Goal: Task Accomplishment & Management: Manage account settings

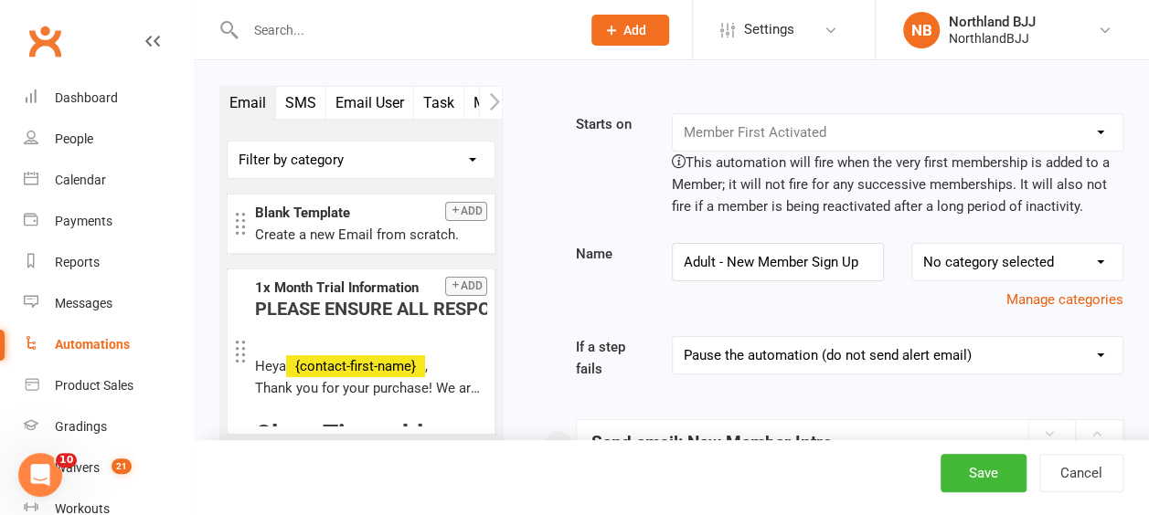
click at [75, 338] on div "Automations" at bounding box center [92, 344] width 75 height 15
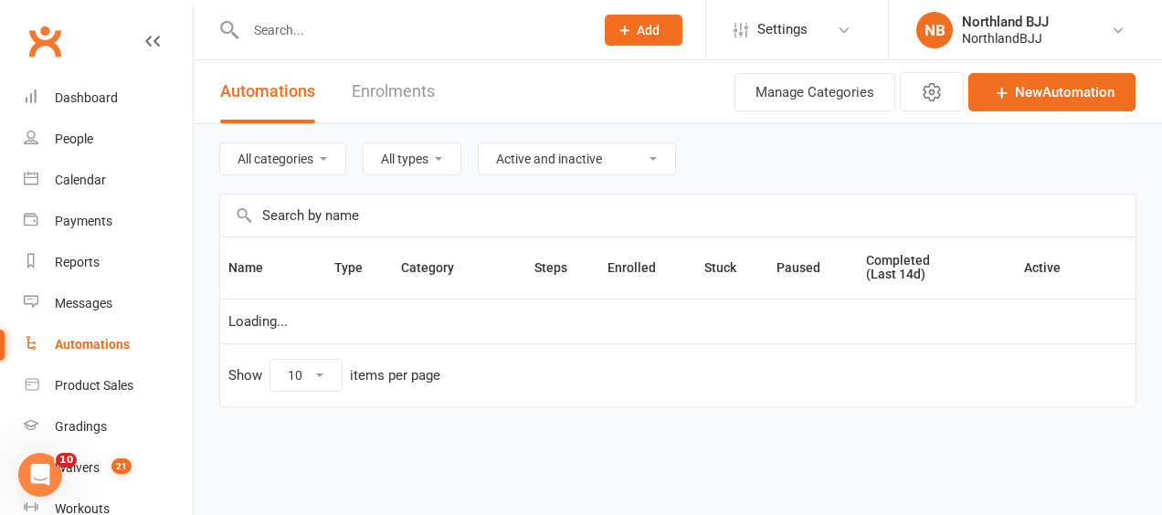
select select "100"
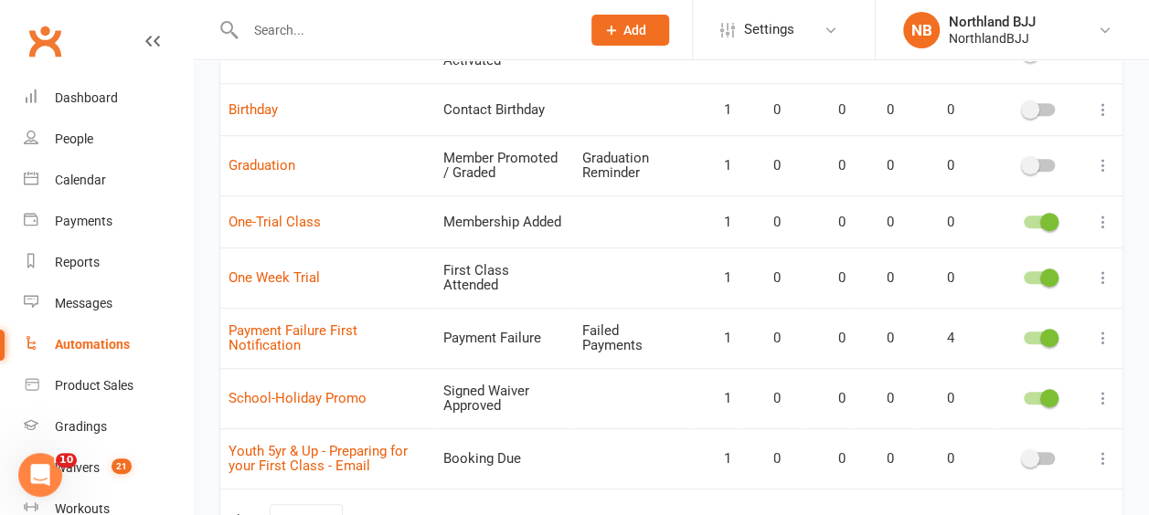
scroll to position [557, 0]
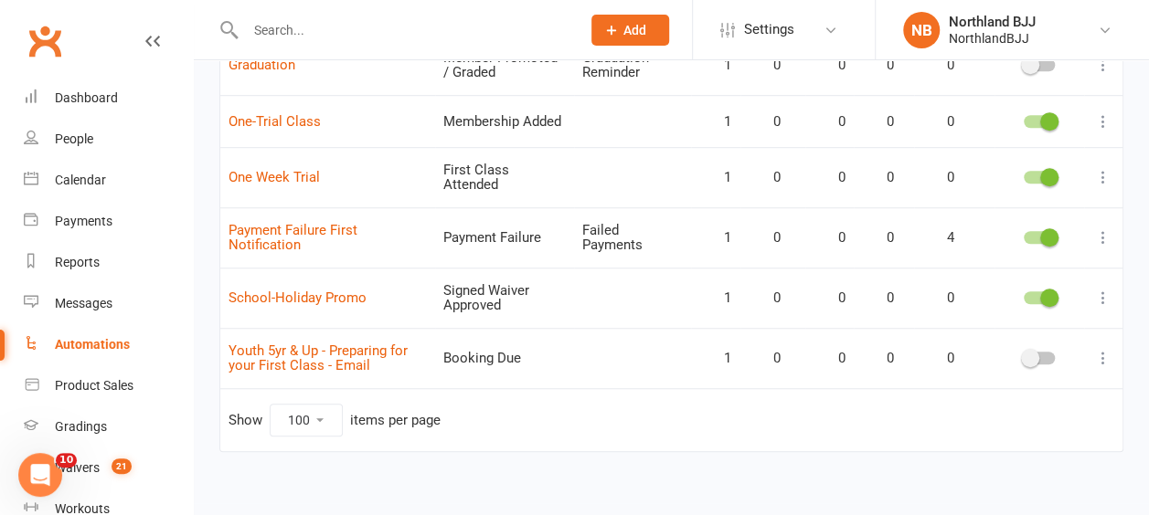
click at [1104, 349] on icon at bounding box center [1103, 358] width 18 height 18
click at [966, 376] on link "Edit" at bounding box center [1008, 381] width 181 height 37
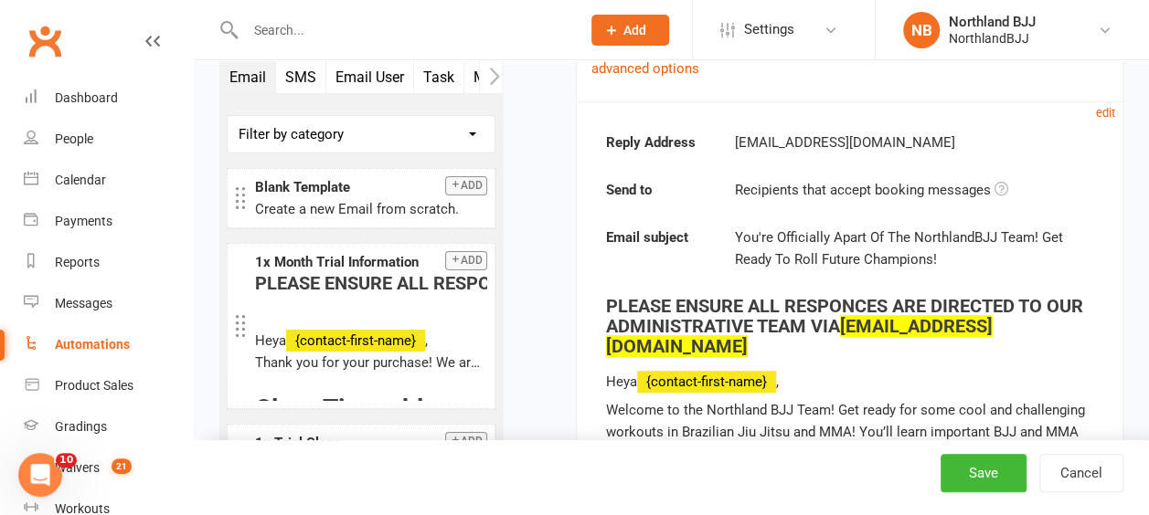
scroll to position [457, 0]
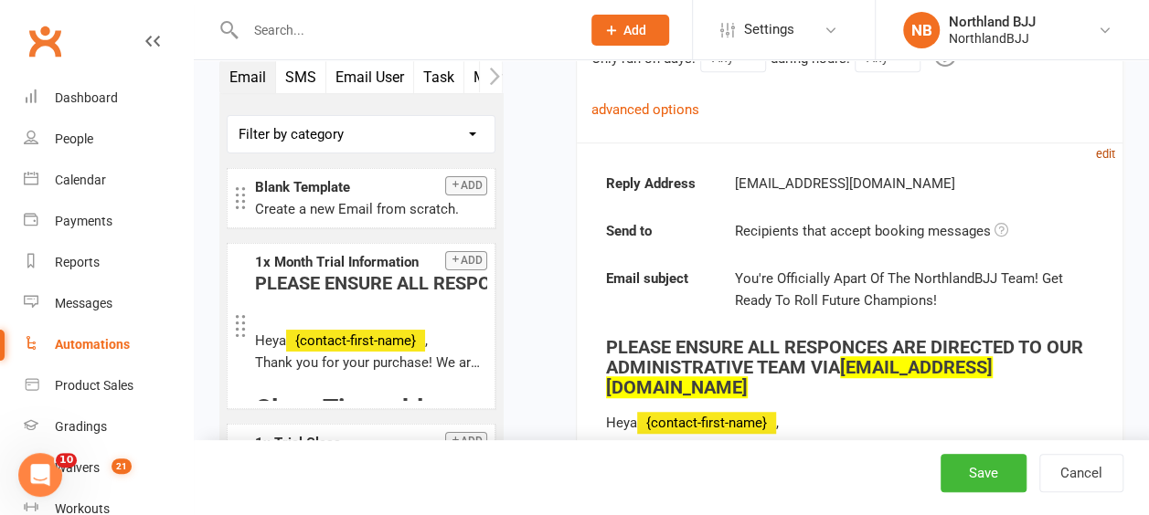
click at [1108, 150] on small "edit" at bounding box center [1105, 154] width 19 height 14
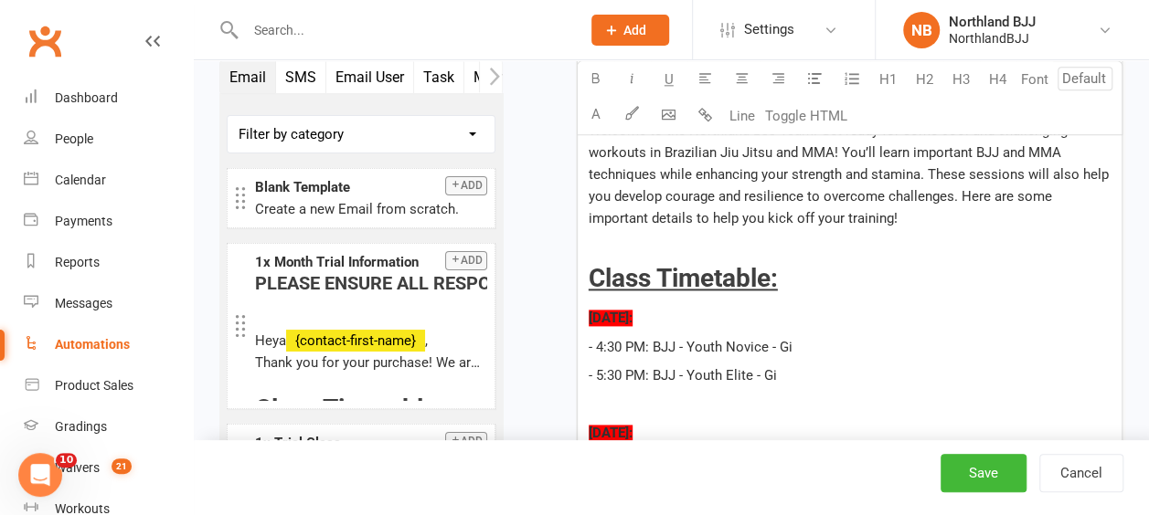
scroll to position [914, 0]
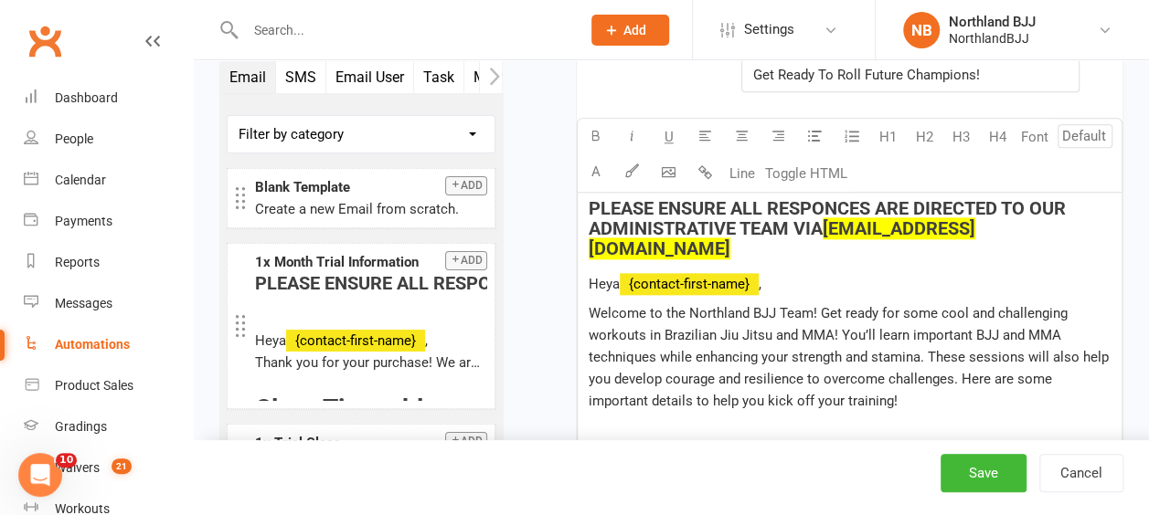
click at [811, 309] on span "Welcome to the Northland BJJ Team! Get ready for some cool and challenging work…" at bounding box center [851, 357] width 524 height 104
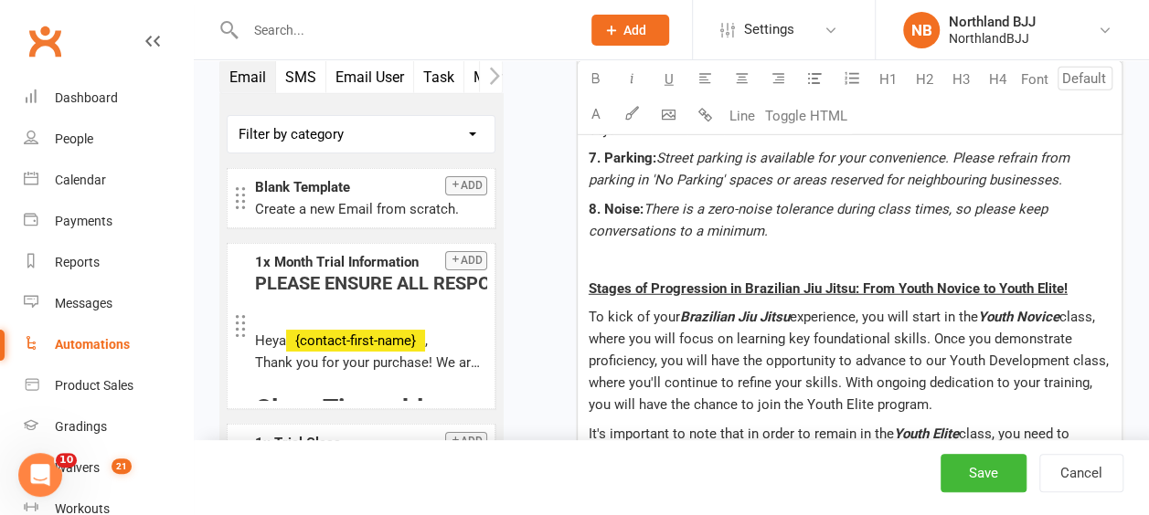
scroll to position [2376, 0]
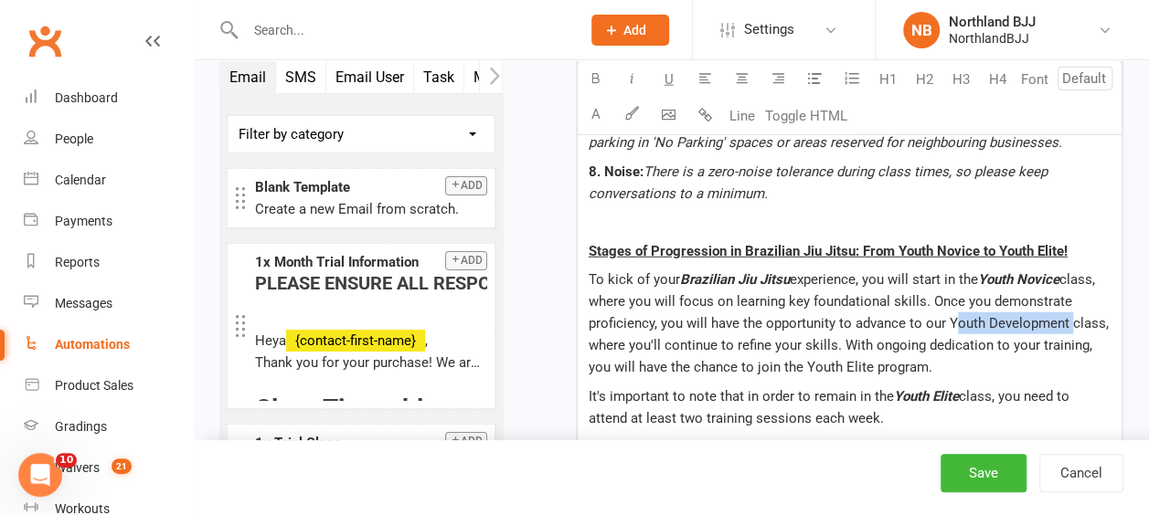
drag, startPoint x: 1064, startPoint y: 278, endPoint x: 949, endPoint y: 276, distance: 115.2
click at [949, 276] on span "class, where you will focus on learning key foundational skills. Once you demon…" at bounding box center [851, 323] width 524 height 104
drag, startPoint x: 584, startPoint y: 73, endPoint x: 626, endPoint y: 73, distance: 42.0
click at [585, 73] on button "button" at bounding box center [596, 79] width 37 height 37
click at [631, 77] on icon "button" at bounding box center [632, 78] width 14 height 14
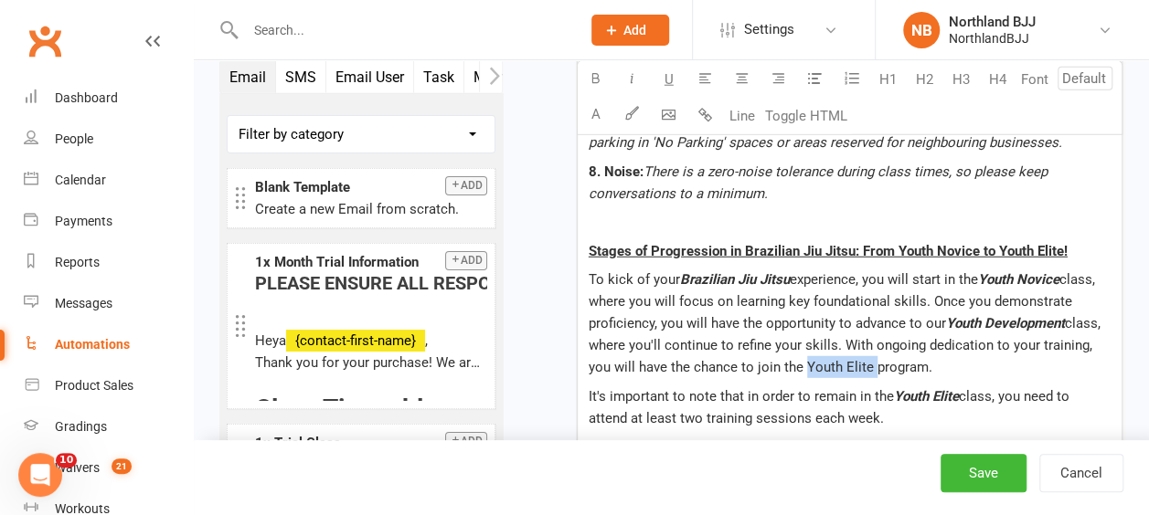
drag, startPoint x: 843, startPoint y: 323, endPoint x: 769, endPoint y: 312, distance: 74.1
click at [769, 318] on span "class, where you'll continue to refine your skills. With ongoing dedication to …" at bounding box center [846, 345] width 515 height 60
click at [858, 324] on span "class, where you'll continue to refine your skills. With ongoing dedication to …" at bounding box center [846, 345] width 515 height 60
drag, startPoint x: 842, startPoint y: 322, endPoint x: 780, endPoint y: 323, distance: 62.2
click at [780, 323] on span "class, where you'll continue to refine your skills. With ongoing dedication to …" at bounding box center [846, 345] width 515 height 60
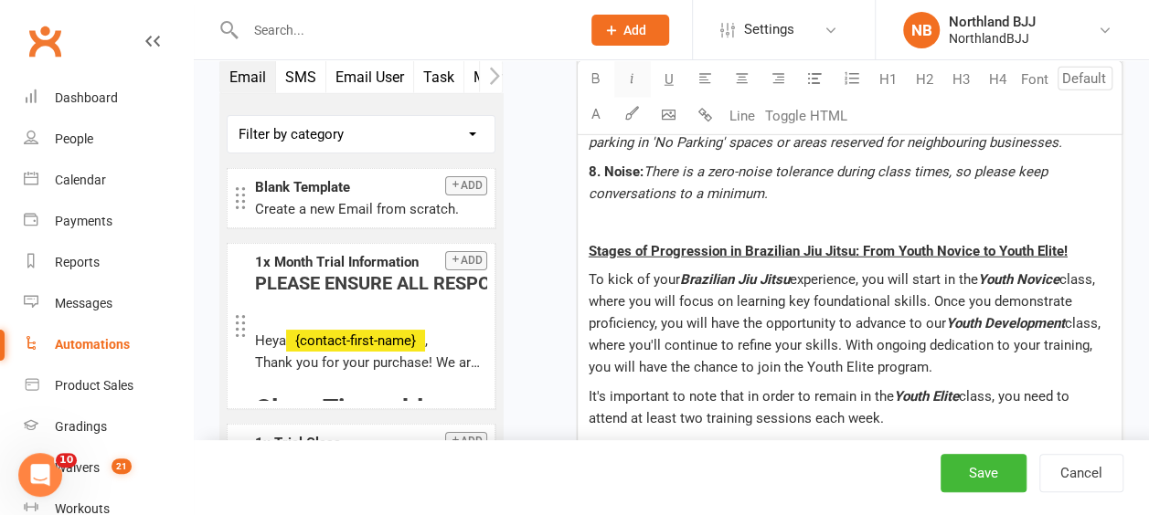
drag, startPoint x: 592, startPoint y: 86, endPoint x: 625, endPoint y: 80, distance: 33.5
click at [596, 86] on button "button" at bounding box center [596, 79] width 37 height 37
drag, startPoint x: 631, startPoint y: 78, endPoint x: 750, endPoint y: 151, distance: 140.3
click at [631, 78] on icon "button" at bounding box center [632, 78] width 14 height 14
click at [973, 316] on p "To kick of your Brazilian Jiu Jitsu experience, you will start in the Youth Nov…" at bounding box center [850, 324] width 522 height 110
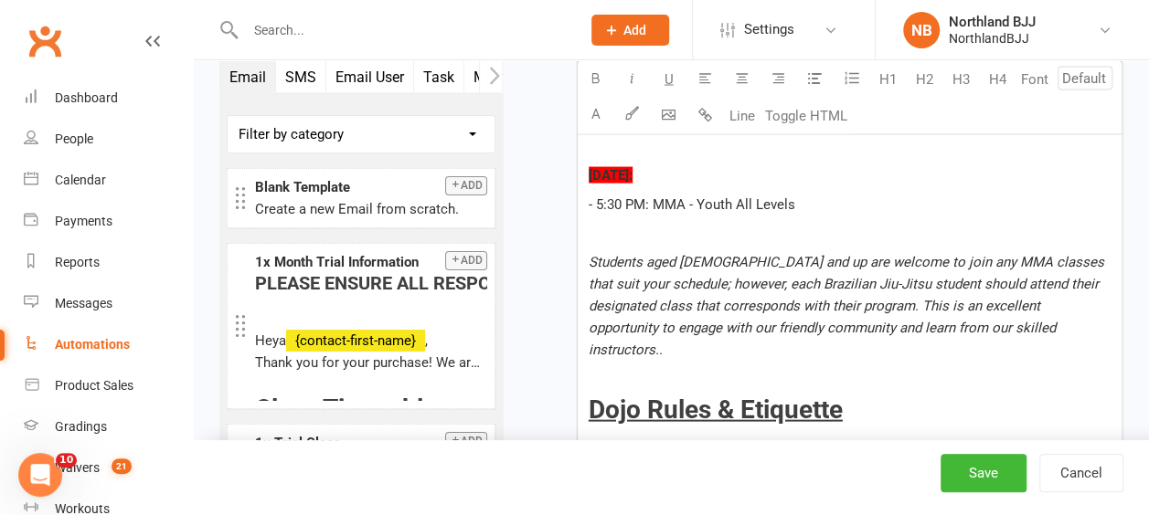
scroll to position [1736, 0]
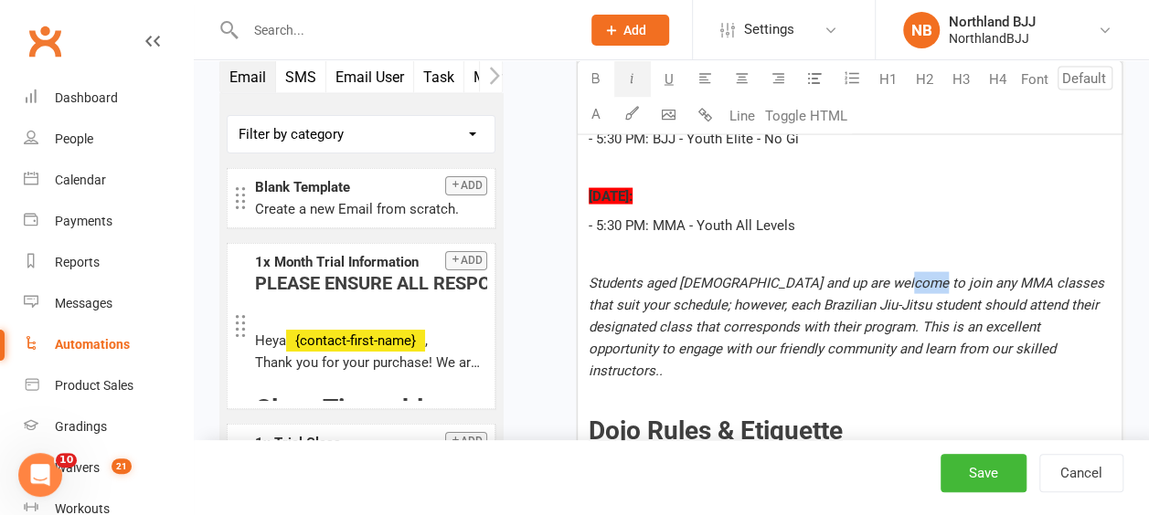
drag, startPoint x: 917, startPoint y: 256, endPoint x: 886, endPoint y: 259, distance: 31.2
click at [886, 275] on span "Students aged [DEMOGRAPHIC_DATA] and up are welcome to join any MMA classes tha…" at bounding box center [848, 327] width 519 height 104
click at [596, 78] on icon "button" at bounding box center [596, 78] width 14 height 14
click at [630, 85] on button "button" at bounding box center [632, 79] width 37 height 37
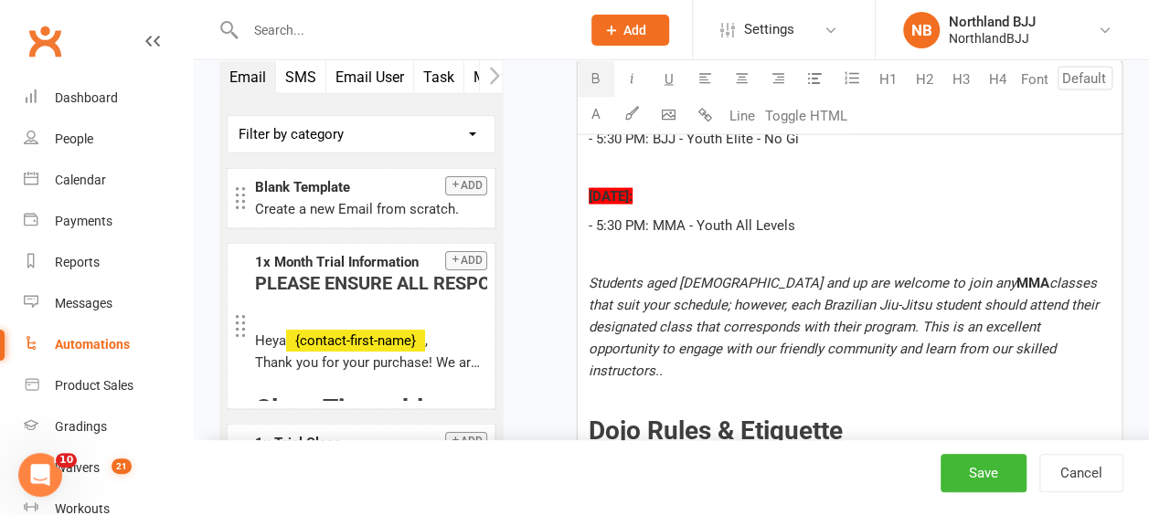
drag, startPoint x: 917, startPoint y: 257, endPoint x: 882, endPoint y: 260, distance: 34.8
click at [1016, 275] on span "MMA" at bounding box center [1032, 283] width 33 height 16
click at [638, 80] on button "button" at bounding box center [632, 79] width 37 height 37
drag, startPoint x: 789, startPoint y: 280, endPoint x: 673, endPoint y: 278, distance: 115.2
click at [673, 280] on span "classes that suit your schedule; however, each Brazilian Jiu-Jitsu student shou…" at bounding box center [846, 327] width 514 height 104
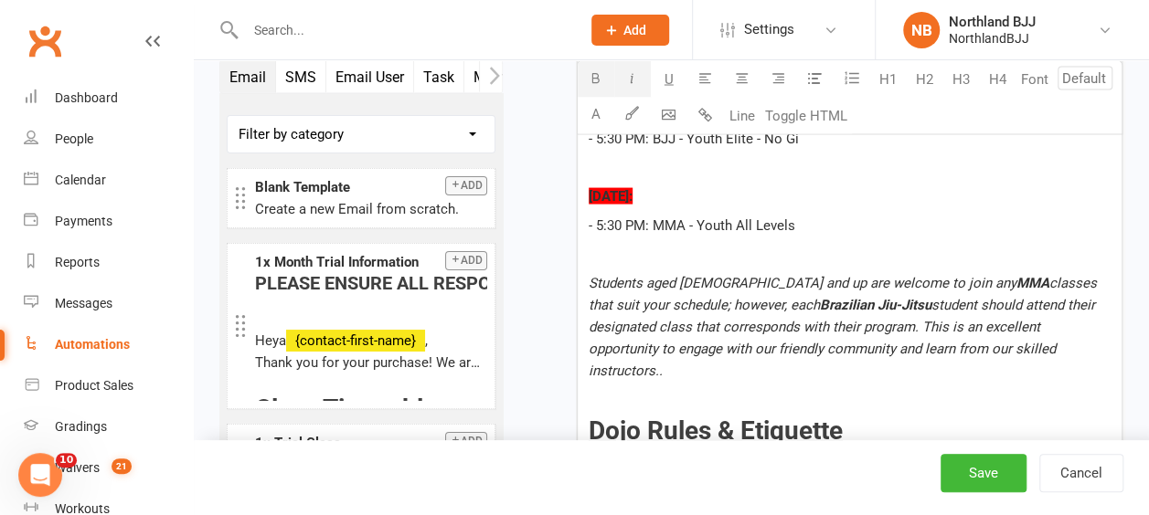
click at [602, 82] on button "button" at bounding box center [596, 79] width 37 height 37
click at [903, 215] on p "- 5:30 PM: MMA - Youth All Levels" at bounding box center [850, 226] width 522 height 22
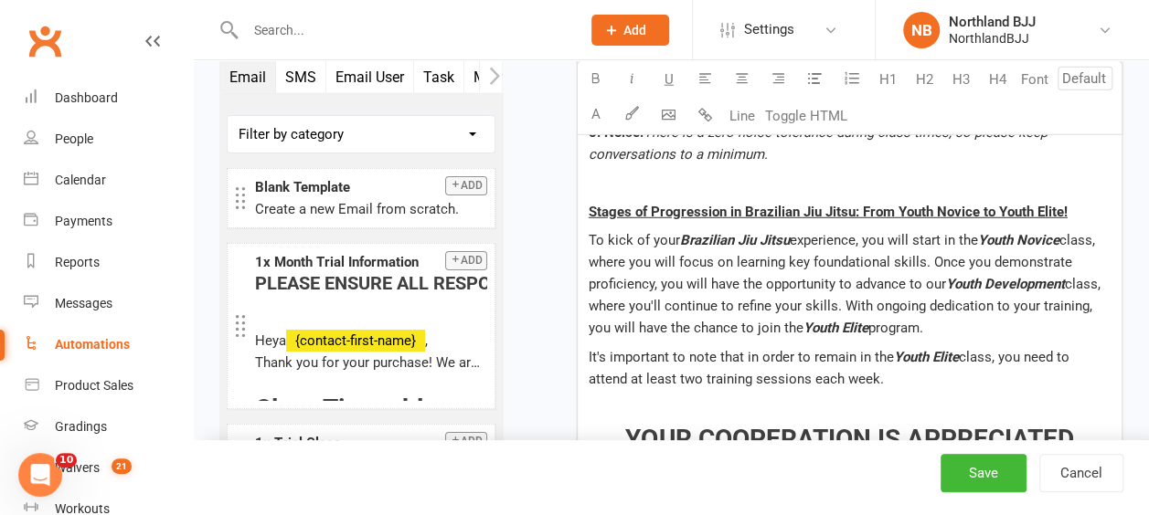
scroll to position [2285, 0]
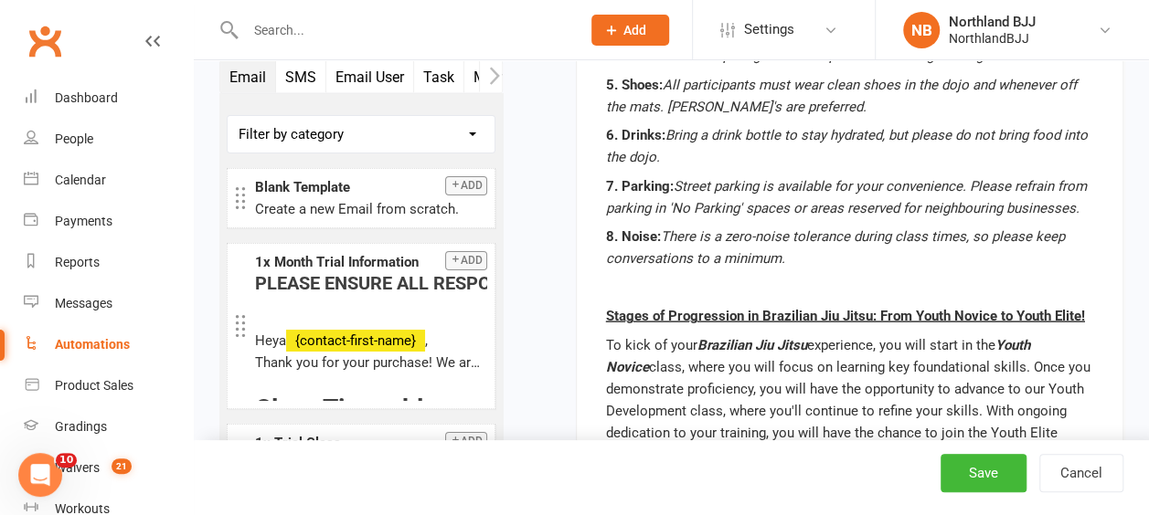
scroll to position [2193, 0]
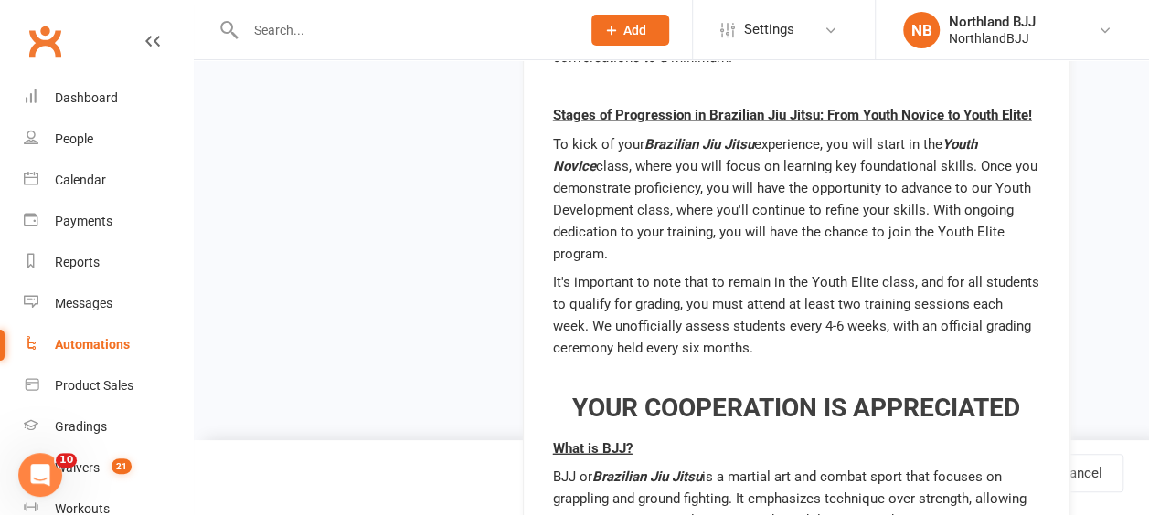
drag, startPoint x: 925, startPoint y: 260, endPoint x: 877, endPoint y: 262, distance: 47.6
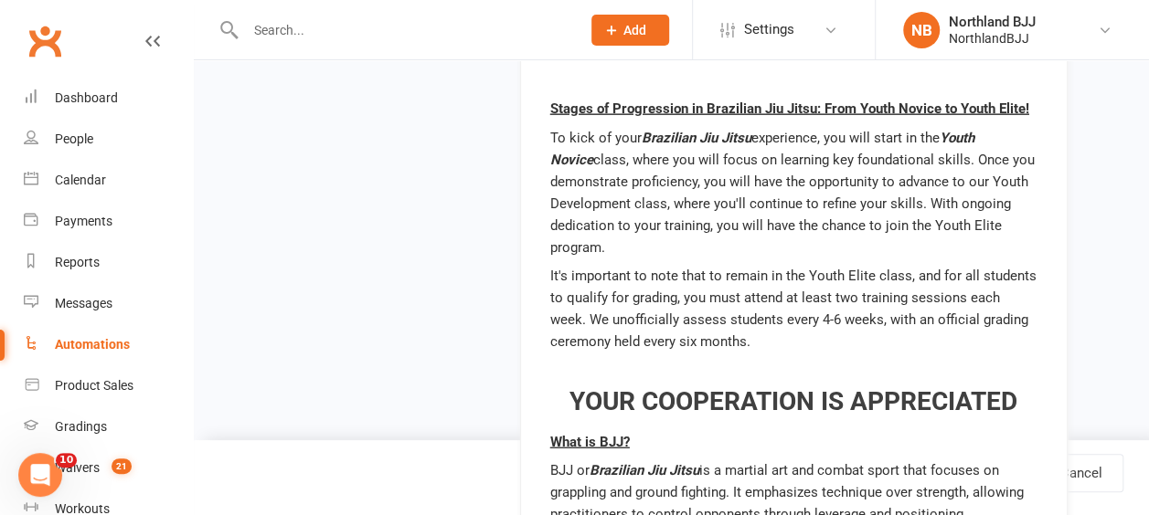
drag, startPoint x: 919, startPoint y: 263, endPoint x: 865, endPoint y: 256, distance: 54.4
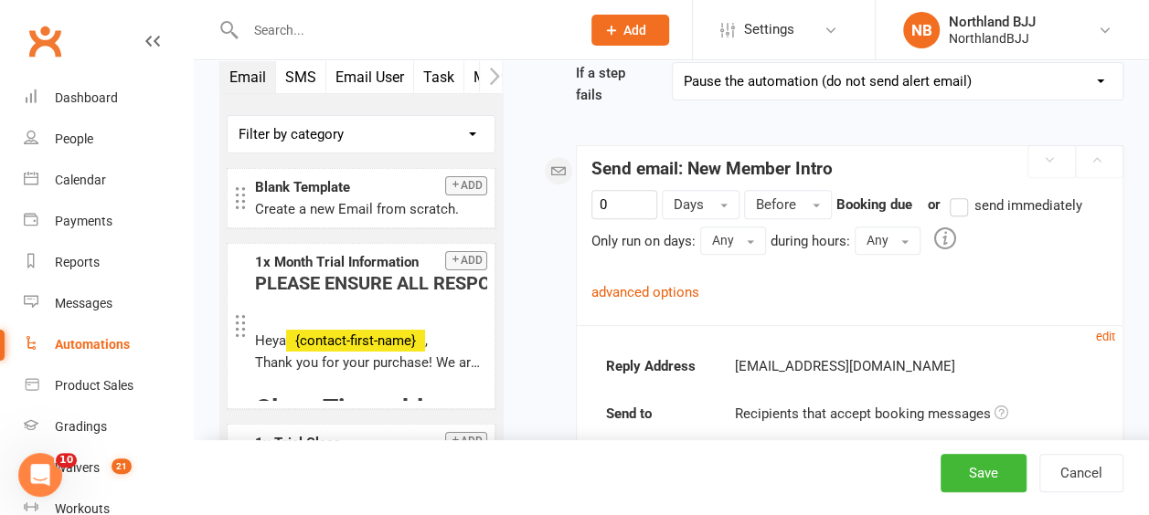
scroll to position [366, 0]
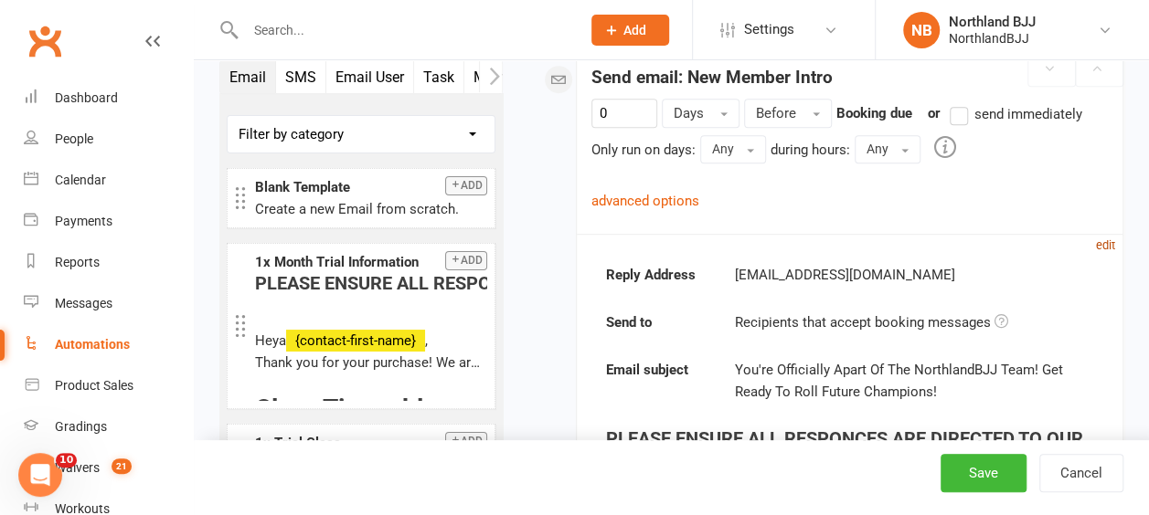
click at [1105, 244] on small "edit" at bounding box center [1105, 246] width 19 height 14
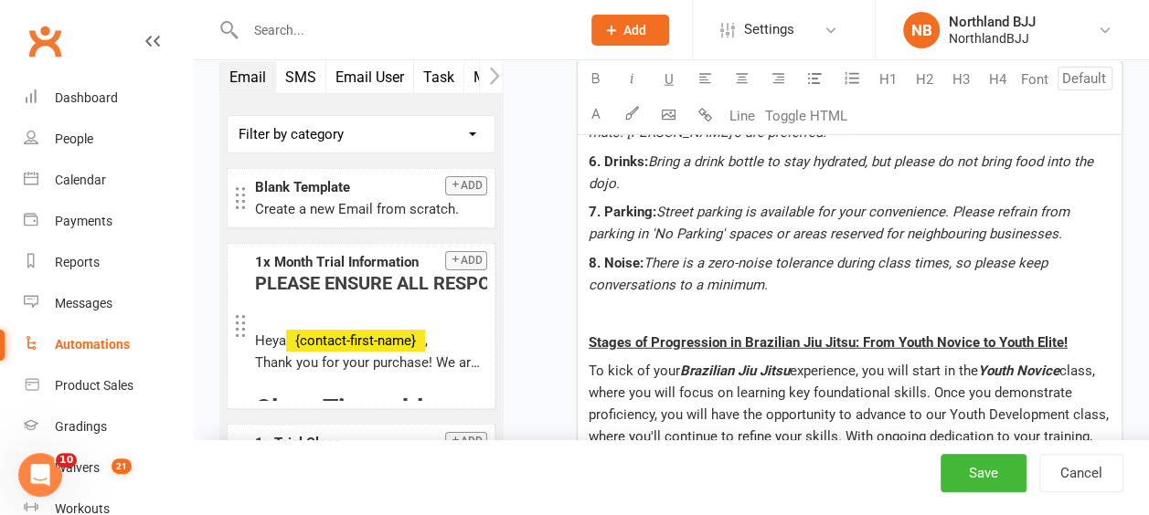
scroll to position [2376, 0]
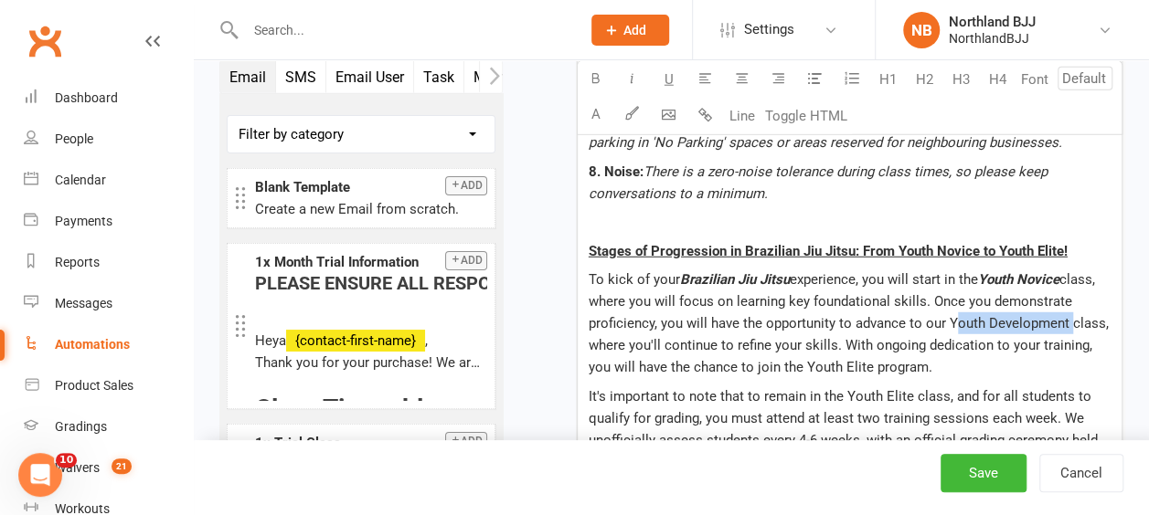
drag, startPoint x: 1066, startPoint y: 280, endPoint x: 944, endPoint y: 276, distance: 121.6
click at [944, 276] on span "class, where you will focus on learning key foundational skills. Once you demon…" at bounding box center [851, 323] width 524 height 104
click at [589, 79] on icon "button" at bounding box center [596, 78] width 14 height 14
click at [632, 80] on icon "button" at bounding box center [632, 78] width 14 height 14
drag, startPoint x: 841, startPoint y: 322, endPoint x: 781, endPoint y: 321, distance: 59.4
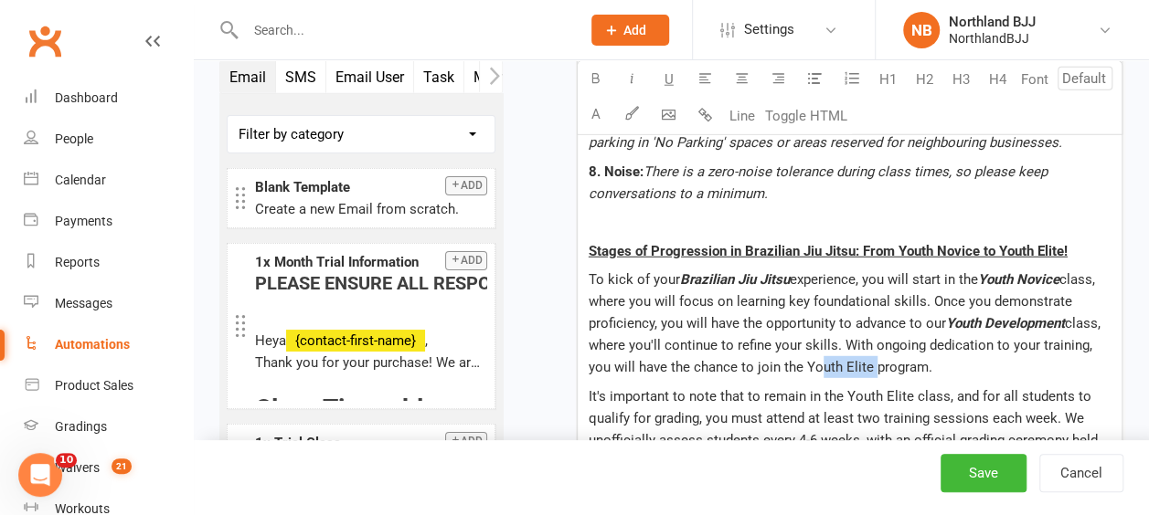
click at [781, 321] on span "class, where you'll continue to refine your skills. With ongoing dedication to …" at bounding box center [846, 345] width 515 height 60
click at [843, 325] on span "class, where you'll continue to refine your skills. With ongoing dedication to …" at bounding box center [846, 345] width 515 height 60
drag, startPoint x: 843, startPoint y: 325, endPoint x: 784, endPoint y: 325, distance: 58.5
click at [784, 325] on span "class, where you'll continue to refine your skills. With ongoing dedication to …" at bounding box center [846, 345] width 515 height 60
click at [585, 77] on button "button" at bounding box center [596, 79] width 37 height 37
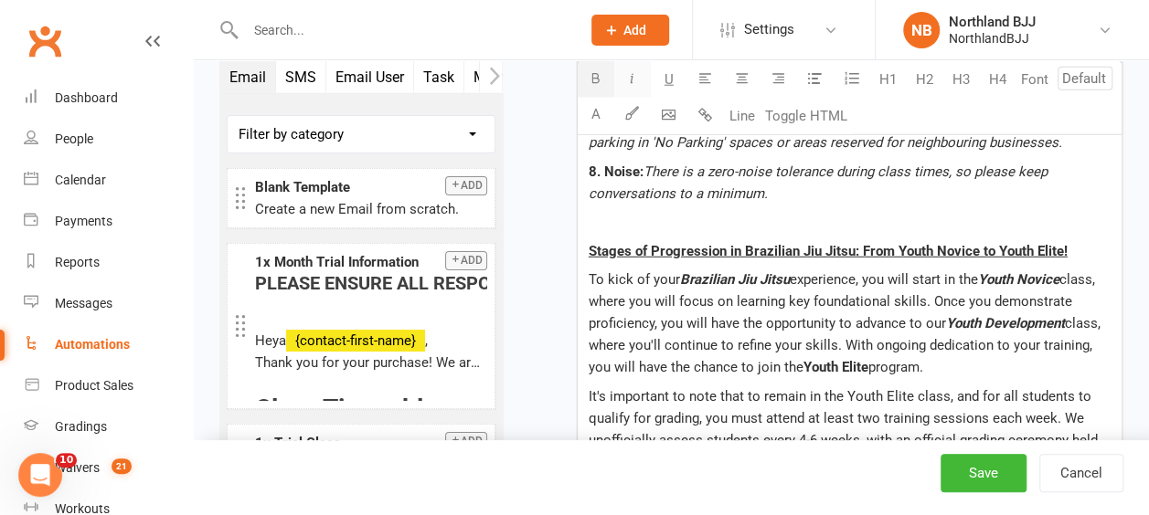
click at [642, 80] on button "button" at bounding box center [632, 79] width 37 height 37
drag, startPoint x: 906, startPoint y: 351, endPoint x: 843, endPoint y: 351, distance: 63.1
click at [843, 388] on span "It's important to note that to remain in the Youth Elite class, and for all stu…" at bounding box center [845, 429] width 513 height 82
click at [600, 77] on icon "button" at bounding box center [596, 78] width 14 height 14
click at [639, 80] on button "button" at bounding box center [632, 79] width 37 height 37
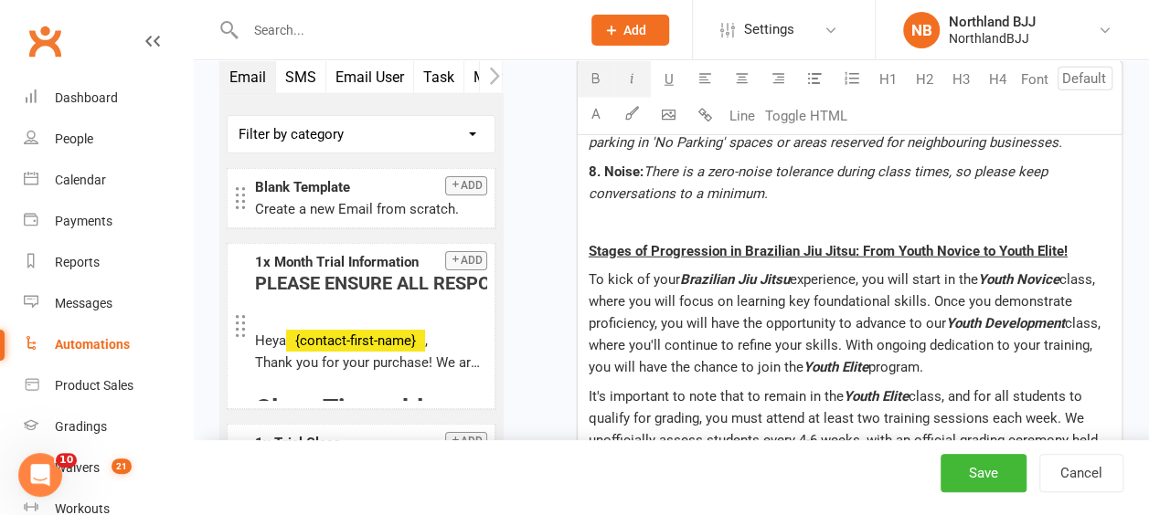
click at [994, 332] on p "To kick of your Brazilian Jiu Jitsu experience, you will start in the Youth Nov…" at bounding box center [850, 324] width 522 height 110
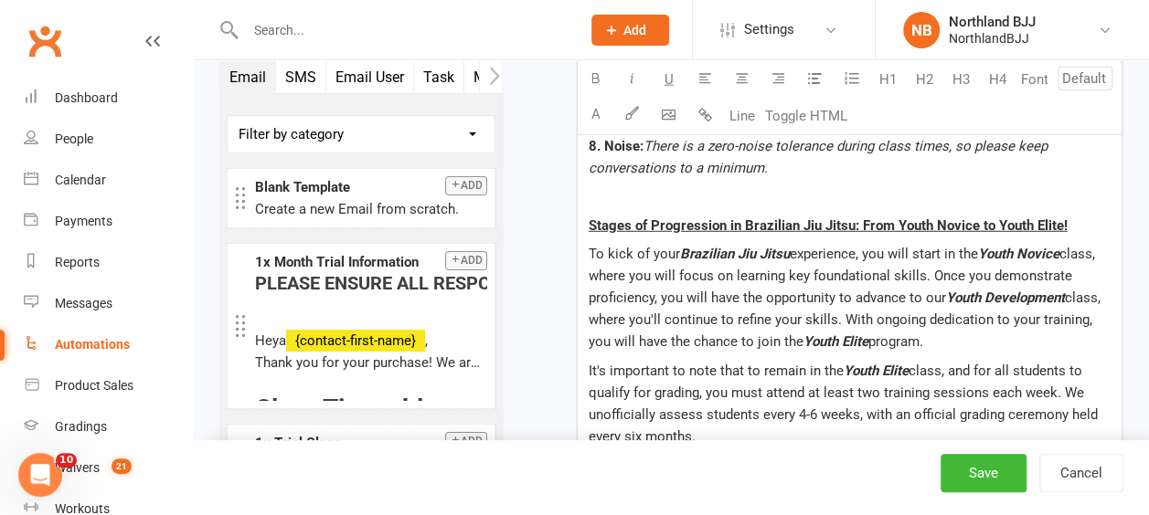
scroll to position [2467, 0]
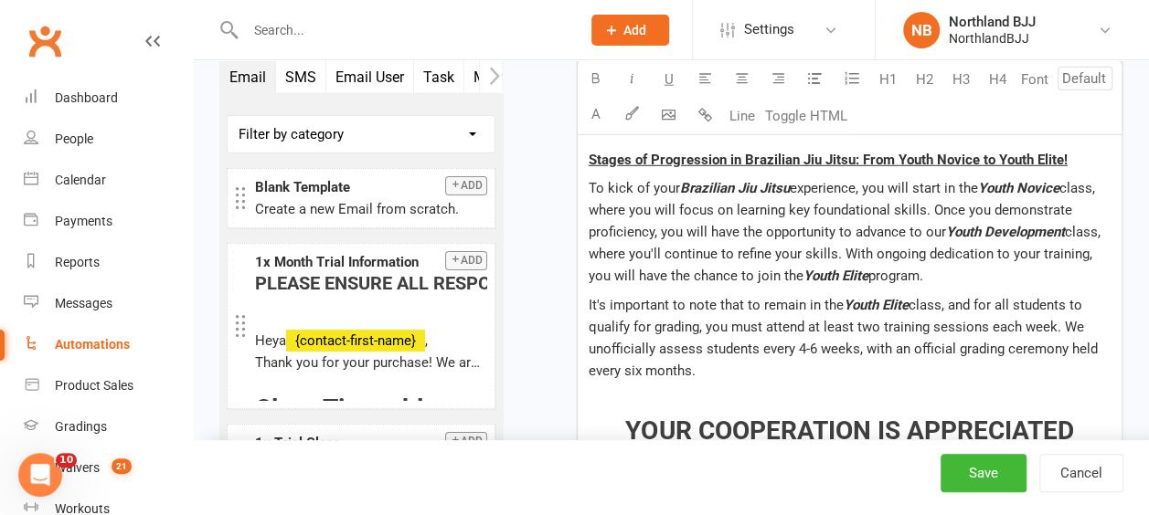
drag, startPoint x: 708, startPoint y: 329, endPoint x: 590, endPoint y: 331, distance: 117.9
click at [590, 331] on p "It's important to note that to remain in the Youth Elite class, and for all stu…" at bounding box center [850, 338] width 522 height 88
click at [710, 327] on p "It's important to note that to remain in the Youth Elite class, and for all stu…" at bounding box center [850, 338] width 522 height 88
drag, startPoint x: 709, startPoint y: 327, endPoint x: 1073, endPoint y: 280, distance: 366.8
click at [1073, 294] on p "It's important to note that to remain in the Youth Elite class, and for all stu…" at bounding box center [850, 338] width 522 height 88
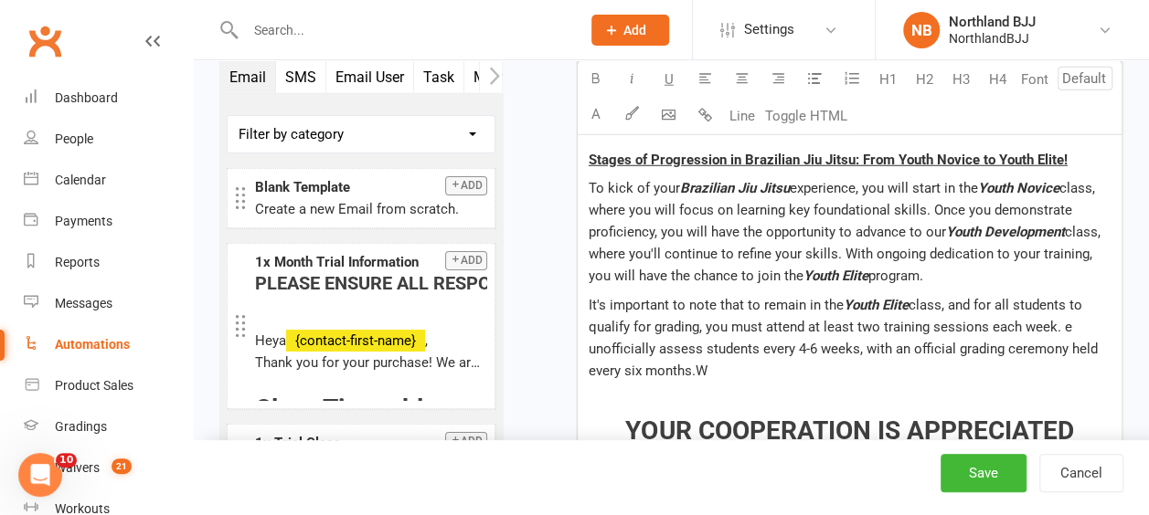
drag, startPoint x: 742, startPoint y: 332, endPoint x: 1054, endPoint y: 279, distance: 316.1
click at [1054, 294] on p "It's important to note that to remain in the Youth Elite class, and for all stu…" at bounding box center [850, 338] width 522 height 88
copy span ". e unofficially assess students every 4-6 weeks, with an official grading cere…"
click at [717, 339] on div "PLEASE ENSURE ALL RESPONCES ARE DIRECTED TO OUR ADMINISTRATIVE TEAM VIA [EMAIL_…" at bounding box center [850, 337] width 544 height 3396
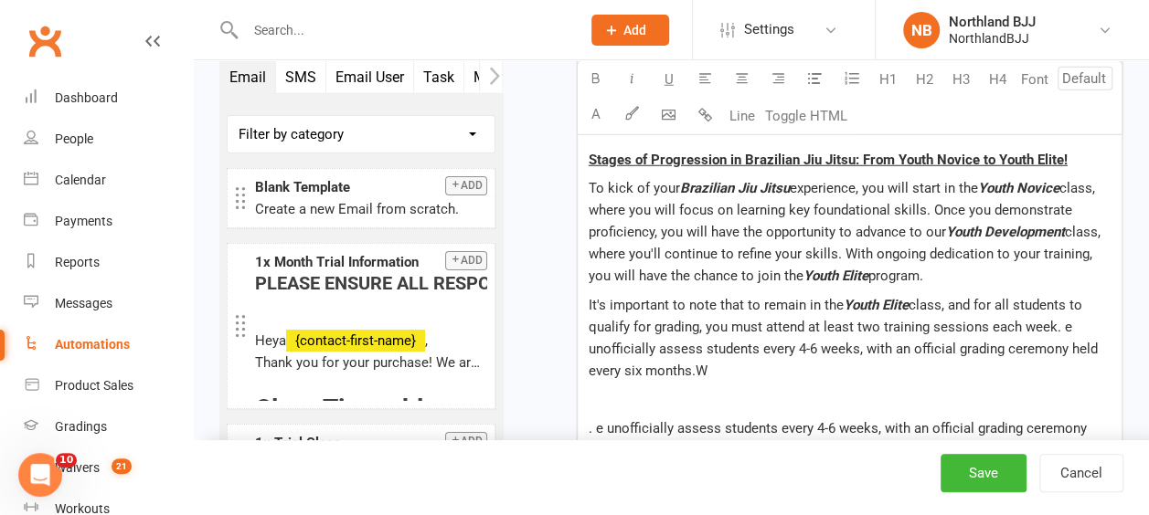
click at [594, 420] on span ". e unofficially assess students every 4-6 weeks, with an official grading cere…" at bounding box center [840, 439] width 502 height 38
click at [760, 418] on p "We unofficially assess students every 4-6 weeks, with an official grading cerem…" at bounding box center [850, 440] width 522 height 44
drag, startPoint x: 718, startPoint y: 322, endPoint x: 579, endPoint y: 305, distance: 139.9
click at [579, 305] on div "PLEASE ENSURE ALL RESPONCES ARE DIRECTED TO OUR ADMINISTRATIVE TEAM VIA [EMAIL_…" at bounding box center [850, 362] width 544 height 3447
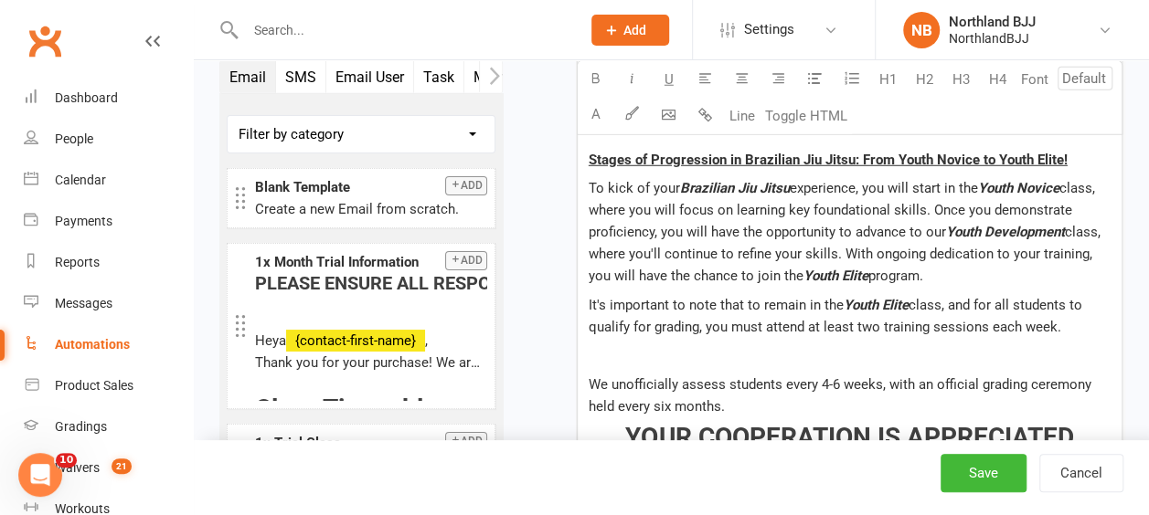
click at [768, 376] on span "We unofficially assess students every 4-6 weeks, with an official grading cerem…" at bounding box center [842, 395] width 506 height 38
click at [760, 374] on p "We unofficially assess students every 4-6 weeks, with an official grading cerem…" at bounding box center [850, 396] width 522 height 44
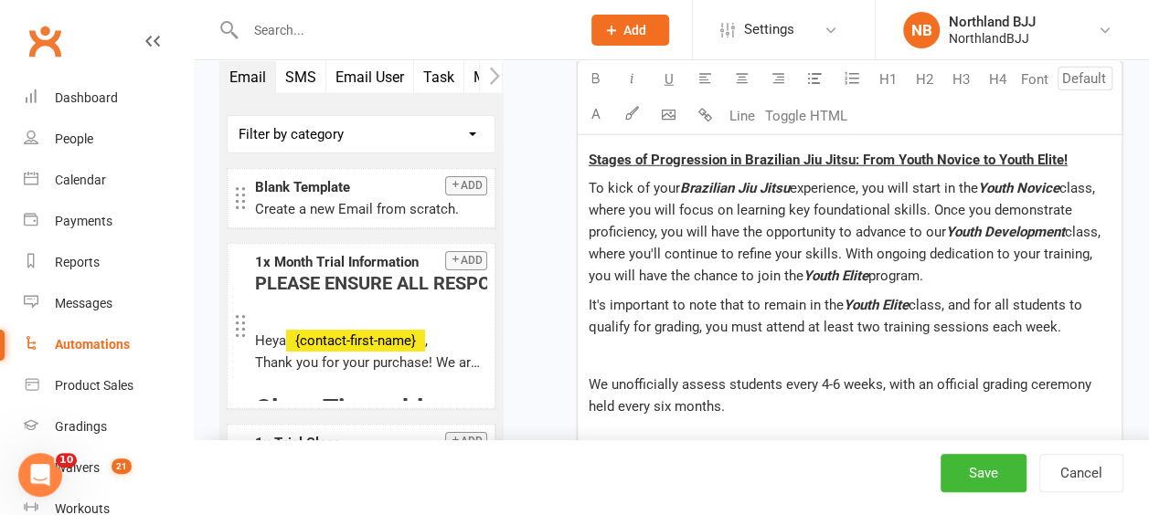
click at [998, 297] on span "class, and for all students to qualify for grading, you must attend at least tw…" at bounding box center [837, 316] width 497 height 38
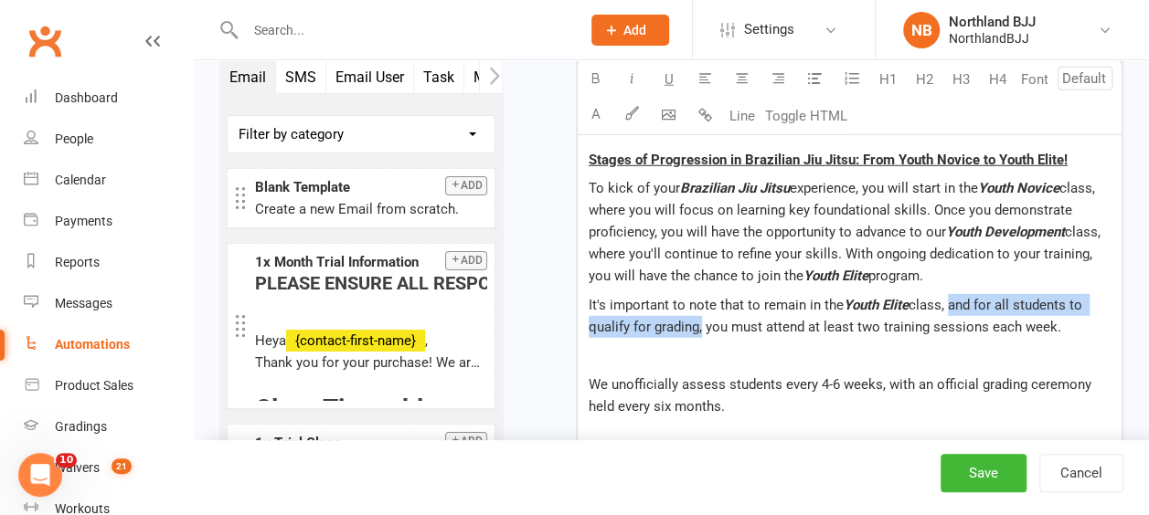
drag, startPoint x: 695, startPoint y: 282, endPoint x: 949, endPoint y: 253, distance: 255.7
click at [949, 297] on span "class, and for all students to qualify for grading, you must attend at least tw…" at bounding box center [837, 316] width 497 height 38
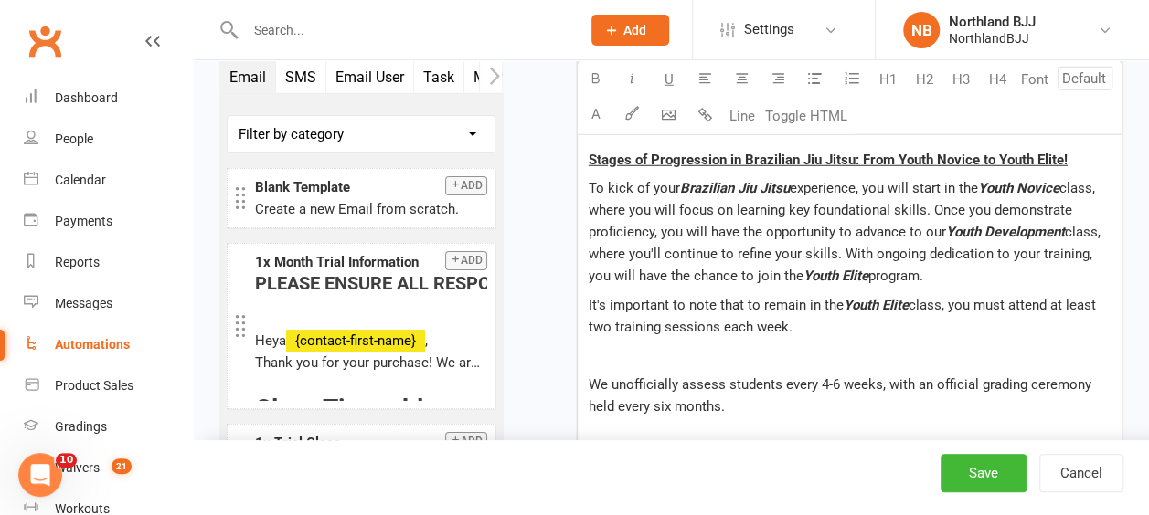
click at [602, 345] on p at bounding box center [850, 356] width 522 height 22
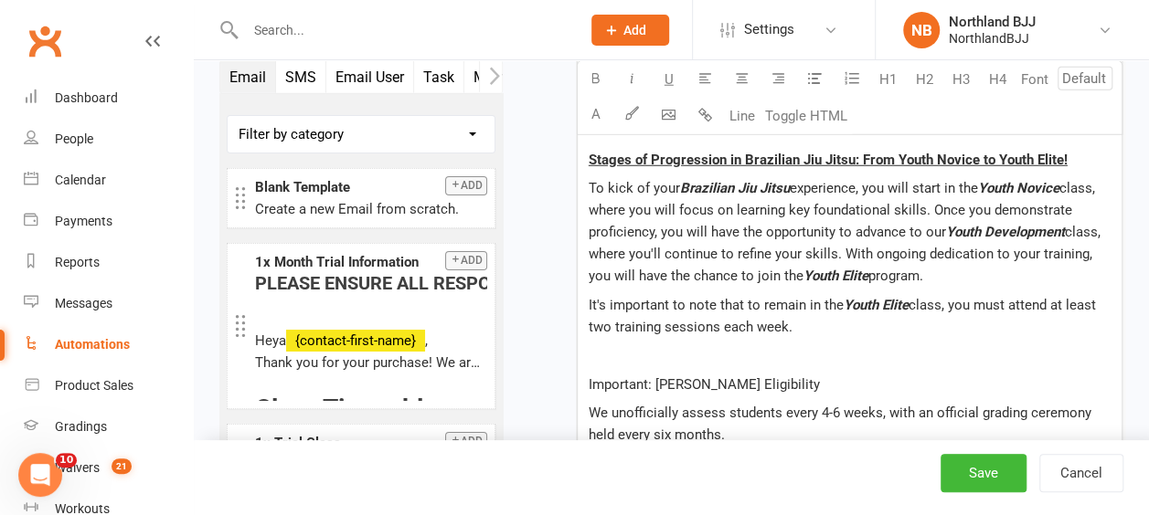
click at [693, 376] on span "Important: Gradin Eligibility" at bounding box center [704, 384] width 231 height 16
drag, startPoint x: 653, startPoint y: 338, endPoint x: 568, endPoint y: 331, distance: 85.3
click at [567, 332] on div "Starts on Booking Cancelled Booking Due Booking Late-Cancelled Booking Marked A…" at bounding box center [826, 230] width 593 height 5168
click at [732, 374] on p "Grading Eligibility" at bounding box center [850, 385] width 522 height 22
drag, startPoint x: 863, startPoint y: 344, endPoint x: 607, endPoint y: 302, distance: 259.3
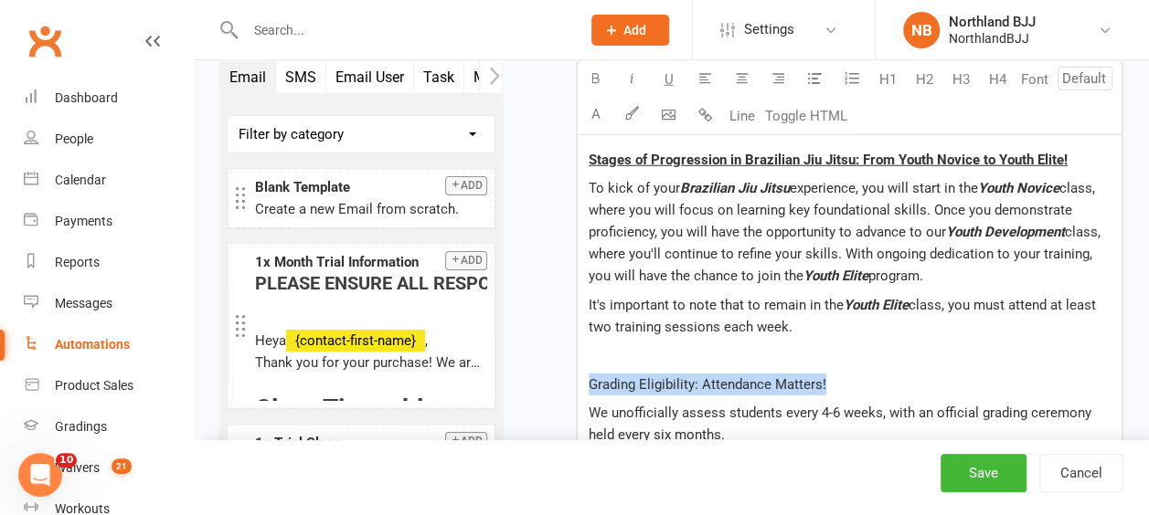
click at [589, 374] on p "Grading Eligibility: Attendance Matters!" at bounding box center [850, 385] width 522 height 22
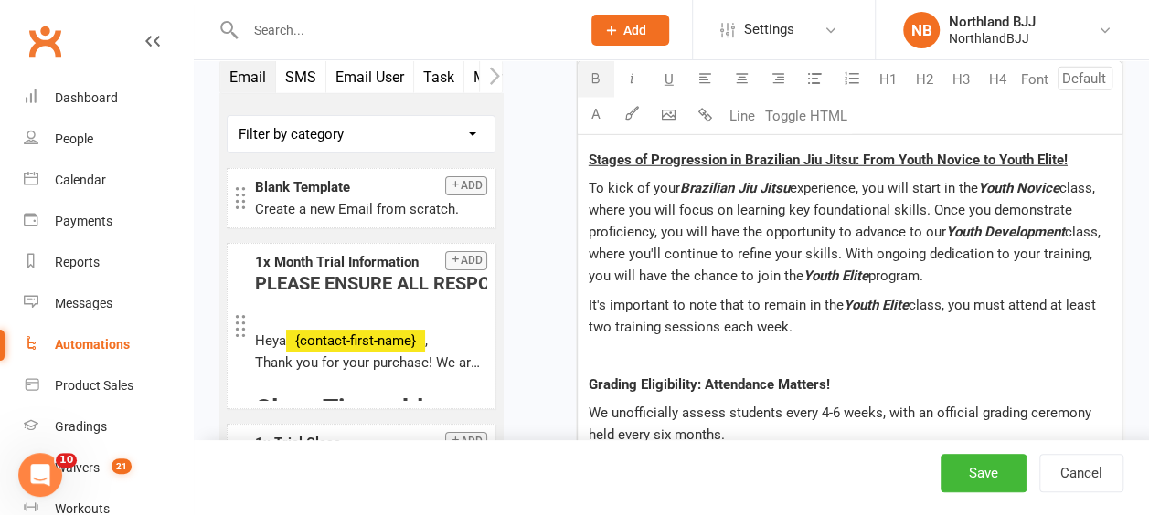
click at [591, 76] on icon "button" at bounding box center [596, 78] width 14 height 14
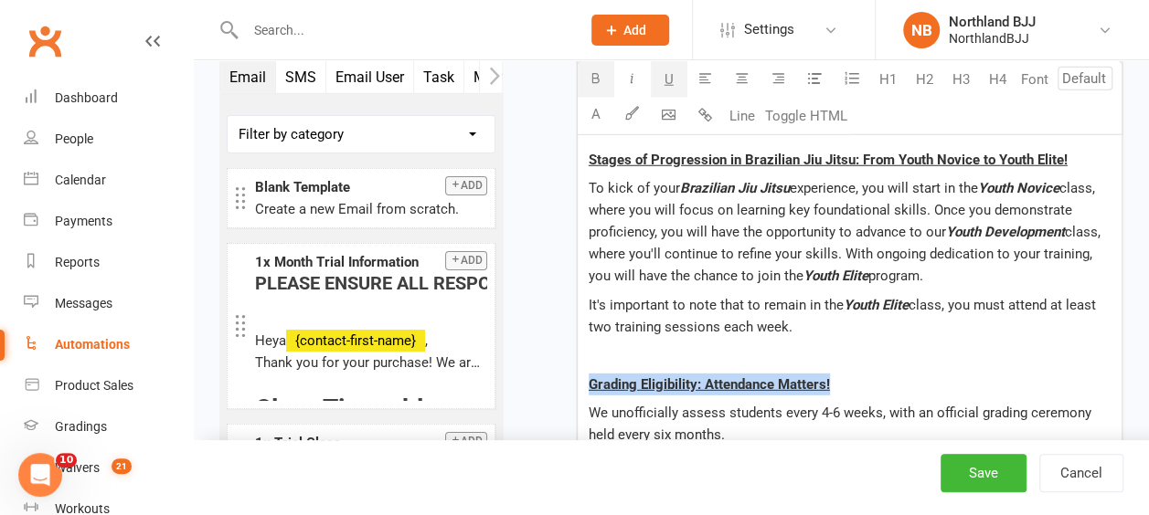
click at [674, 82] on button "U" at bounding box center [669, 79] width 37 height 37
click at [885, 374] on p "Grading Eligibility: Attendance Matters!" at bounding box center [850, 385] width 522 height 22
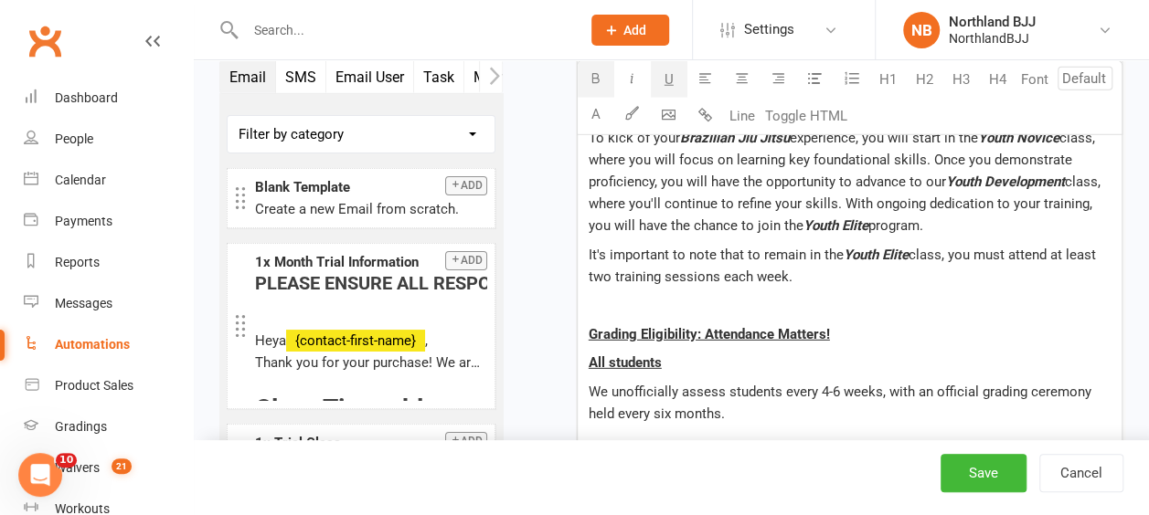
scroll to position [2559, 0]
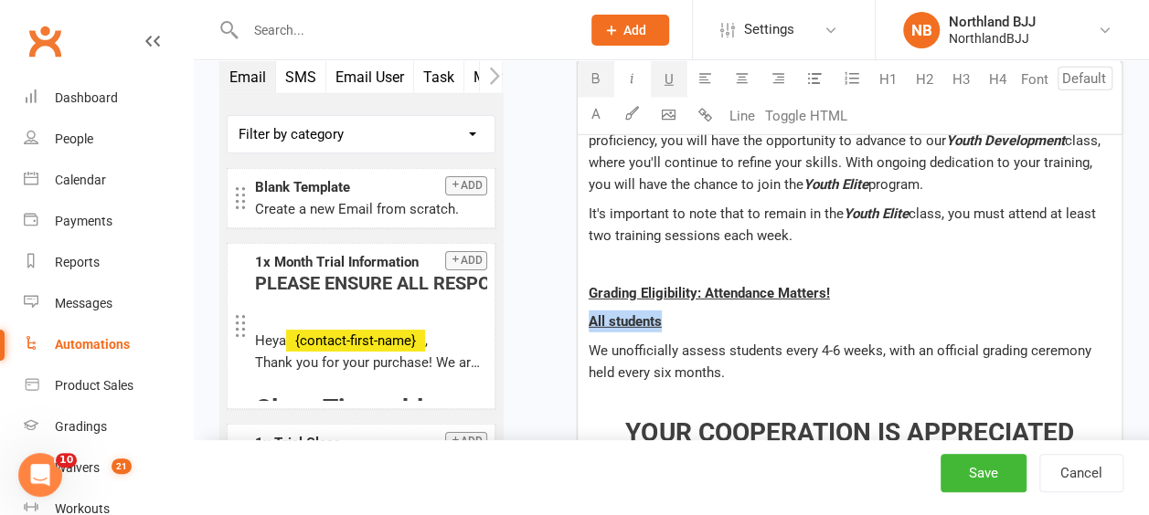
drag, startPoint x: 675, startPoint y: 274, endPoint x: 557, endPoint y: 236, distance: 124.8
click at [557, 255] on div "Starts on Booking Cancelled Booking Due Booking Late-Cancelled Booking Marked A…" at bounding box center [826, 153] width 593 height 5196
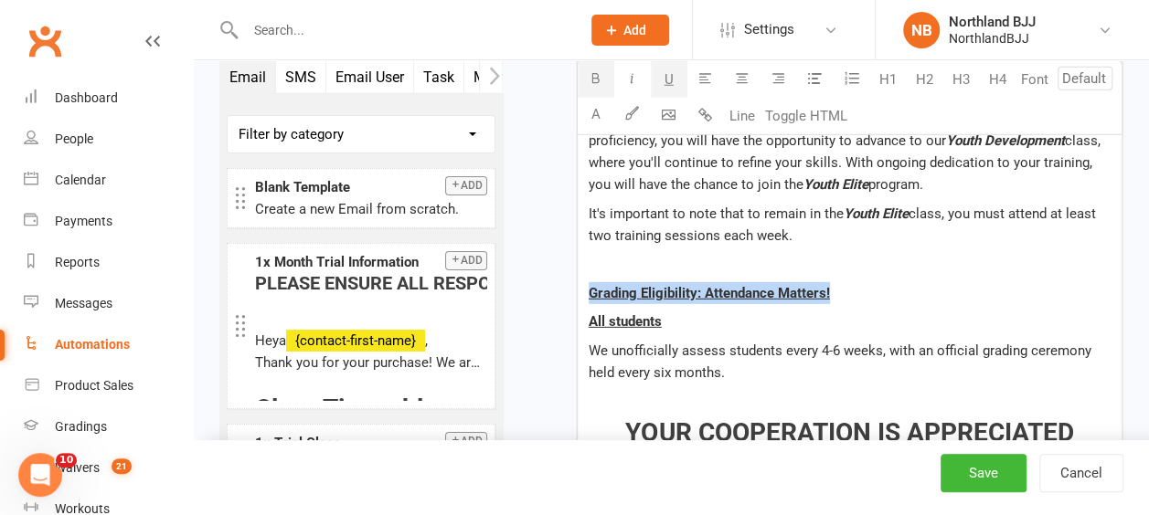
drag, startPoint x: 581, startPoint y: 84, endPoint x: 594, endPoint y: 84, distance: 12.8
click at [585, 84] on button "button" at bounding box center [596, 79] width 37 height 37
click at [671, 82] on span "U" at bounding box center [668, 79] width 9 height 16
click at [864, 232] on div "PLEASE ENSURE ALL RESPONCES ARE DIRECTED TO OUR ADMINISTRATIVE TEAM VIA [EMAIL_…" at bounding box center [850, 292] width 544 height 3489
drag, startPoint x: 839, startPoint y: 258, endPoint x: 578, endPoint y: 138, distance: 286.6
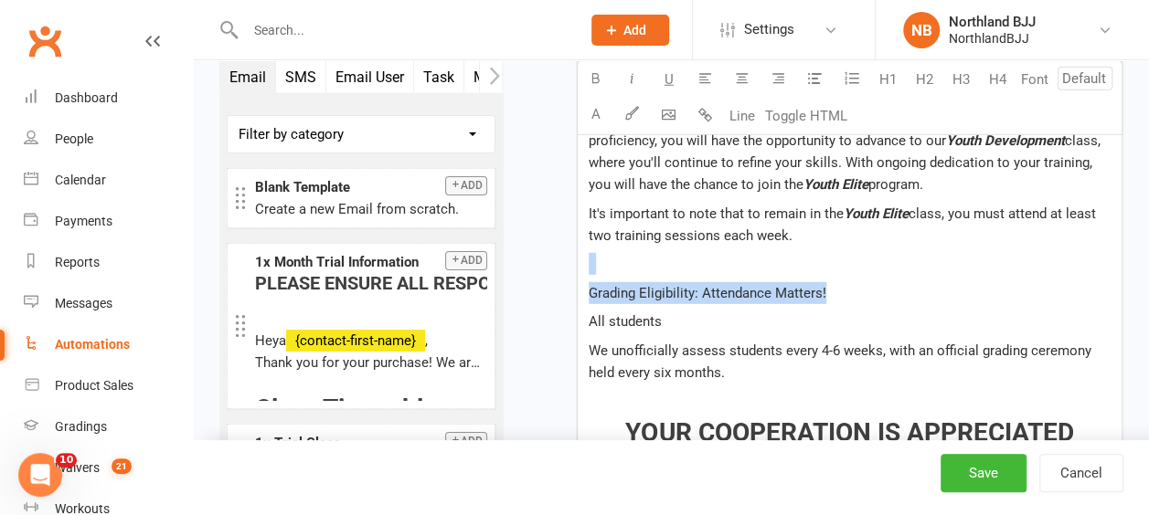
click at [581, 217] on div "PLEASE ENSURE ALL RESPONCES ARE DIRECTED TO OUR ADMINISTRATIVE TEAM VIA [EMAIL_…" at bounding box center [850, 292] width 544 height 3489
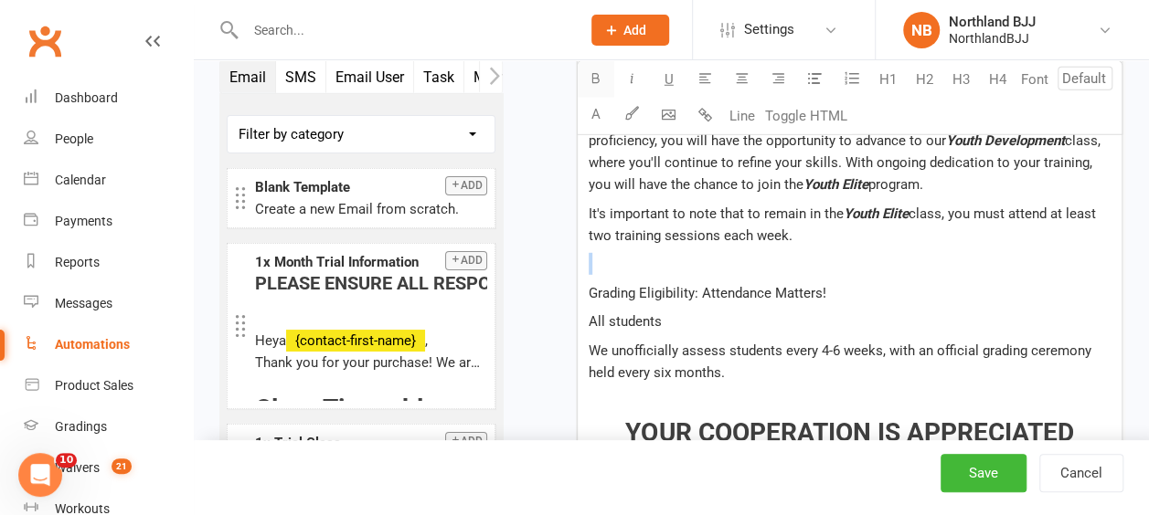
click at [590, 79] on icon "button" at bounding box center [596, 78] width 14 height 14
click at [680, 75] on button "U" at bounding box center [669, 79] width 37 height 37
click at [620, 253] on p at bounding box center [850, 264] width 522 height 22
click at [889, 282] on p "Grading Eligibility: Attendance Matters!" at bounding box center [850, 293] width 522 height 22
click at [680, 311] on p "All students" at bounding box center [850, 322] width 522 height 22
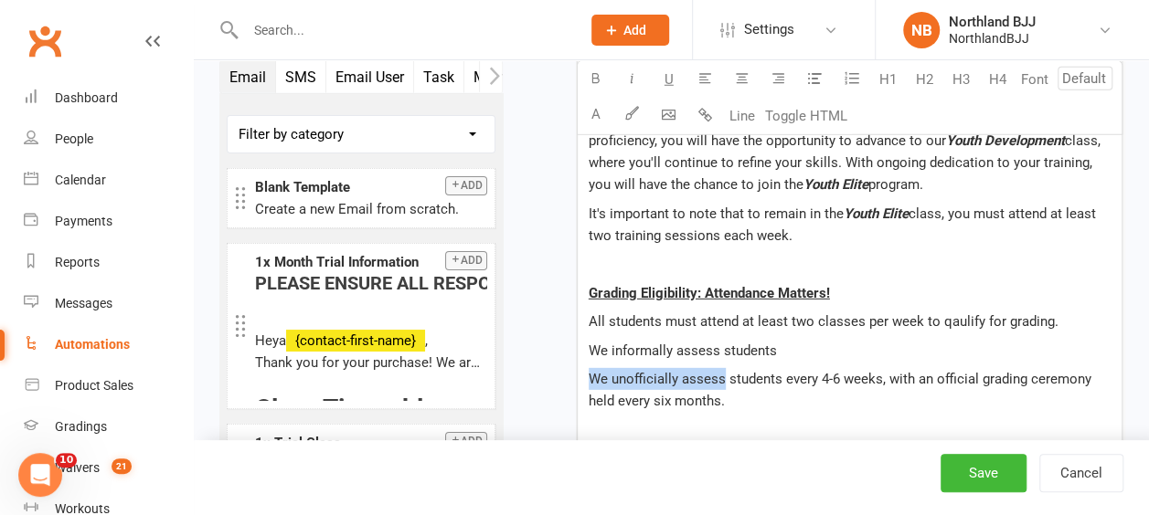
drag, startPoint x: 720, startPoint y: 335, endPoint x: 553, endPoint y: 332, distance: 167.3
click at [552, 334] on div "Starts on Booking Cancelled Booking Due Booking Late-Cancelled Booking Marked A…" at bounding box center [826, 167] width 593 height 5225
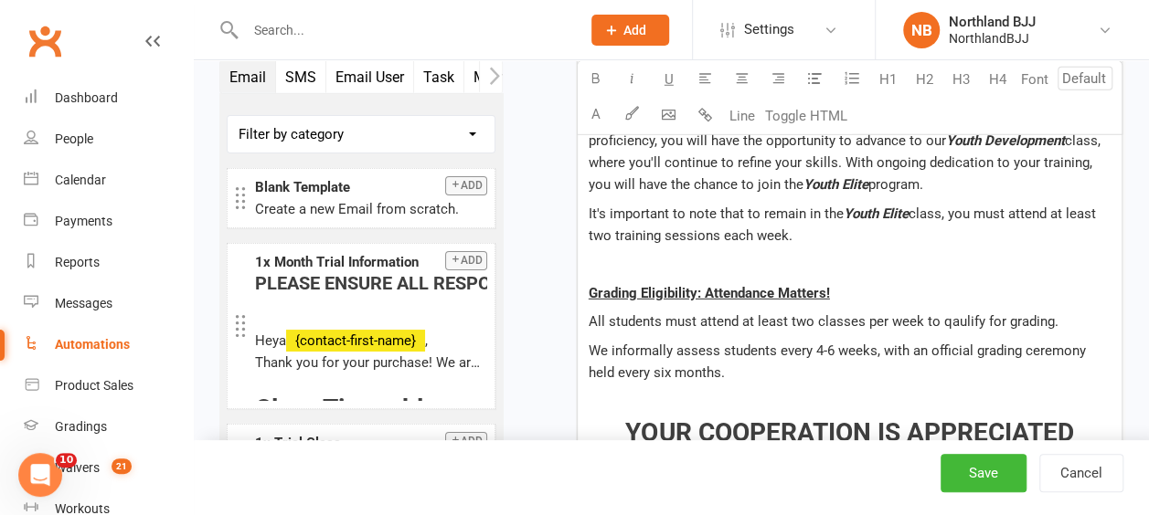
click at [766, 340] on p "We informally assess students every 4-6 weeks, with an official grading ceremon…" at bounding box center [850, 362] width 522 height 44
click at [1061, 311] on p "All students must attend at least two classes per week to qualify for grading." at bounding box center [850, 322] width 522 height 22
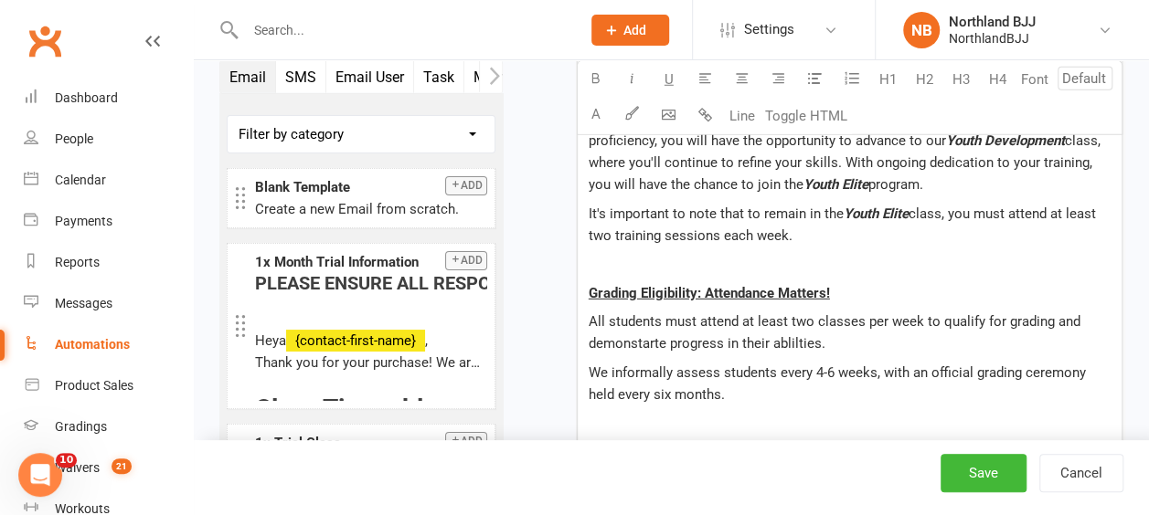
click at [587, 326] on div "PLEASE ENSURE ALL RESPONCES ARE DIRECTED TO OUR ADMINISTRATIVE TEAM VIA [EMAIL_…" at bounding box center [850, 303] width 544 height 3511
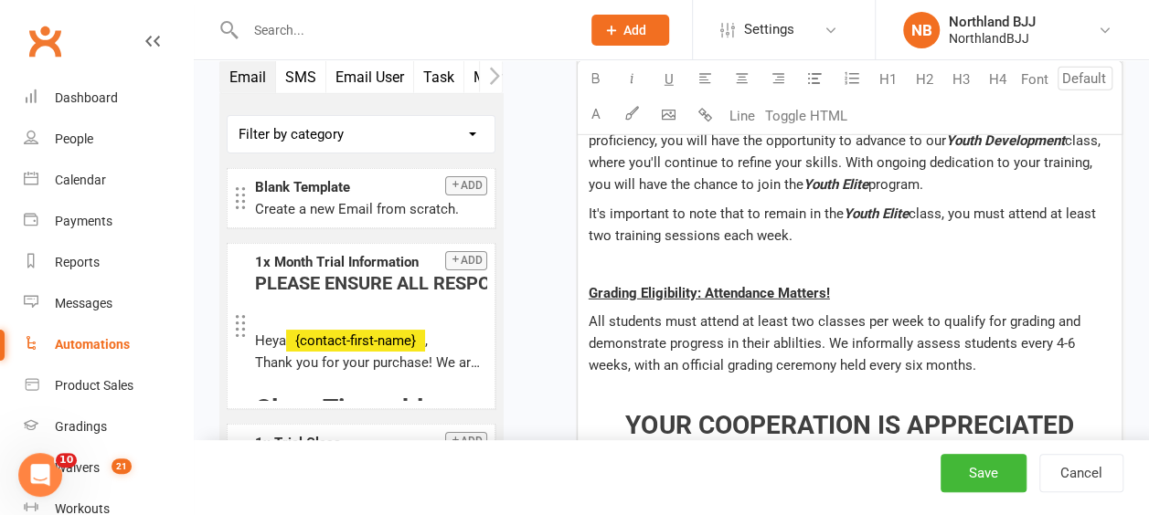
click at [791, 313] on span "All students must attend at least two classes per week to qualify for grading a…" at bounding box center [836, 343] width 495 height 60
drag, startPoint x: 919, startPoint y: 278, endPoint x: 788, endPoint y: 278, distance: 131.6
click at [788, 313] on span "All students must attend at least two classes per week to qualify for grading a…" at bounding box center [836, 343] width 495 height 60
click at [589, 80] on icon "button" at bounding box center [596, 78] width 14 height 14
click at [637, 77] on icon "button" at bounding box center [632, 78] width 14 height 14
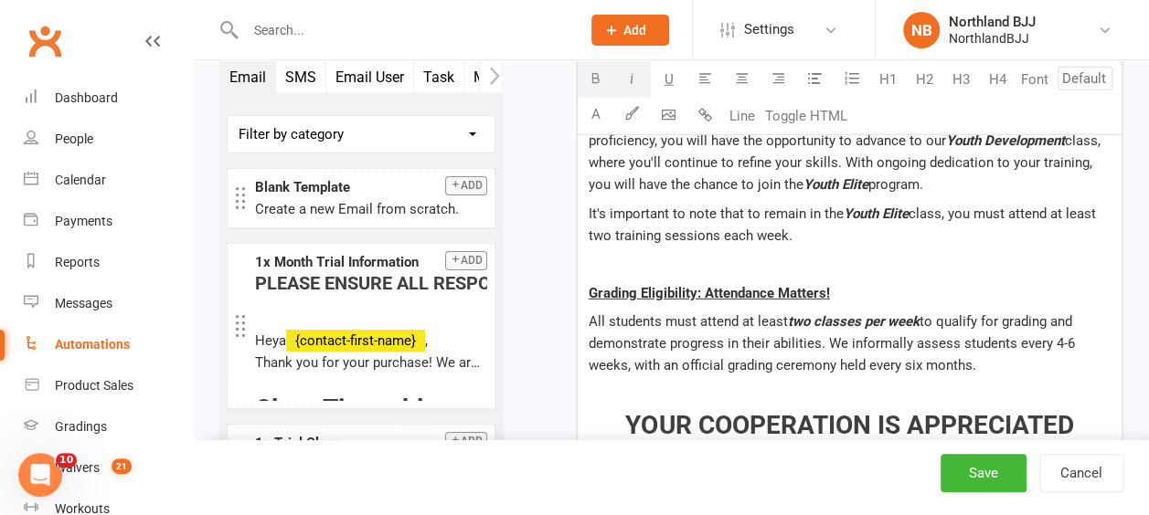
click at [1027, 333] on div "PLEASE ENSURE ALL RESPONCES ARE DIRECTED TO OUR ADMINISTRATIVE TEAM VIA [EMAIL_…" at bounding box center [850, 289] width 544 height 3483
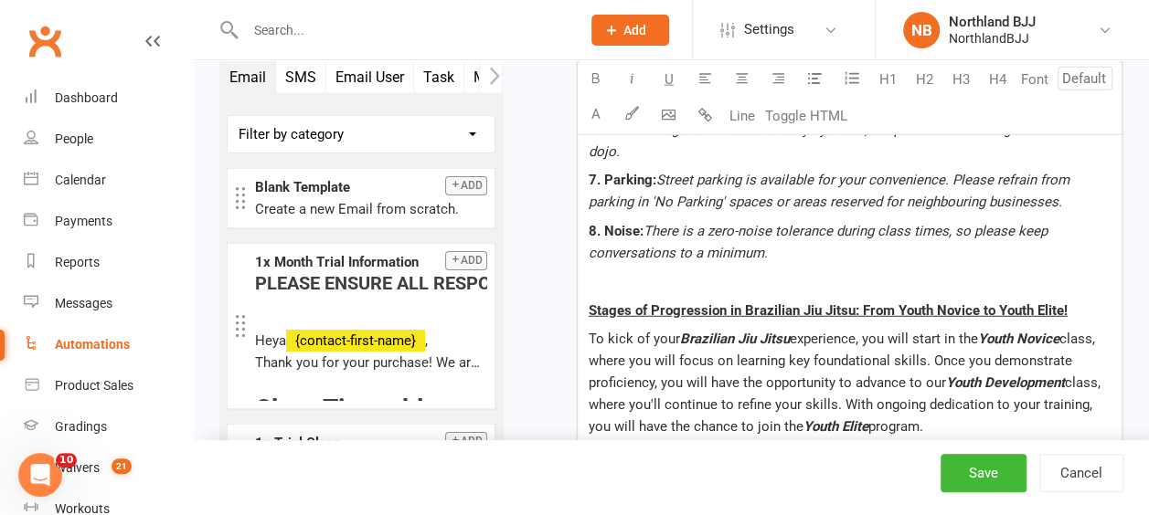
scroll to position [2285, 0]
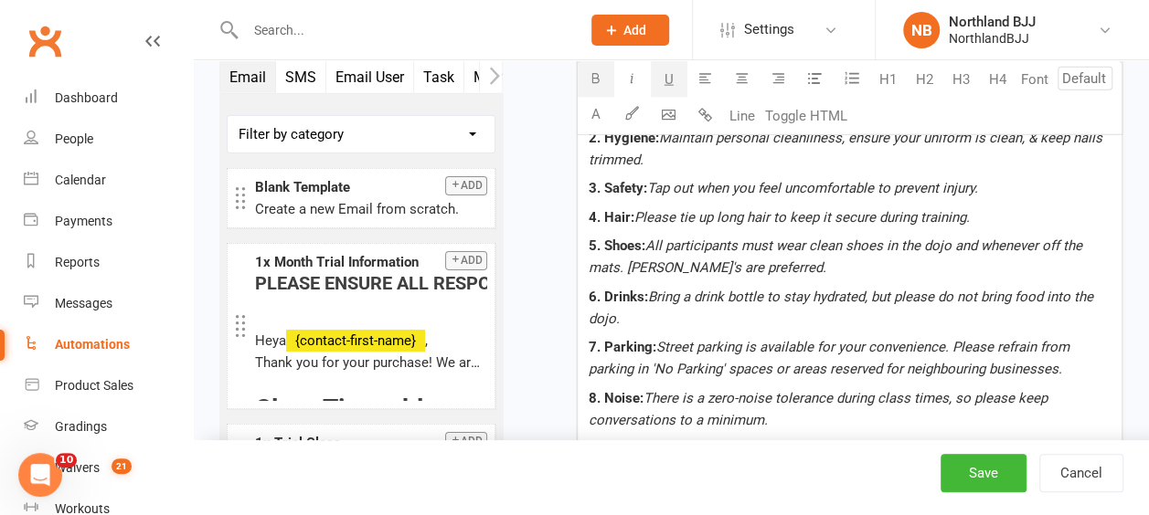
scroll to position [2193, 0]
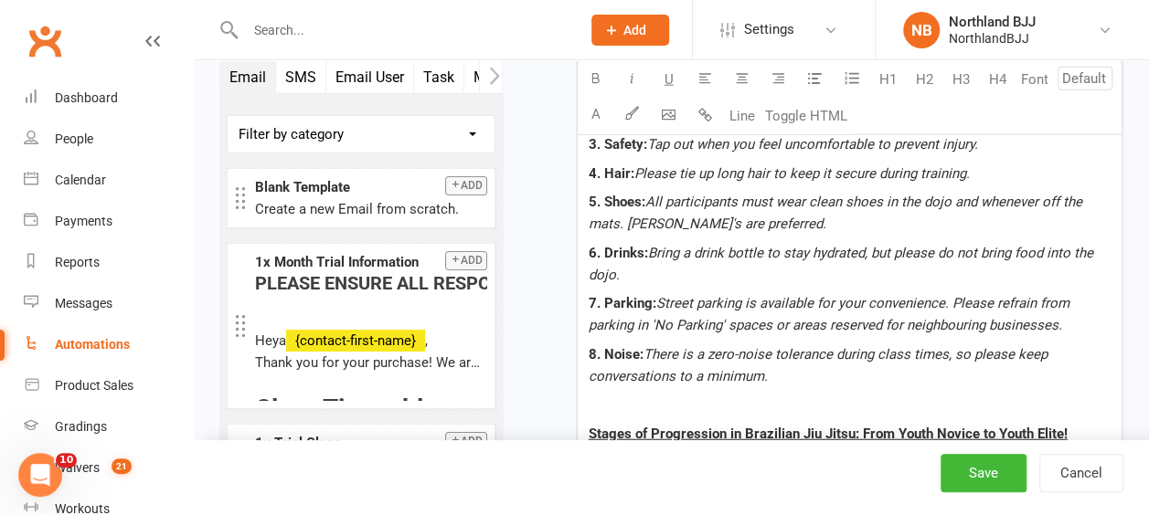
drag, startPoint x: 1085, startPoint y: 384, endPoint x: 564, endPoint y: 354, distance: 521.8
click at [564, 358] on div "Starts on Booking Cancelled Booking Due Booking Late-Cancelled Booking Marked A…" at bounding box center [826, 515] width 593 height 5190
click at [1073, 423] on p "Stages of Progression in Brazilian Jiu Jitsu: From Youth Novice to Youth Elite!" at bounding box center [850, 434] width 522 height 22
drag, startPoint x: 1073, startPoint y: 392, endPoint x: 568, endPoint y: 370, distance: 504.9
click at [568, 380] on div "Starts on Booking Cancelled Booking Due Booking Late-Cancelled Booking Marked A…" at bounding box center [826, 515] width 593 height 5190
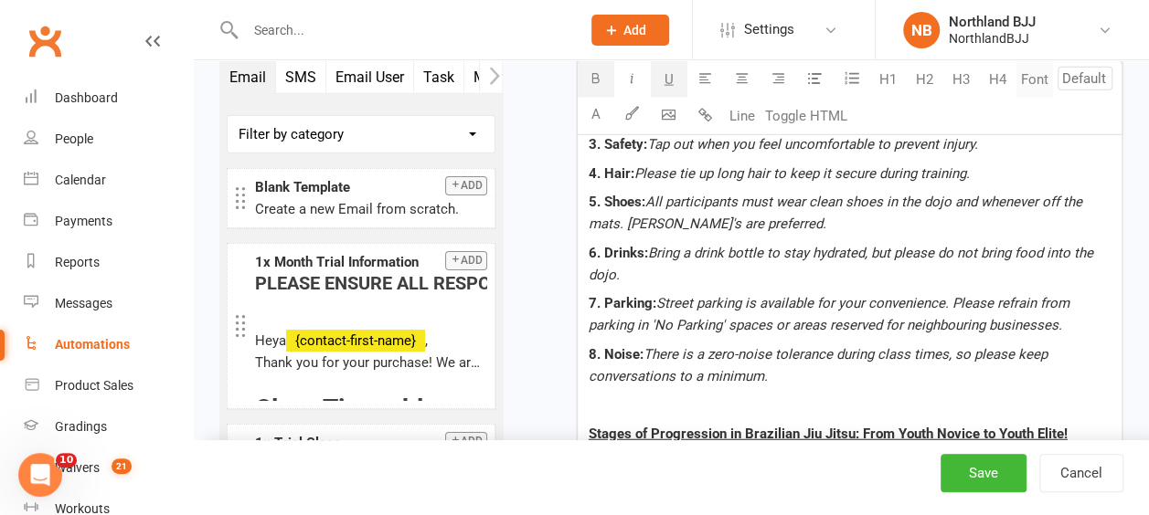
click at [1030, 82] on button "Font" at bounding box center [1034, 79] width 37 height 37
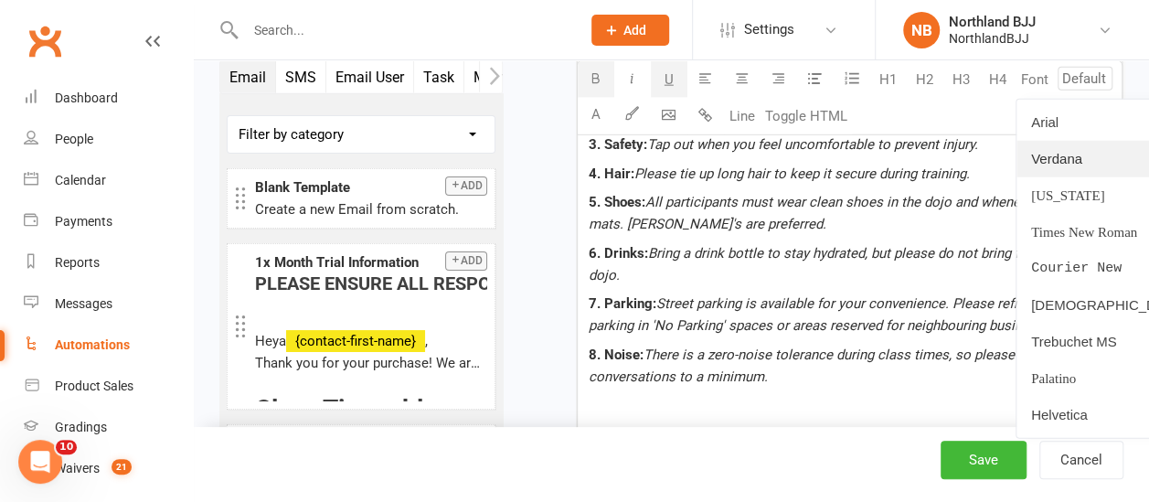
click at [1057, 160] on link "Verdana" at bounding box center [1106, 159] width 181 height 37
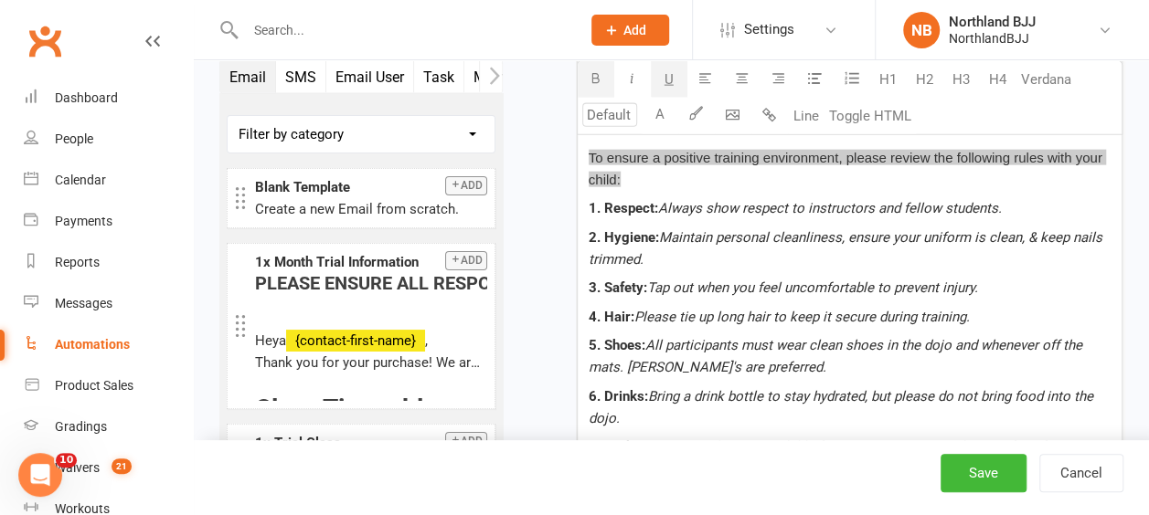
scroll to position [1919, 0]
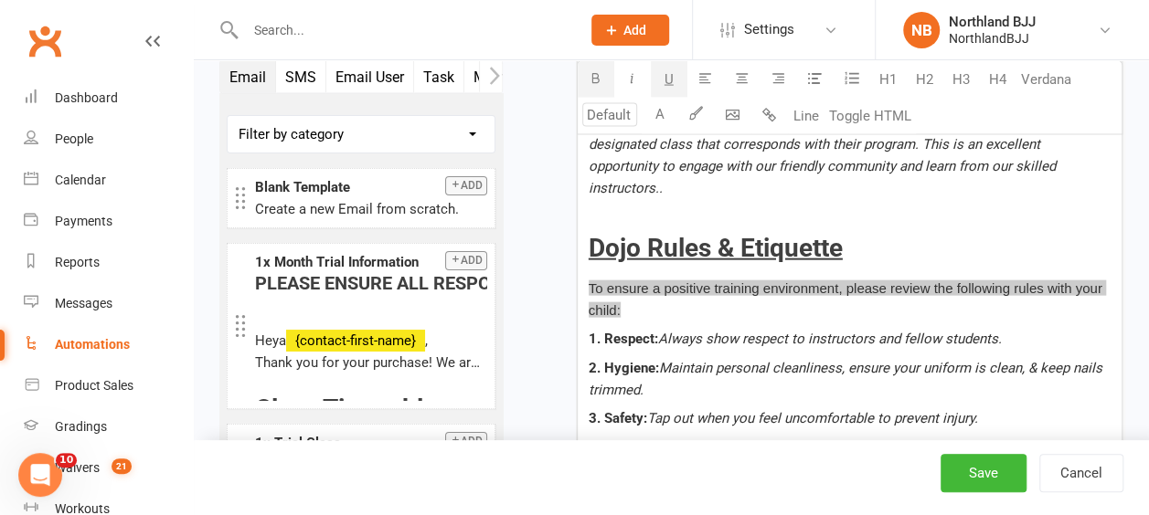
click at [880, 235] on h3 "Dojo Rules & Etiquette" at bounding box center [850, 249] width 522 height 28
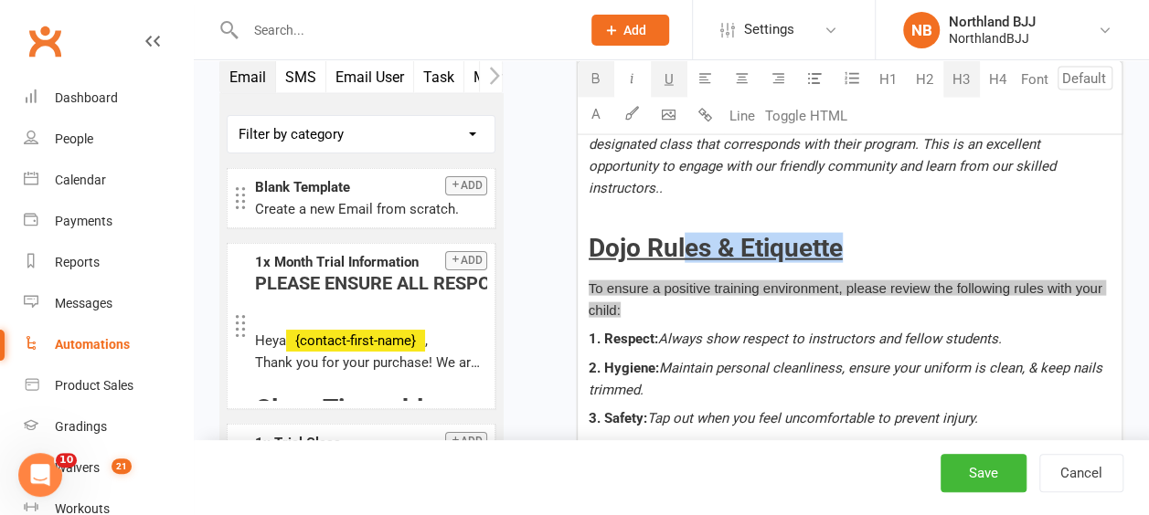
drag, startPoint x: 865, startPoint y: 203, endPoint x: 680, endPoint y: 202, distance: 185.5
click at [680, 235] on h3 "Dojo Rules & Etiquette" at bounding box center [850, 249] width 522 height 28
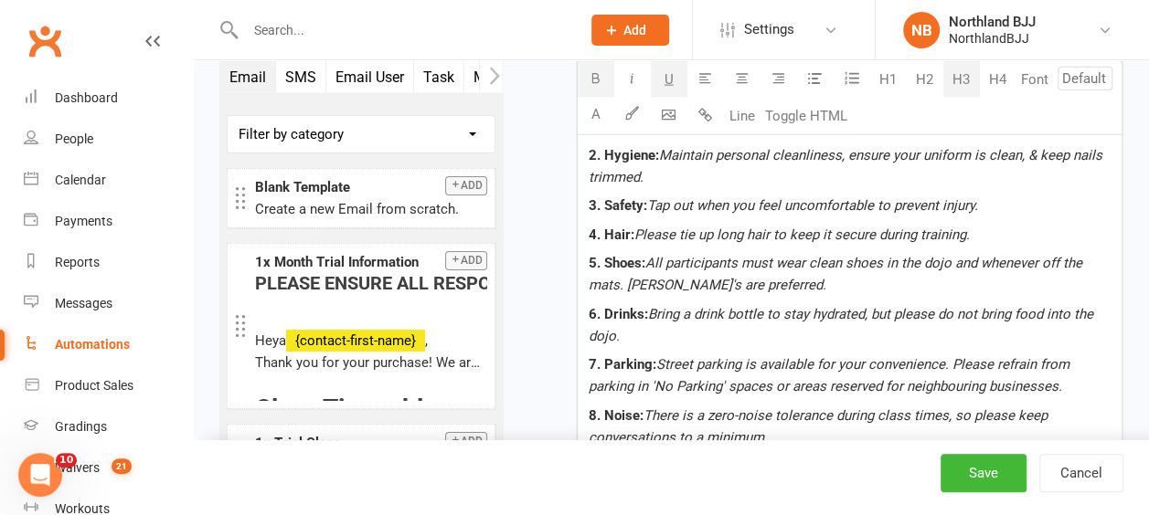
scroll to position [2193, 0]
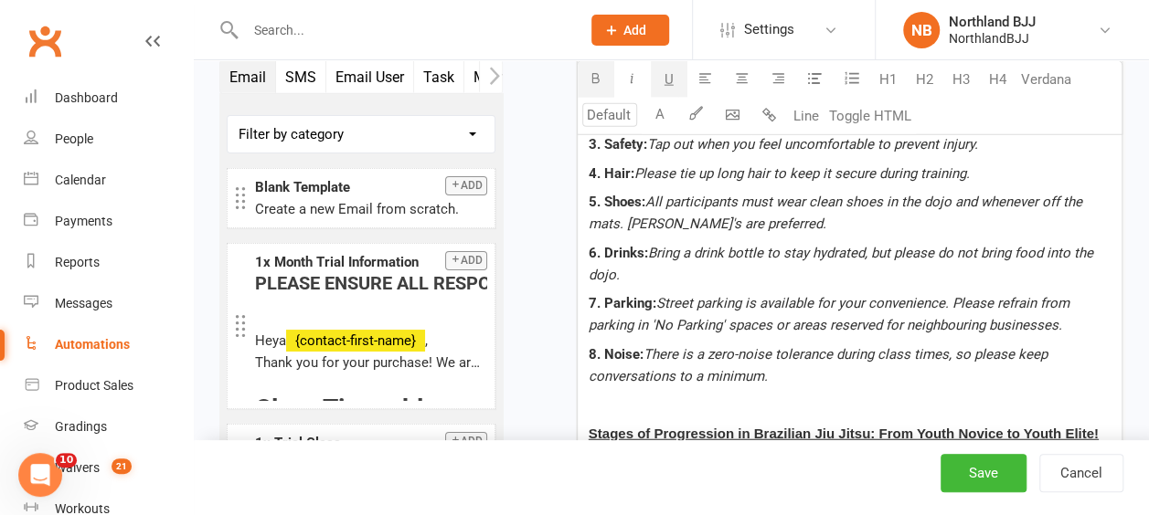
drag, startPoint x: 710, startPoint y: 415, endPoint x: 580, endPoint y: 391, distance: 131.9
click at [958, 80] on button "H3" at bounding box center [961, 79] width 37 height 37
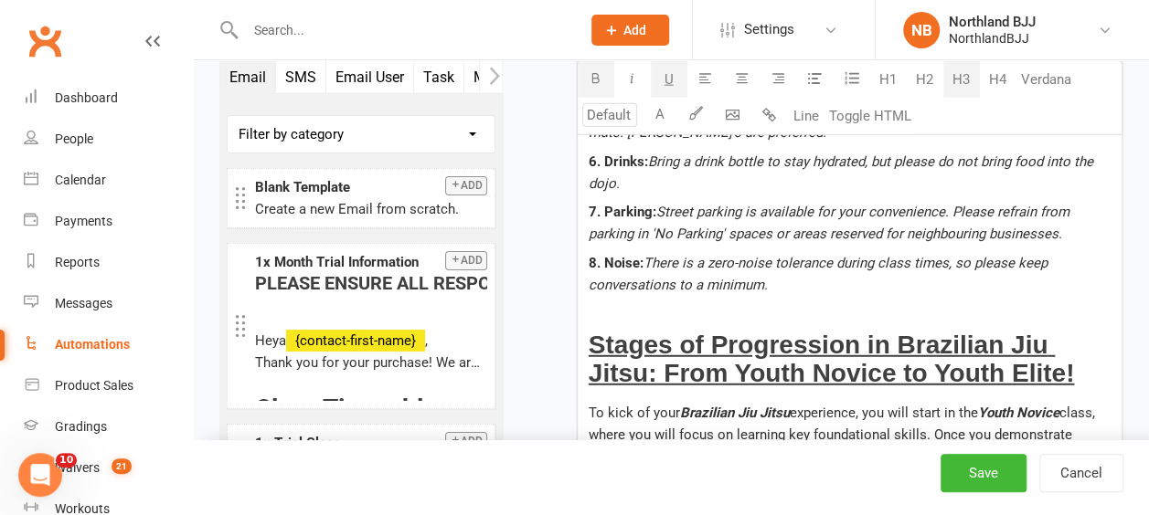
click at [898, 302] on p at bounding box center [850, 313] width 522 height 22
drag, startPoint x: 1108, startPoint y: 333, endPoint x: 526, endPoint y: 290, distance: 583.7
click at [526, 290] on div "Starts on Booking Cancelled Booking Due Booking Late-Cancelled Booking Marked A…" at bounding box center [826, 438] width 620 height 5274
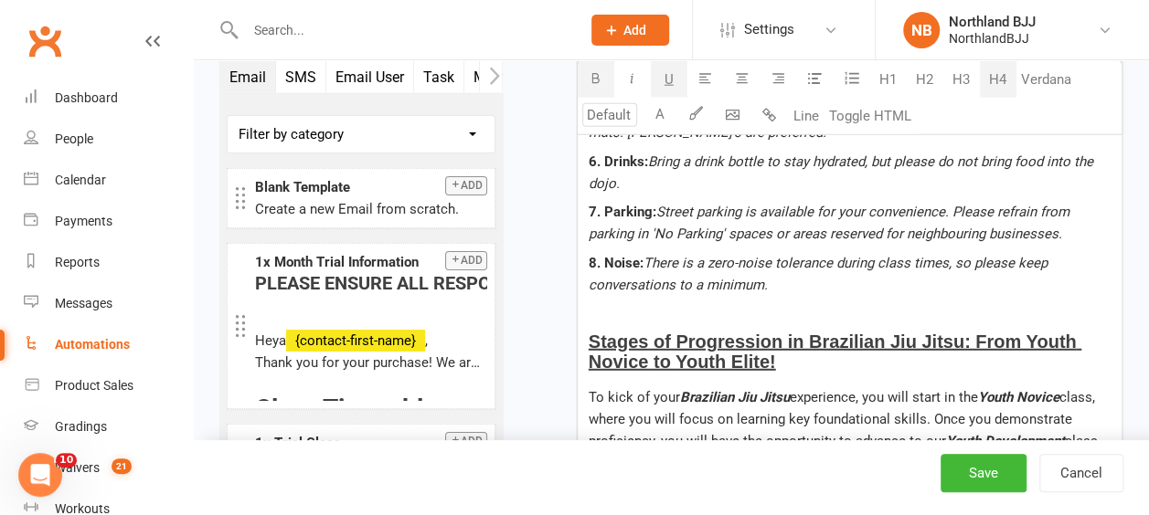
click at [1000, 83] on button "H4" at bounding box center [998, 79] width 37 height 37
click at [947, 332] on h4 "Stages of Progression in Brazilian Jiu Jitsu: From Youth Novice to Youth Elite!" at bounding box center [850, 352] width 522 height 40
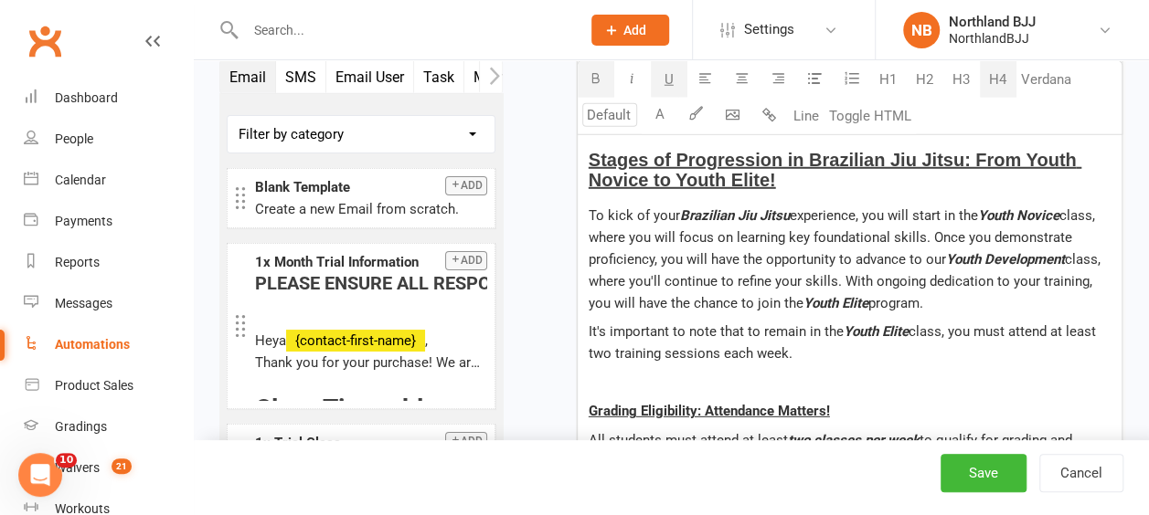
scroll to position [2467, 0]
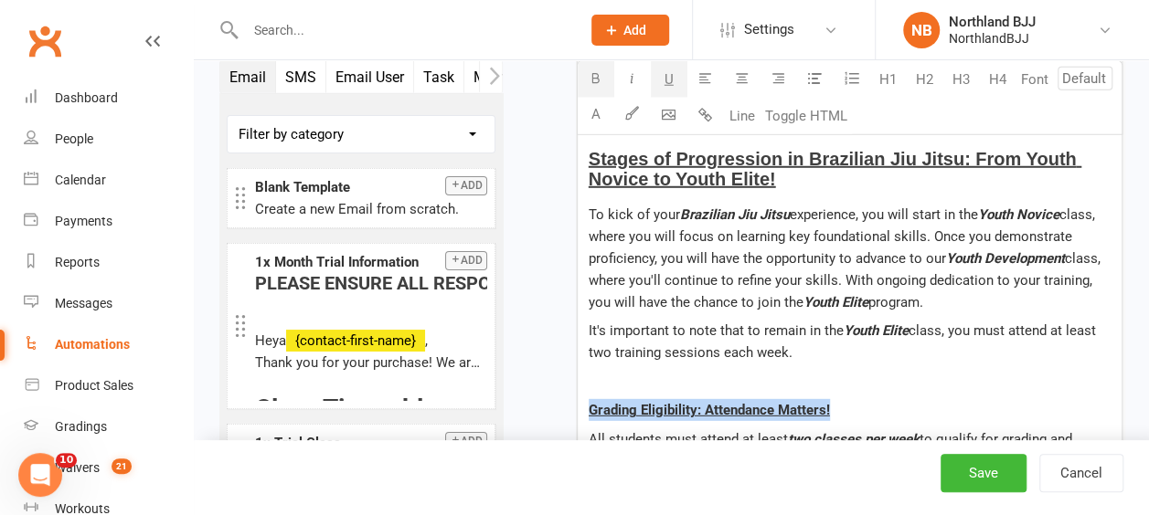
drag, startPoint x: 883, startPoint y: 369, endPoint x: 558, endPoint y: 345, distance: 325.3
click at [551, 355] on div "Starts on Booking Cancelled Booking Due Booking Late-Cancelled Booking Marked A…" at bounding box center [826, 253] width 593 height 5215
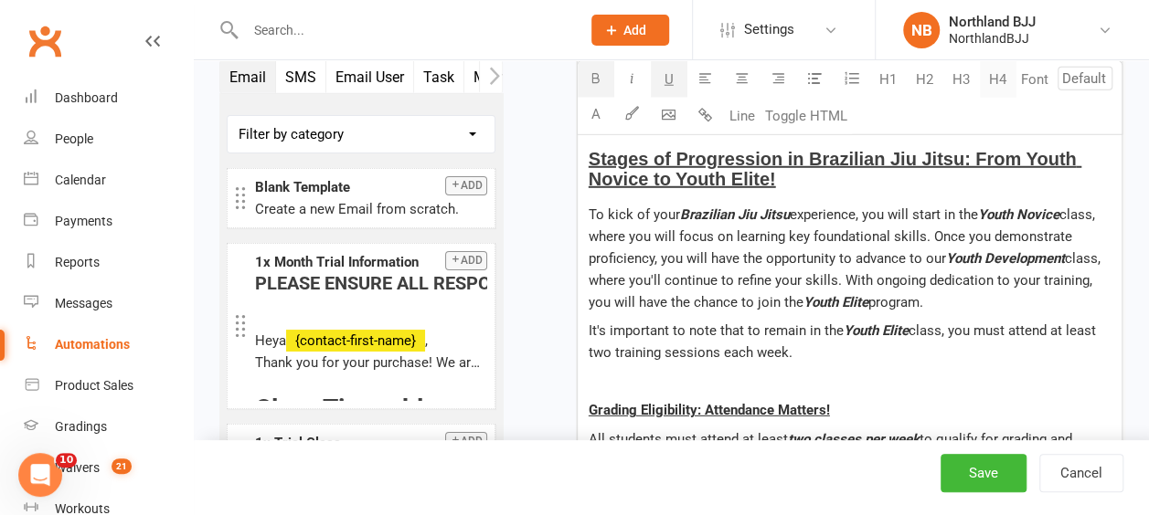
click at [986, 77] on button "H4" at bounding box center [998, 79] width 37 height 37
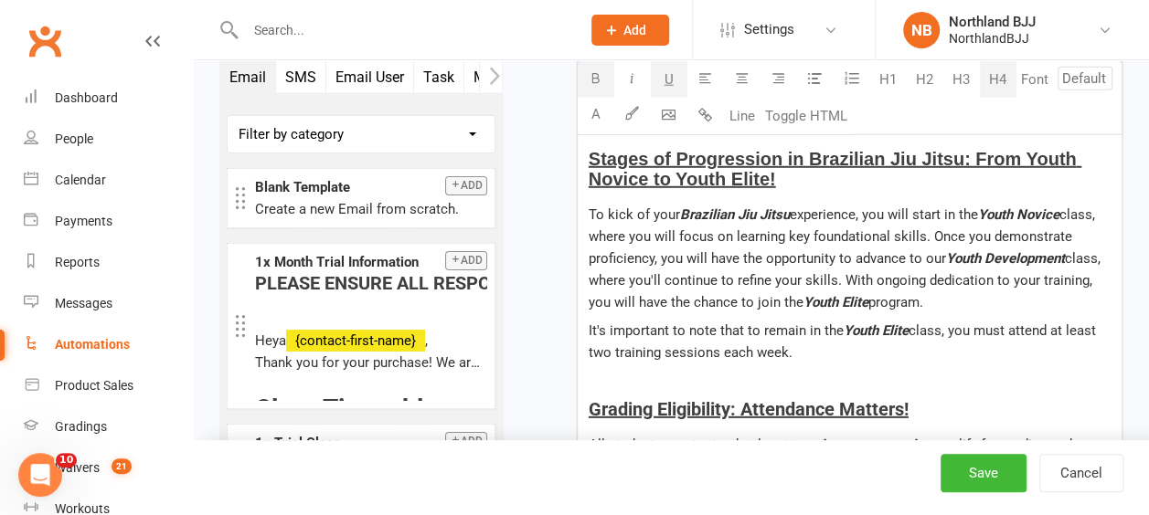
click at [1033, 399] on h4 "Grading Eligibility: Attendance Matters!" at bounding box center [850, 409] width 522 height 20
click at [1056, 371] on p "﻿" at bounding box center [850, 382] width 522 height 22
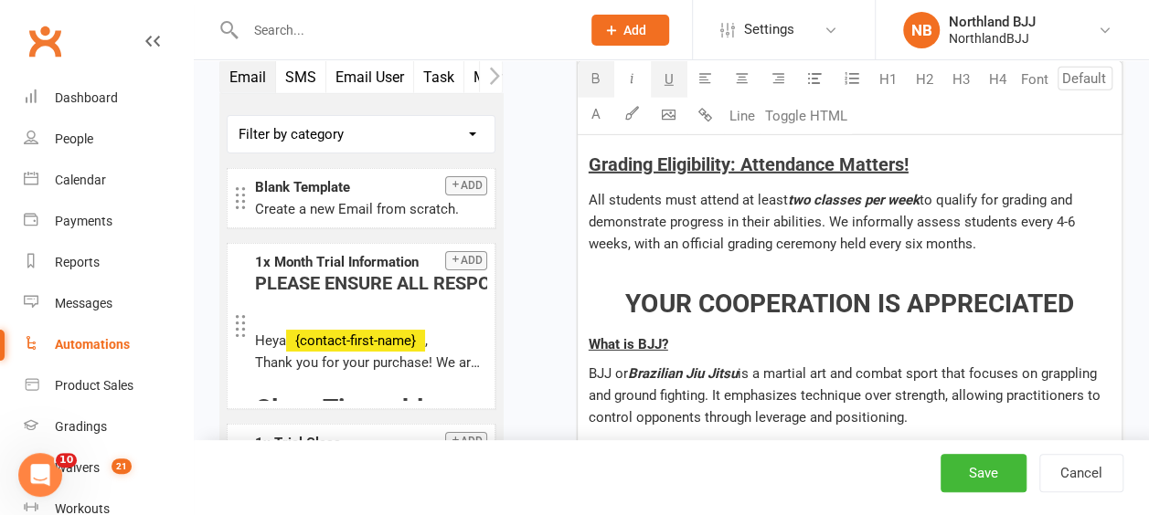
scroll to position [2742, 0]
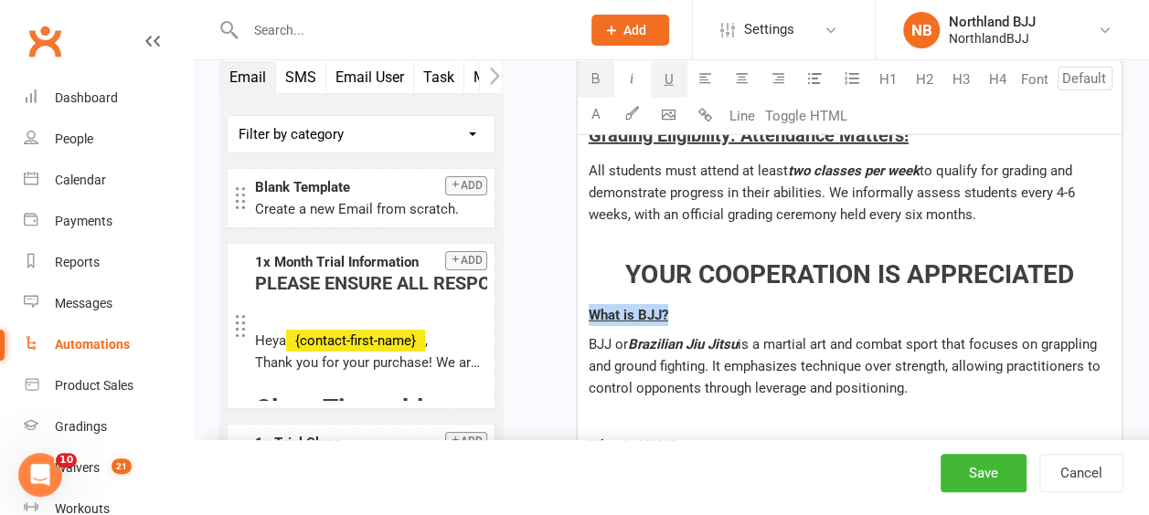
drag, startPoint x: 687, startPoint y: 274, endPoint x: 583, endPoint y: 265, distance: 104.6
click at [583, 265] on div "PLEASE ENSURE ALL RESPONCES ARE DIRECTED TO OUR ADMINISTRATIVE TEAM VIA [EMAIL_…" at bounding box center [850, 122] width 544 height 3515
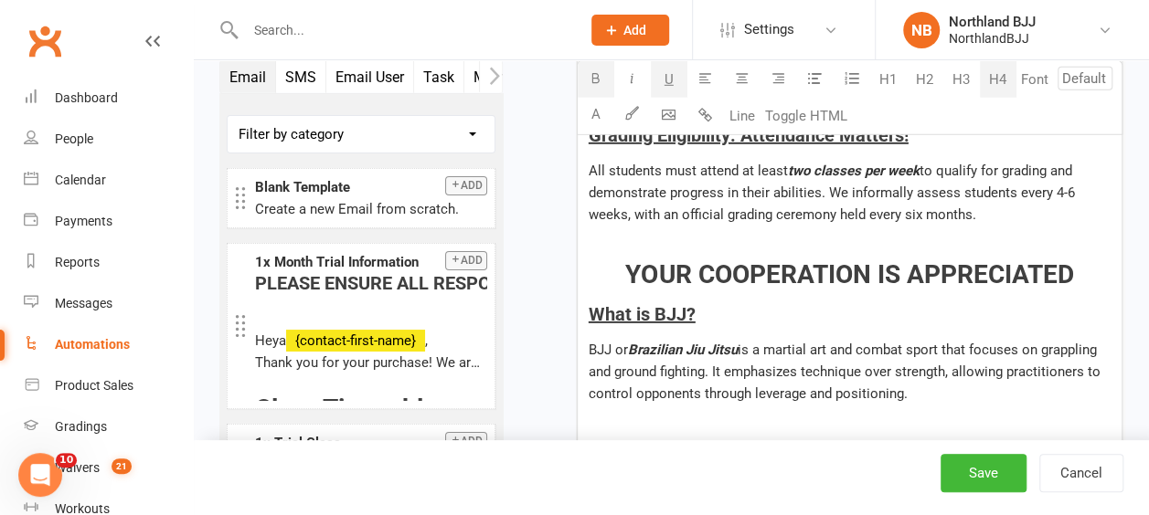
click at [997, 78] on button "H4" at bounding box center [998, 79] width 37 height 37
click at [810, 304] on h4 "What is BJJ?" at bounding box center [850, 314] width 522 height 20
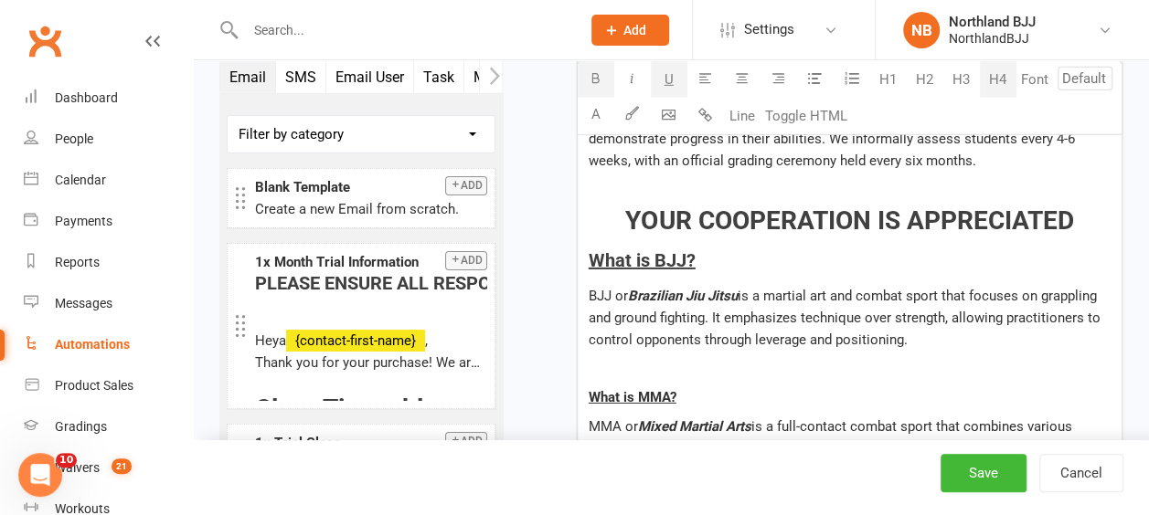
scroll to position [2833, 0]
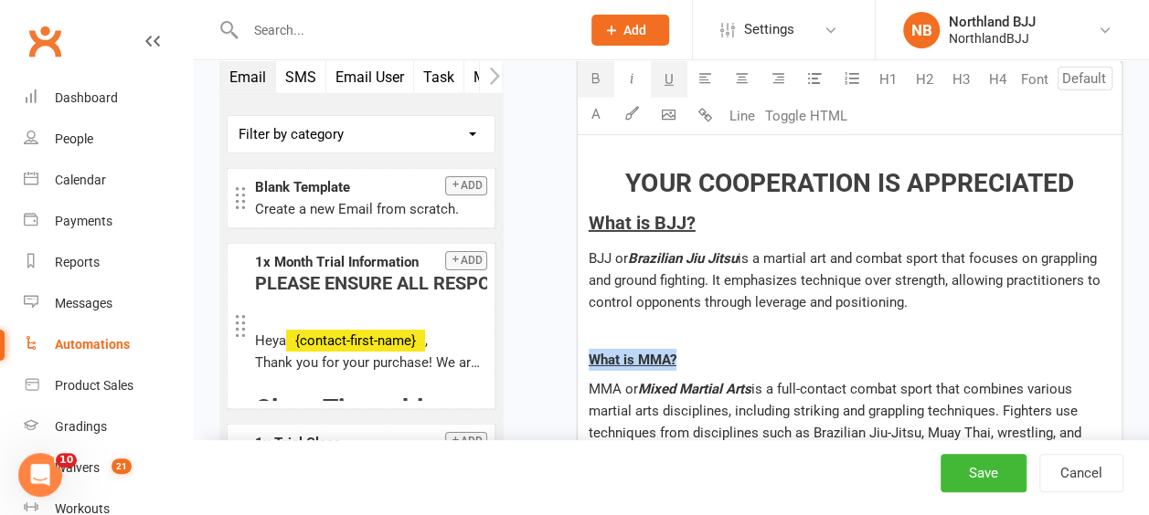
drag, startPoint x: 692, startPoint y: 305, endPoint x: 753, endPoint y: 192, distance: 128.8
click at [576, 305] on div "Send email: New Member Intro 0 Days Before Booking due or send immediately Only…" at bounding box center [849, 13] width 547 height 4853
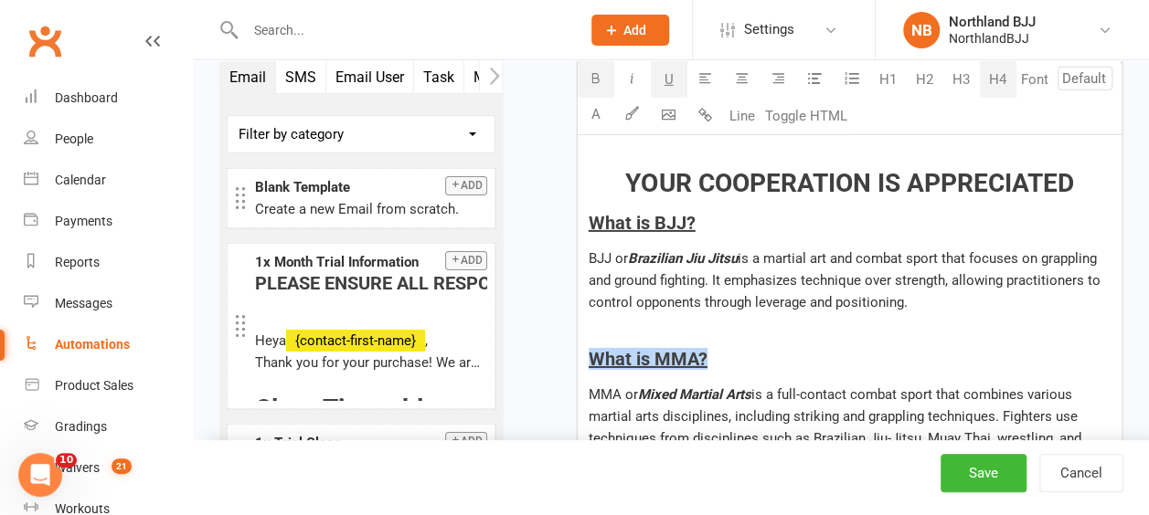
click at [995, 90] on button "H4" at bounding box center [998, 79] width 37 height 37
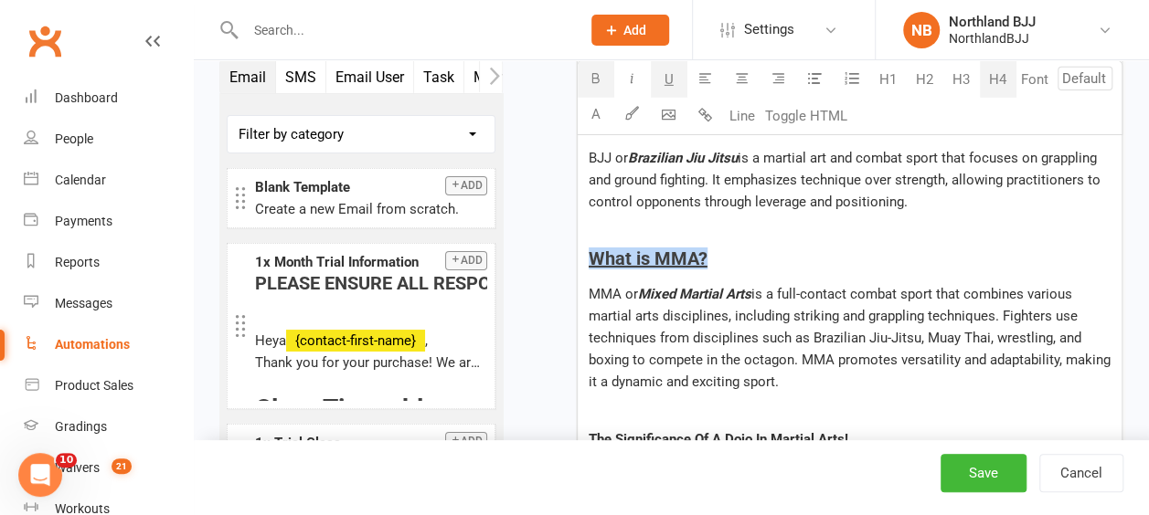
scroll to position [3107, 0]
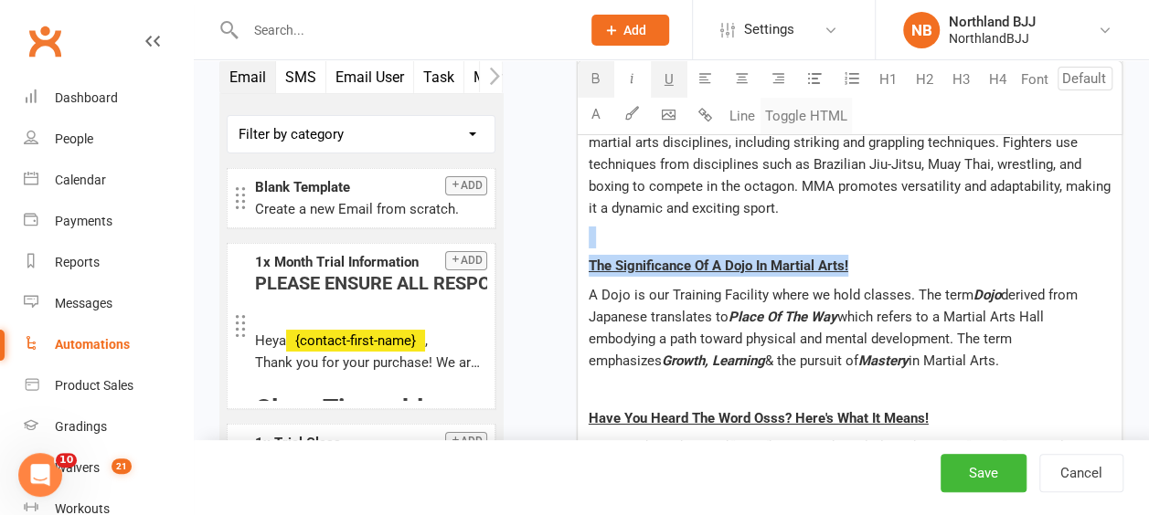
drag, startPoint x: 851, startPoint y: 219, endPoint x: 833, endPoint y: 129, distance: 92.1
click at [901, 227] on p at bounding box center [850, 238] width 522 height 22
drag, startPoint x: 866, startPoint y: 223, endPoint x: 815, endPoint y: 78, distance: 154.0
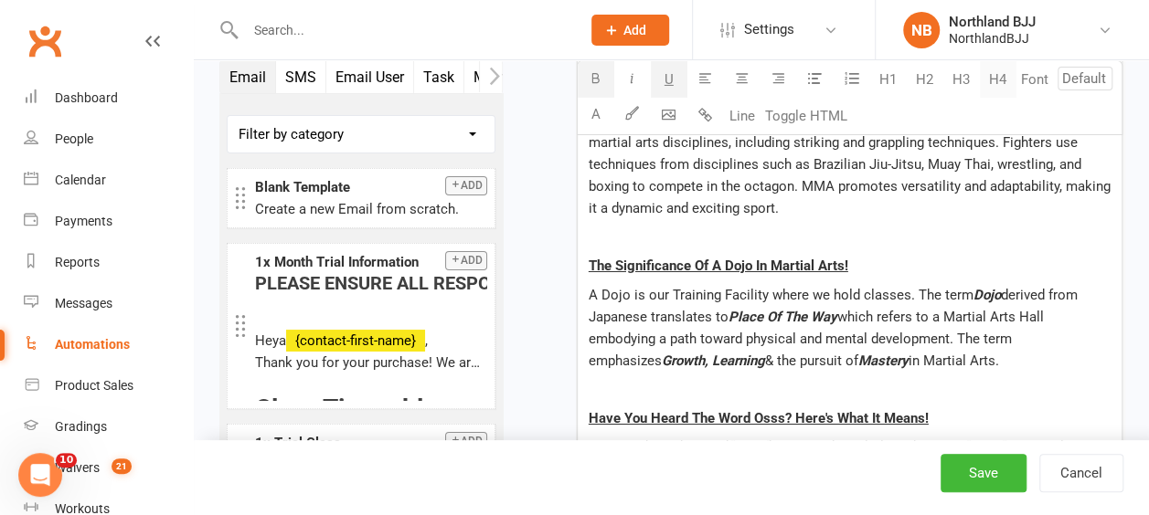
click at [997, 78] on button "H4" at bounding box center [998, 79] width 37 height 37
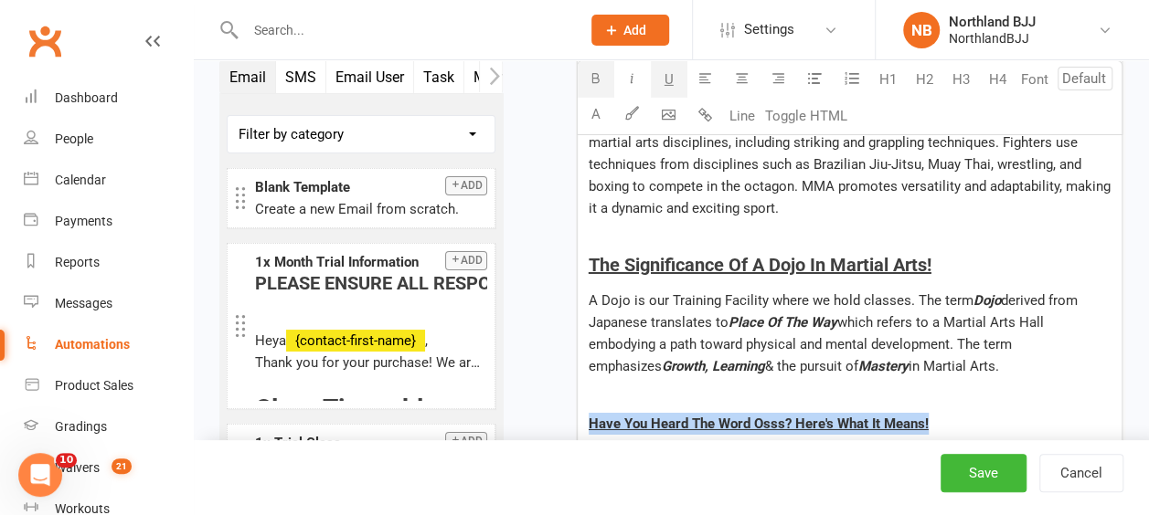
drag, startPoint x: 938, startPoint y: 378, endPoint x: 863, endPoint y: 123, distance: 265.7
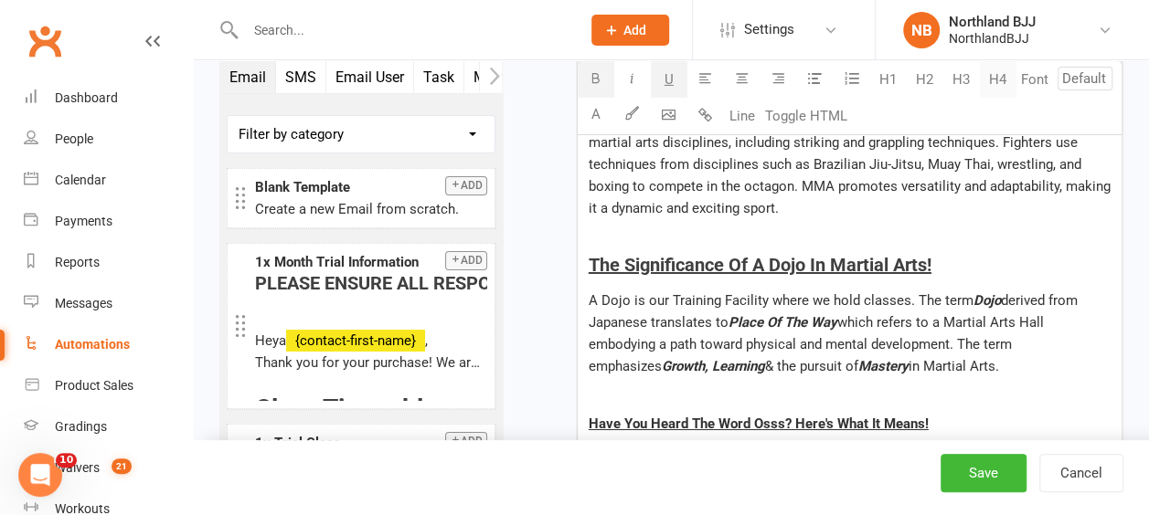
click at [1004, 79] on button "H4" at bounding box center [998, 79] width 37 height 37
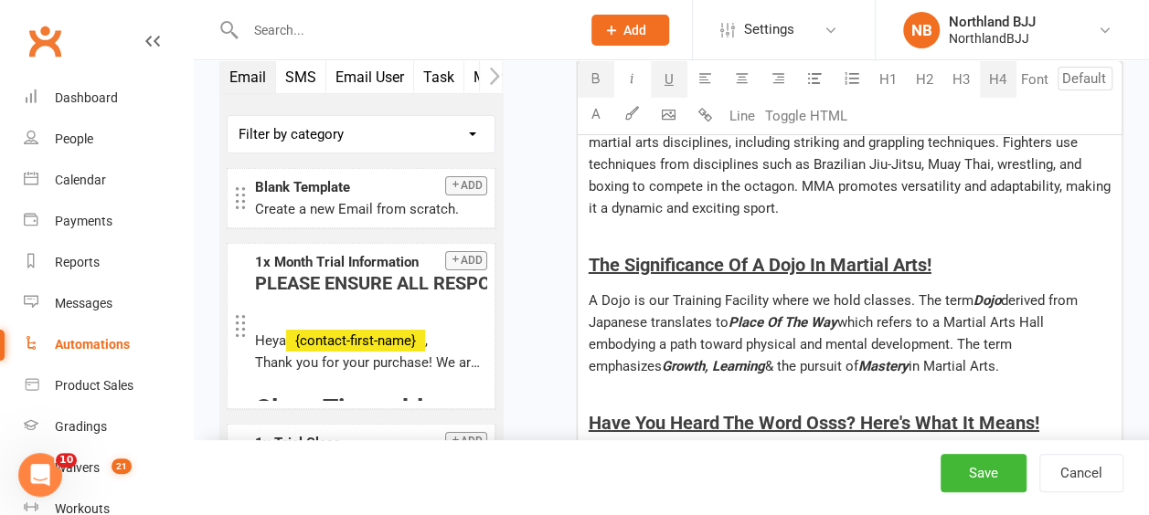
click at [1066, 385] on p at bounding box center [850, 396] width 522 height 22
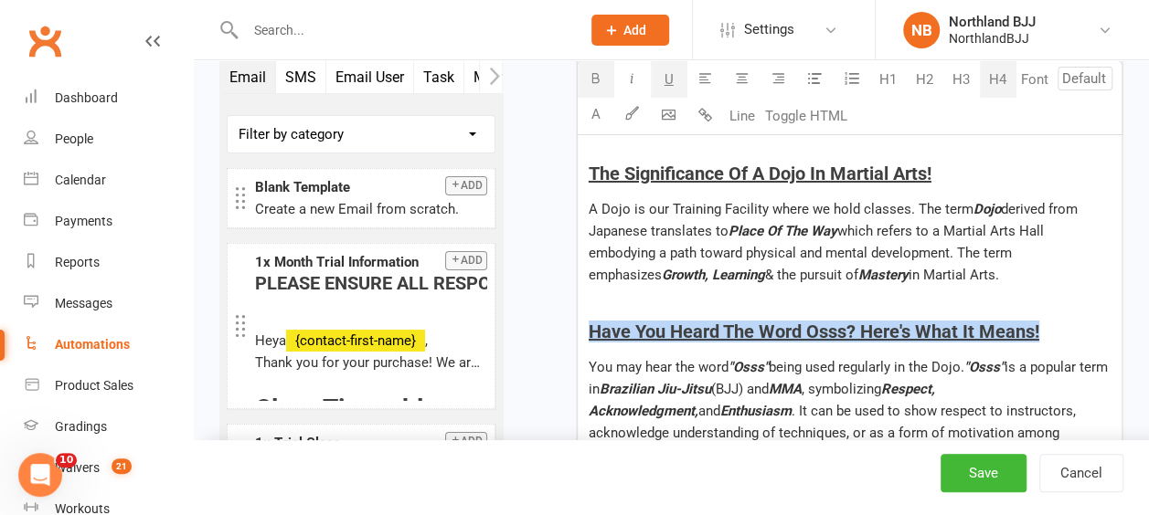
drag, startPoint x: 1050, startPoint y: 287, endPoint x: 574, endPoint y: 281, distance: 476.2
click at [928, 82] on button "H2" at bounding box center [925, 79] width 37 height 37
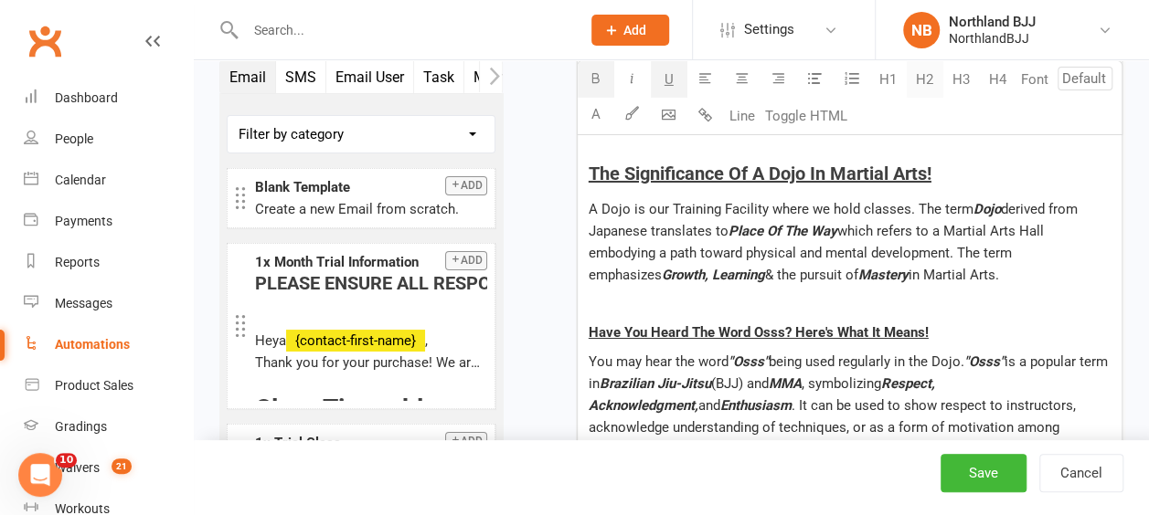
click at [917, 91] on button "H2" at bounding box center [925, 79] width 37 height 37
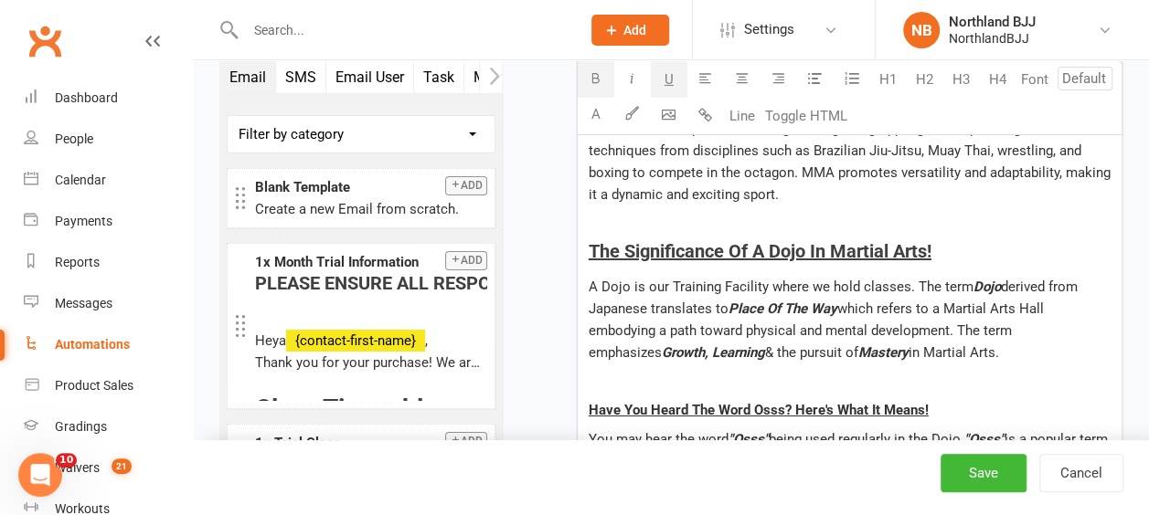
scroll to position [3016, 0]
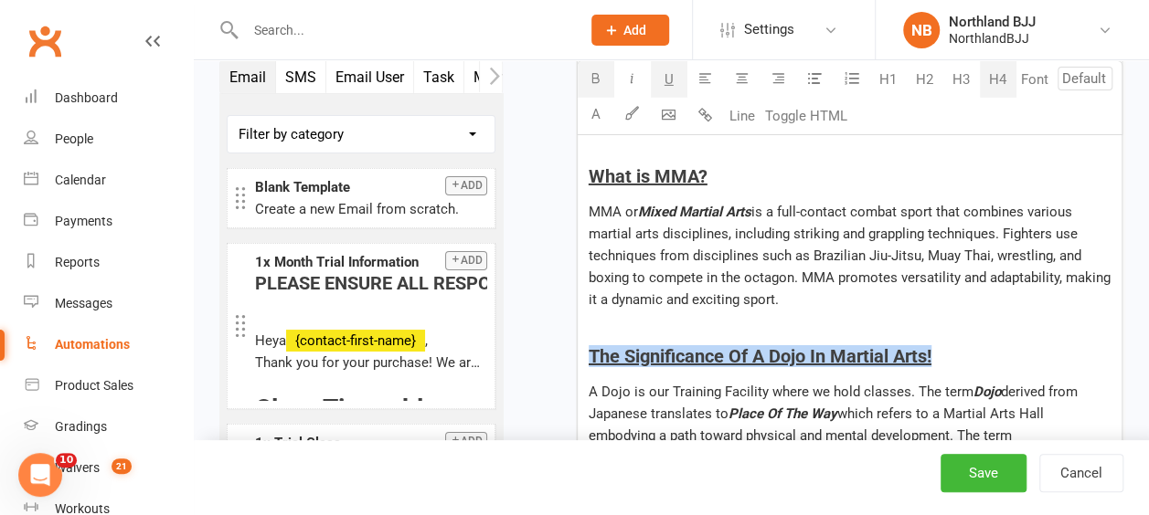
drag, startPoint x: 904, startPoint y: 316, endPoint x: 567, endPoint y: 307, distance: 337.3
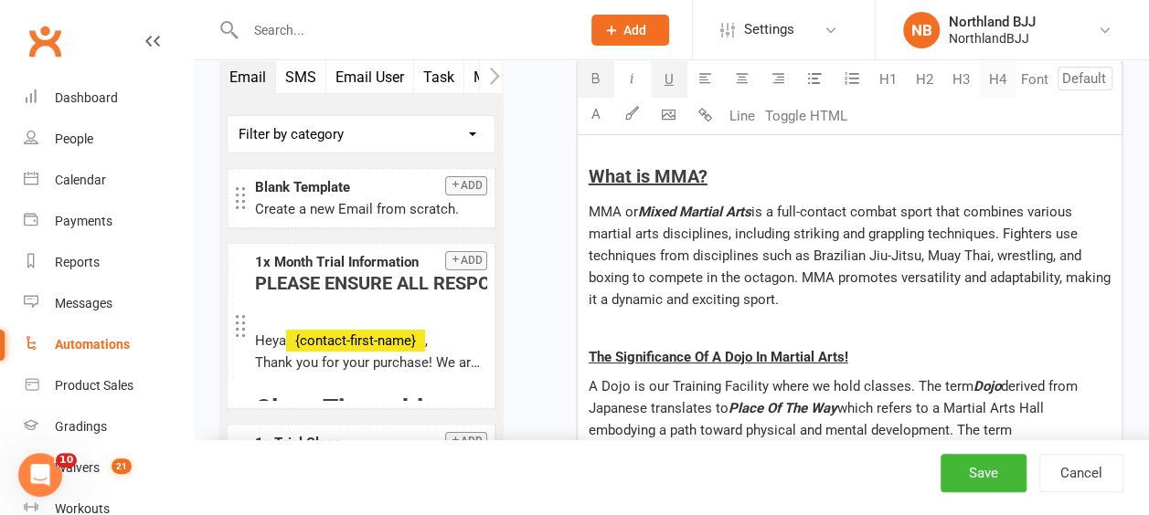
click at [1001, 80] on button "H4" at bounding box center [998, 79] width 37 height 37
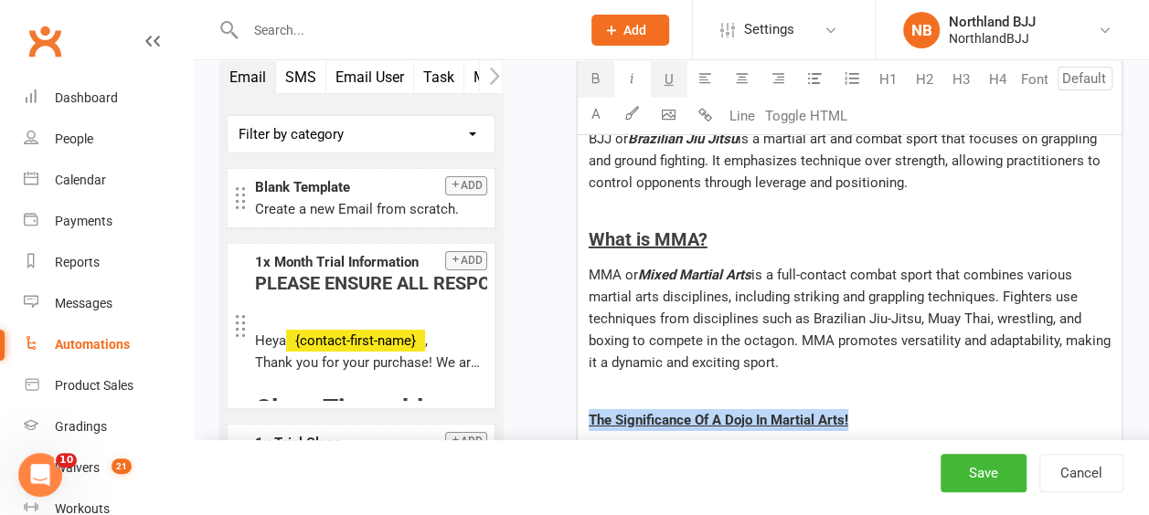
scroll to position [2924, 0]
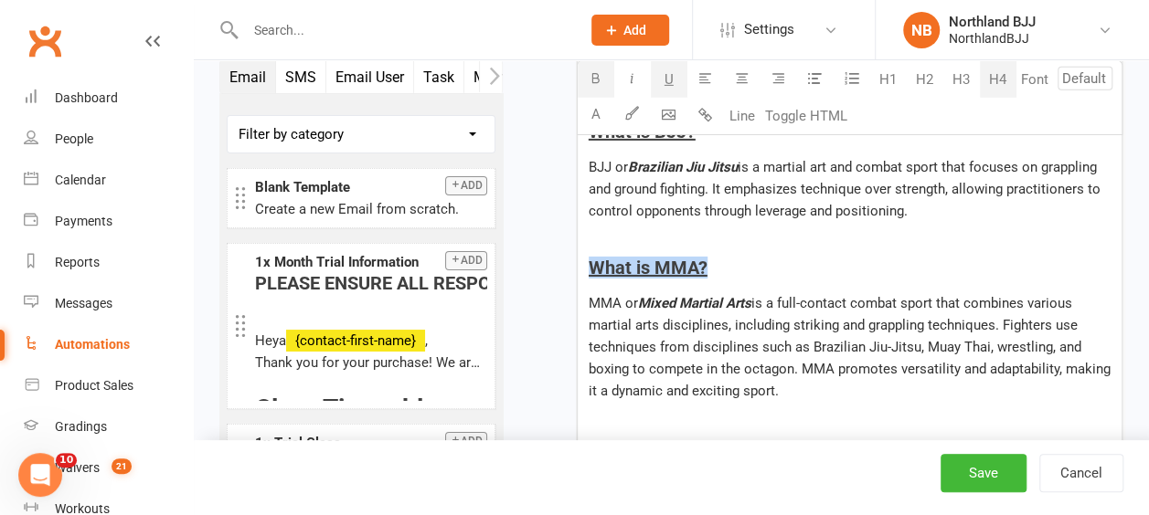
drag, startPoint x: 710, startPoint y: 227, endPoint x: 572, endPoint y: 222, distance: 138.1
click at [995, 86] on button "H4" at bounding box center [998, 79] width 37 height 37
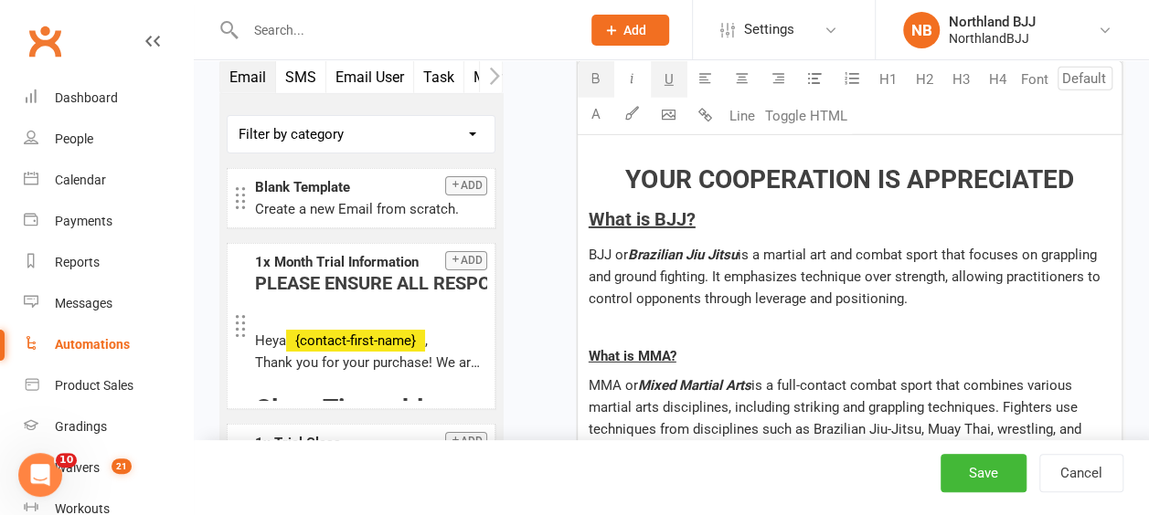
scroll to position [2742, 0]
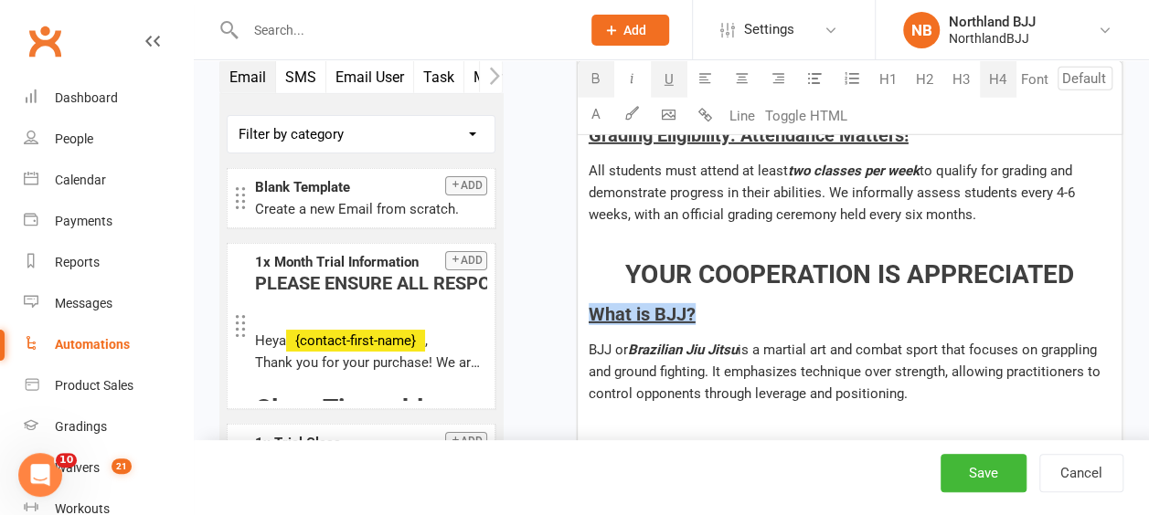
drag, startPoint x: 760, startPoint y: 268, endPoint x: 905, endPoint y: 159, distance: 180.8
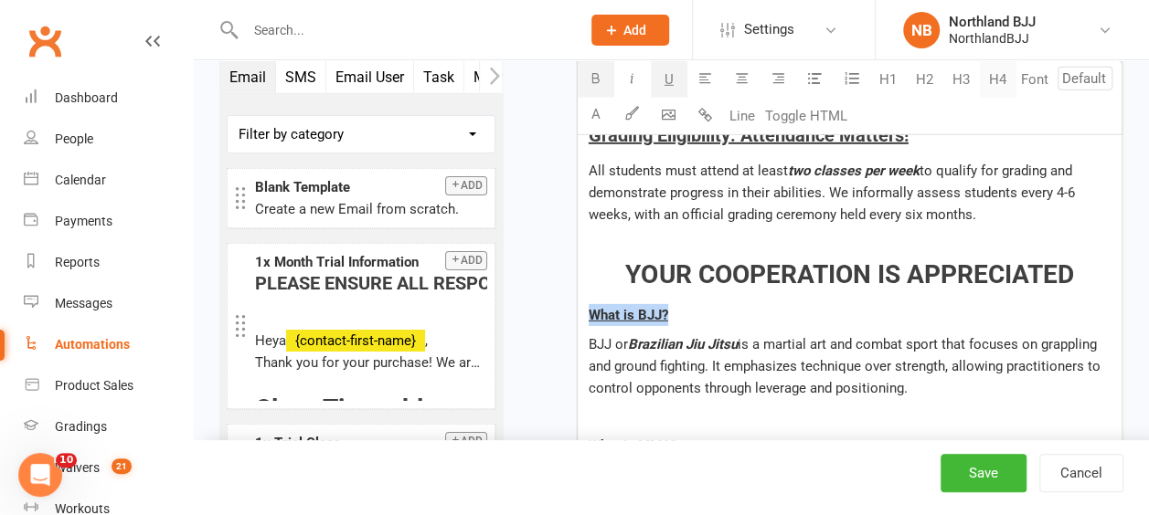
click at [994, 80] on button "H4" at bounding box center [998, 79] width 37 height 37
click at [1009, 304] on p "What is BJJ?" at bounding box center [850, 315] width 522 height 22
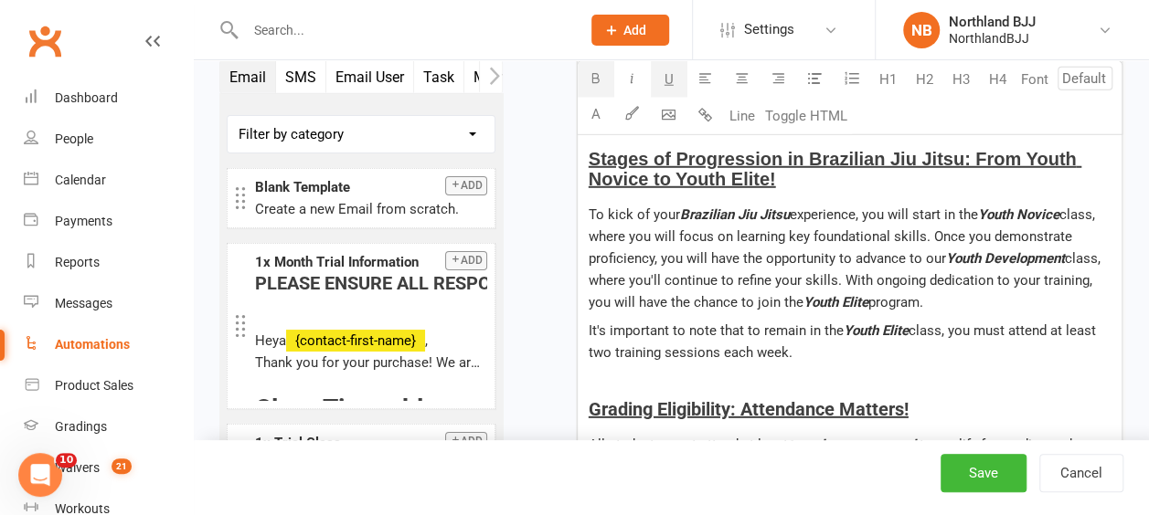
scroll to position [2376, 0]
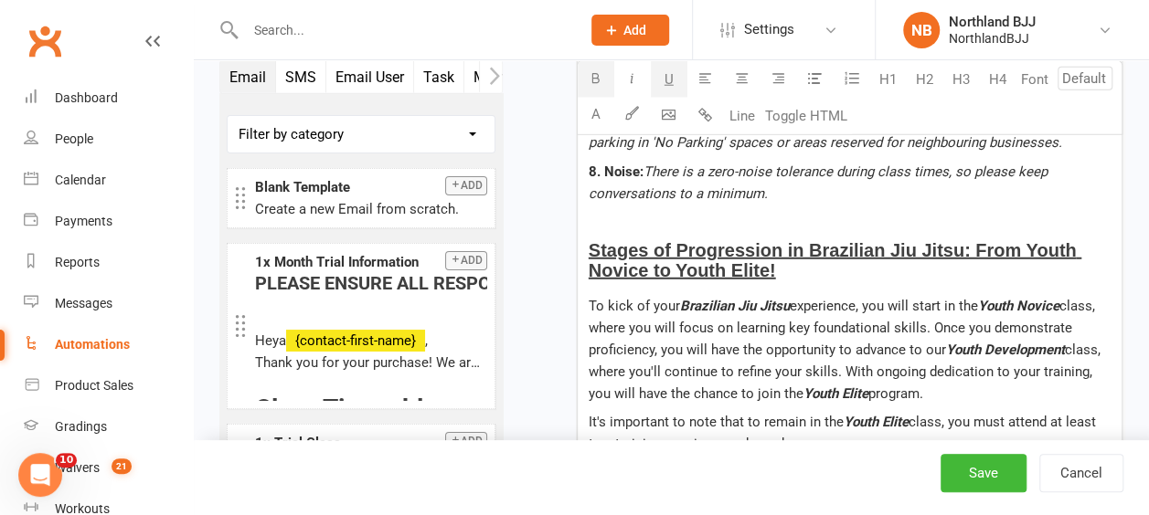
click at [1034, 240] on span "Stages of Progression in Brazilian Jiu Jitsu: From Youth Novice to Youth Elite!" at bounding box center [835, 260] width 493 height 40
drag, startPoint x: 905, startPoint y: 229, endPoint x: 581, endPoint y: 209, distance: 324.1
click at [581, 209] on div "PLEASE ENSURE ALL RESPONCES ARE DIRECTED TO OUR ADMINISTRATIVE TEAM VIA [EMAIL_…" at bounding box center [850, 488] width 544 height 3515
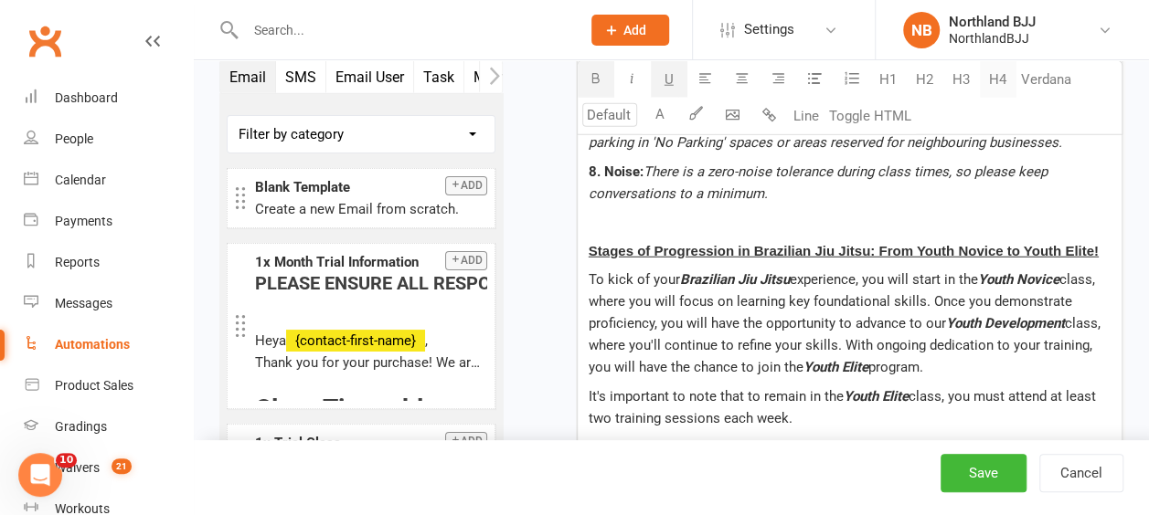
click at [998, 80] on button "H4" at bounding box center [998, 79] width 37 height 37
click at [795, 240] on p "Stages of Progression in Brazilian Jiu Jitsu: From Youth Novice to Youth Elite!" at bounding box center [850, 251] width 522 height 22
drag, startPoint x: 722, startPoint y: 234, endPoint x: 570, endPoint y: 203, distance: 154.8
click at [570, 203] on div "Starts on Booking Cancelled Booking Due Booking Late-Cancelled Booking Marked A…" at bounding box center [826, 334] width 593 height 5195
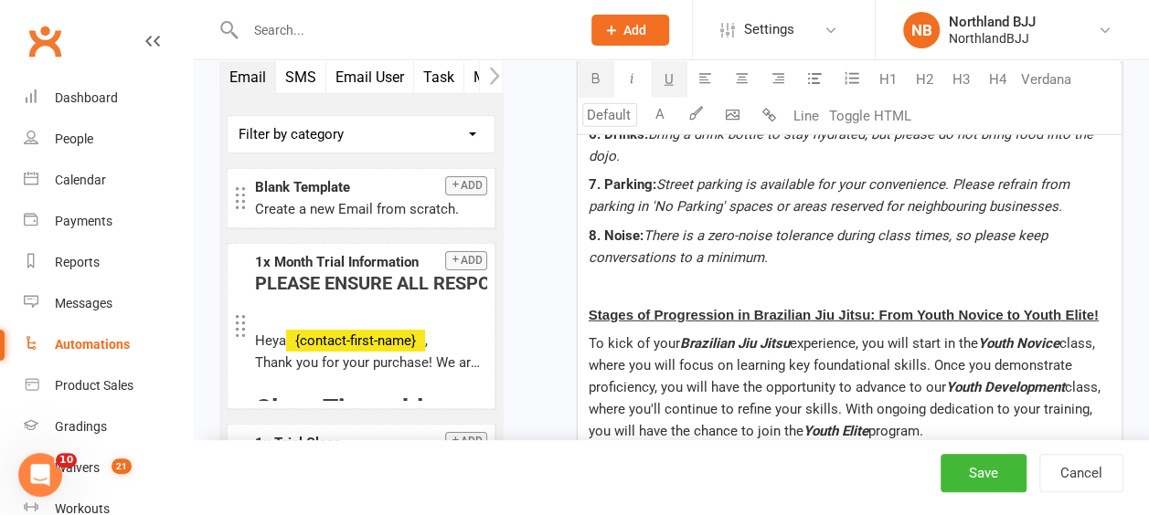
scroll to position [2285, 0]
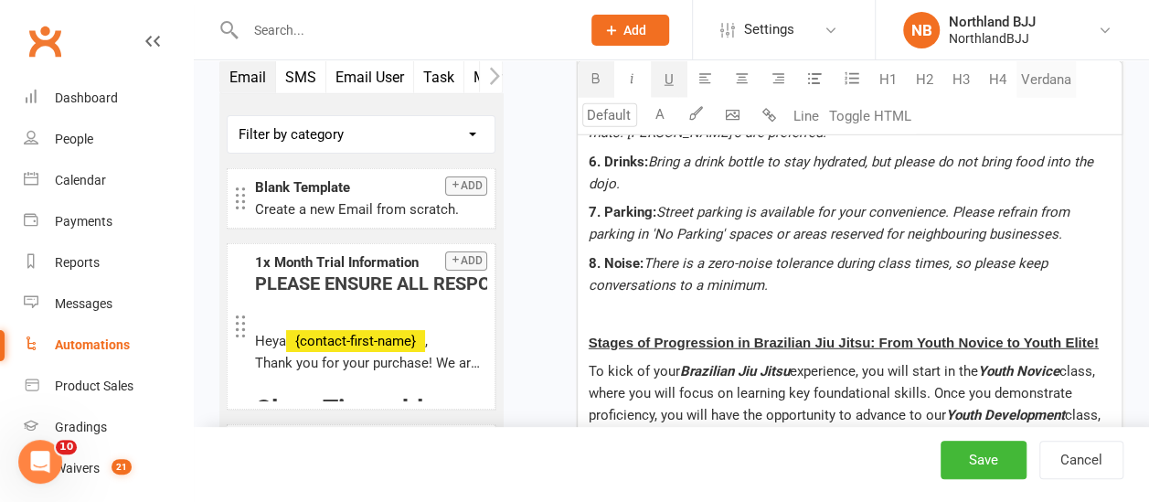
click at [1063, 69] on button "Verdana" at bounding box center [1045, 79] width 59 height 37
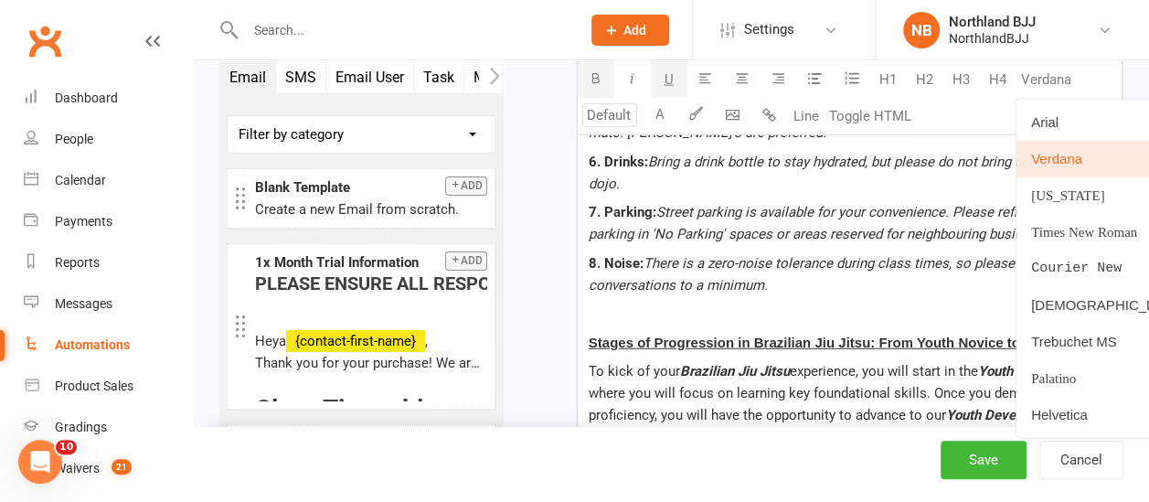
click at [1047, 304] on link "Tahoma" at bounding box center [1106, 305] width 181 height 37
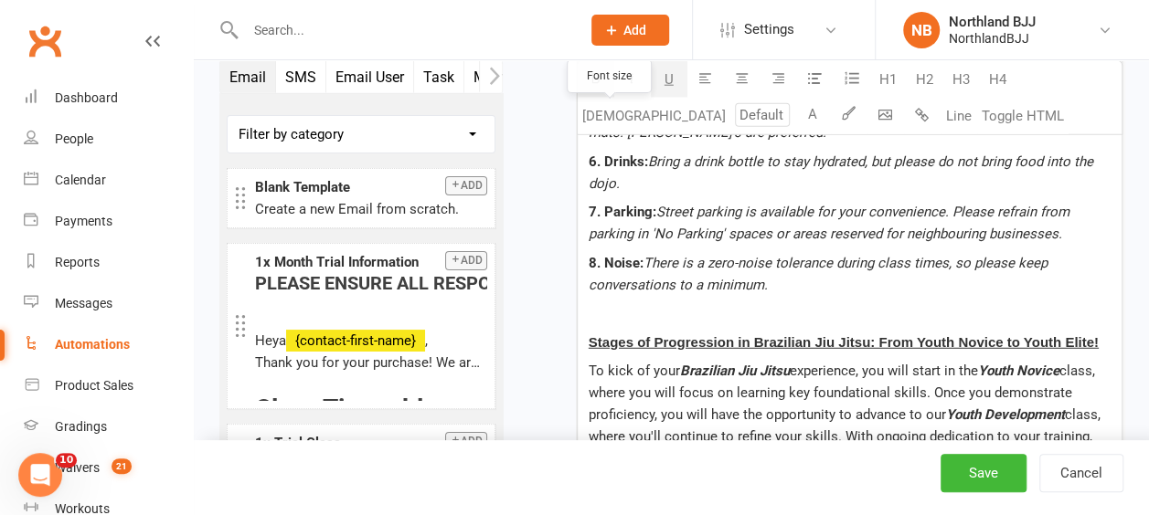
click at [735, 122] on input "number" at bounding box center [762, 115] width 55 height 24
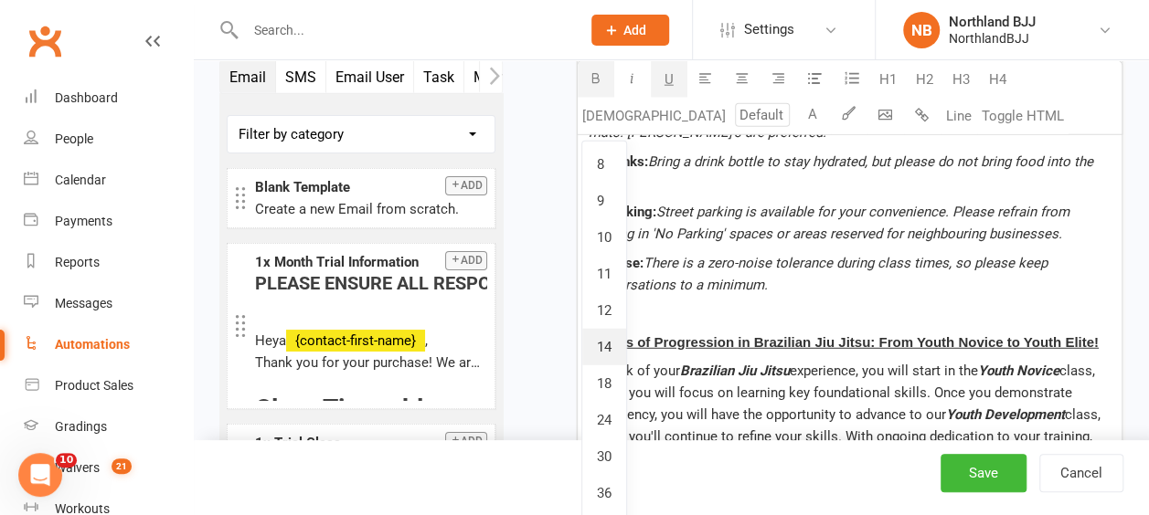
click at [605, 345] on link "14" at bounding box center [604, 347] width 44 height 37
type input "14"
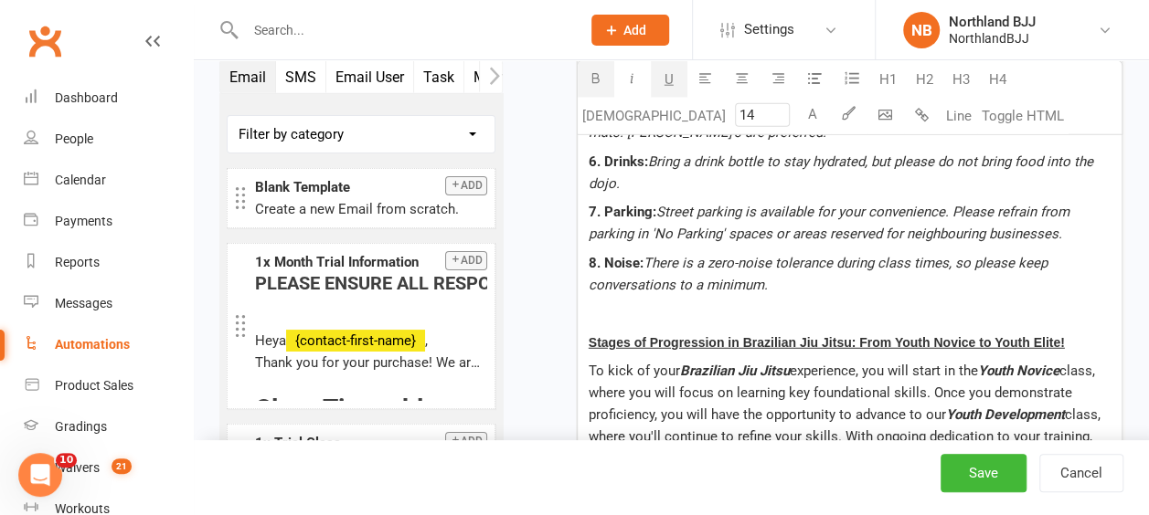
drag, startPoint x: 1093, startPoint y: 298, endPoint x: 567, endPoint y: 289, distance: 526.4
click at [567, 289] on div "Starts on Booking Cancelled Booking Due Booking Late-Cancelled Booking Marked A…" at bounding box center [826, 426] width 593 height 5195
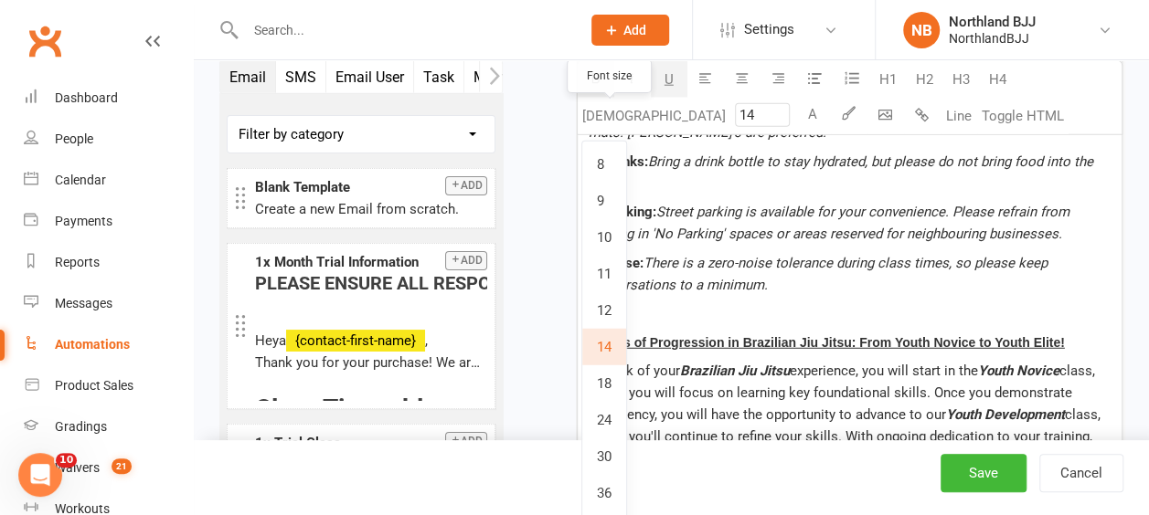
click at [735, 117] on input "14" at bounding box center [762, 115] width 55 height 24
click at [796, 302] on p at bounding box center [850, 313] width 522 height 22
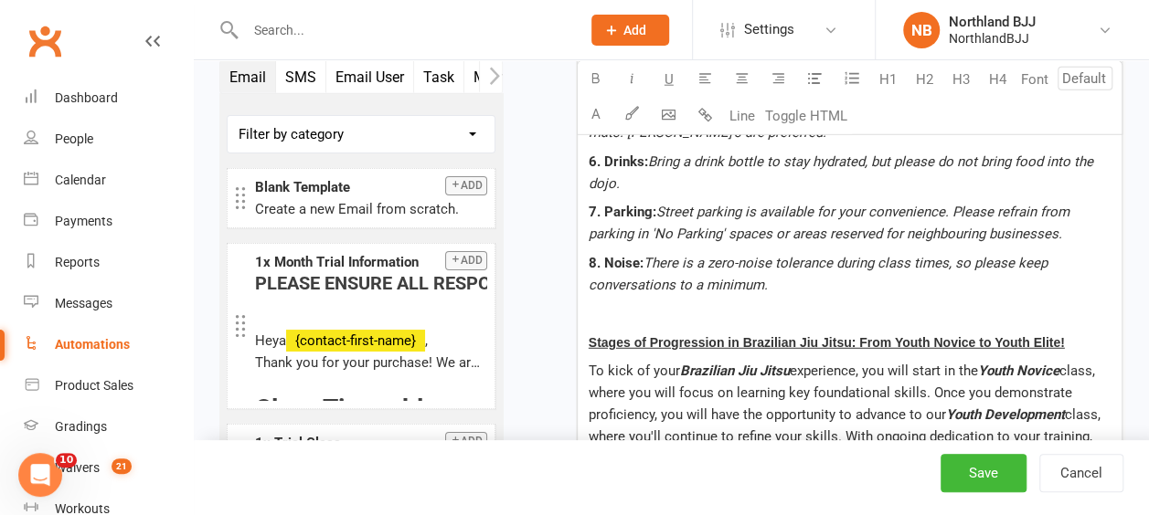
type input "14"
drag, startPoint x: 1093, startPoint y: 298, endPoint x: 584, endPoint y: 296, distance: 509.0
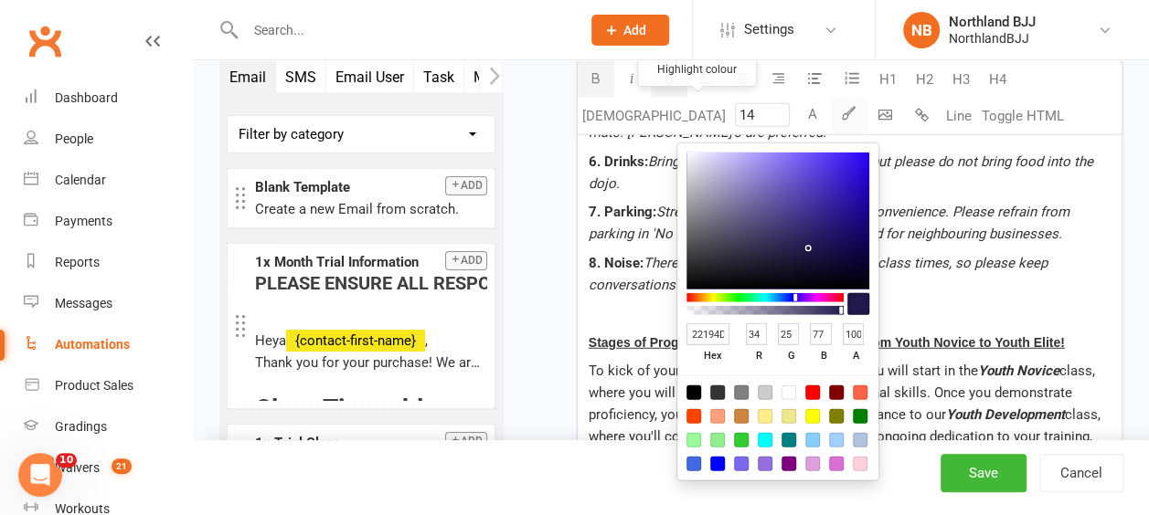
click at [831, 119] on button "button" at bounding box center [849, 116] width 37 height 37
click at [794, 115] on button "A" at bounding box center [812, 116] width 37 height 37
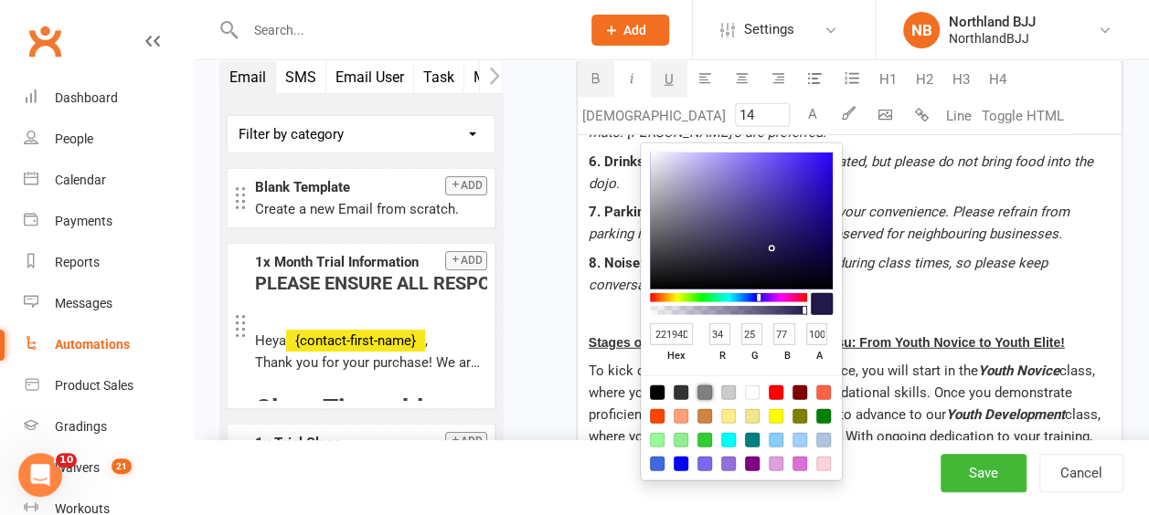
click at [705, 387] on div at bounding box center [704, 393] width 15 height 15
type input "808080"
type input "128"
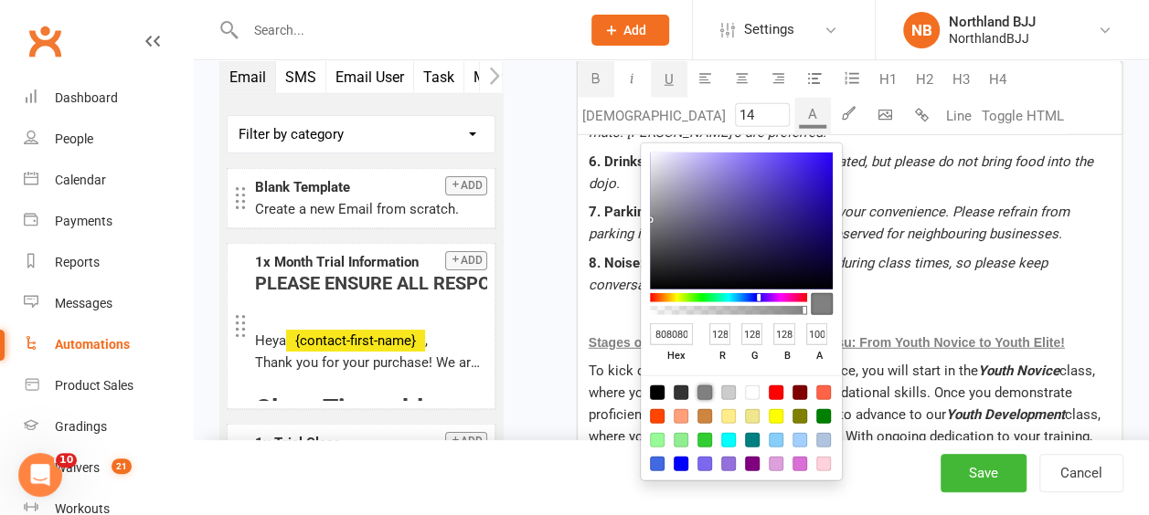
click at [654, 387] on div at bounding box center [657, 393] width 15 height 15
type input "000000"
type input "0"
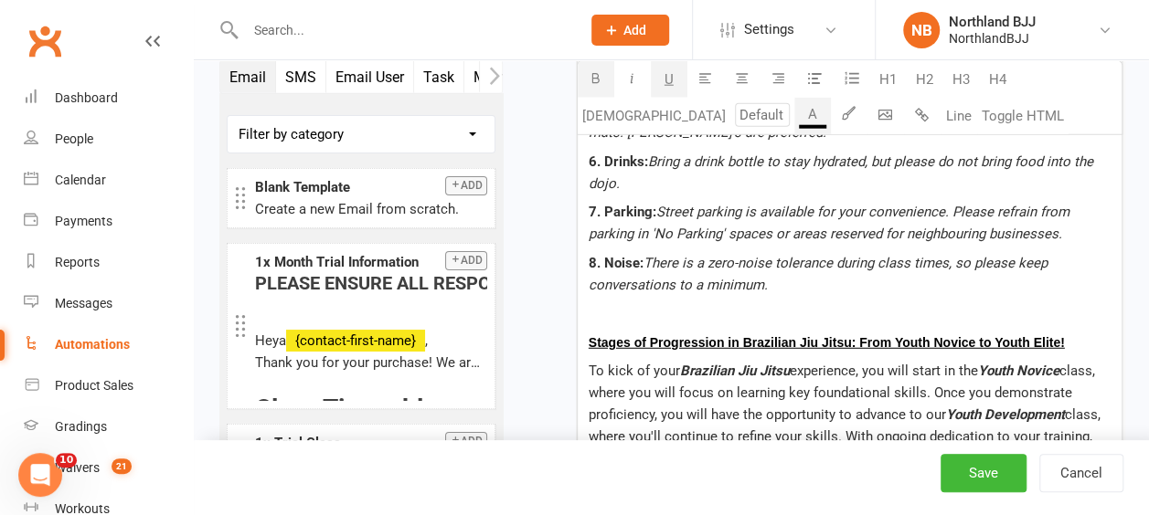
click at [927, 252] on p "8. Noise: There is a zero-noise tolerance during class times, so please keep co…" at bounding box center [850, 274] width 522 height 44
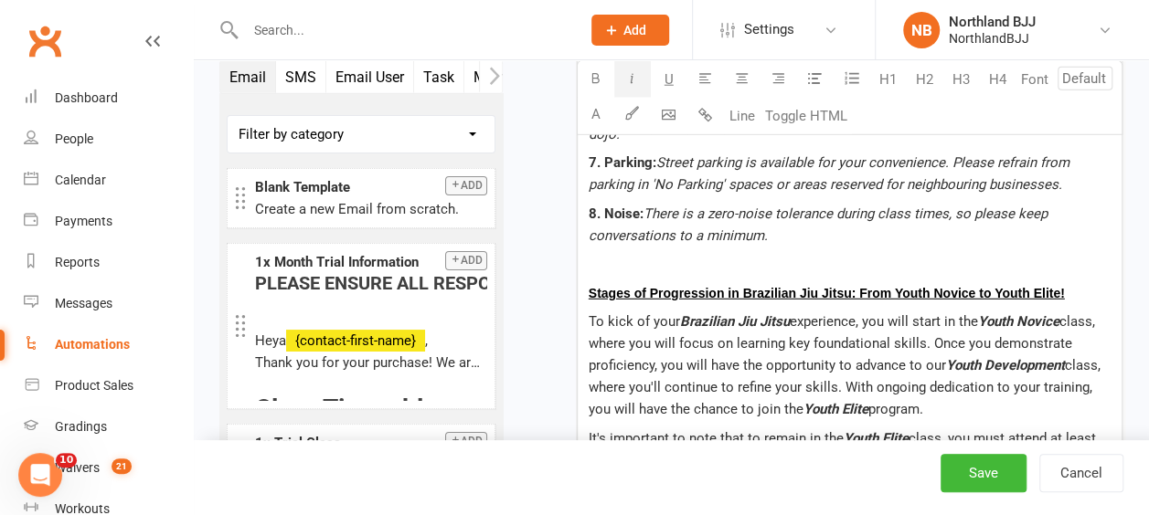
scroll to position [2376, 0]
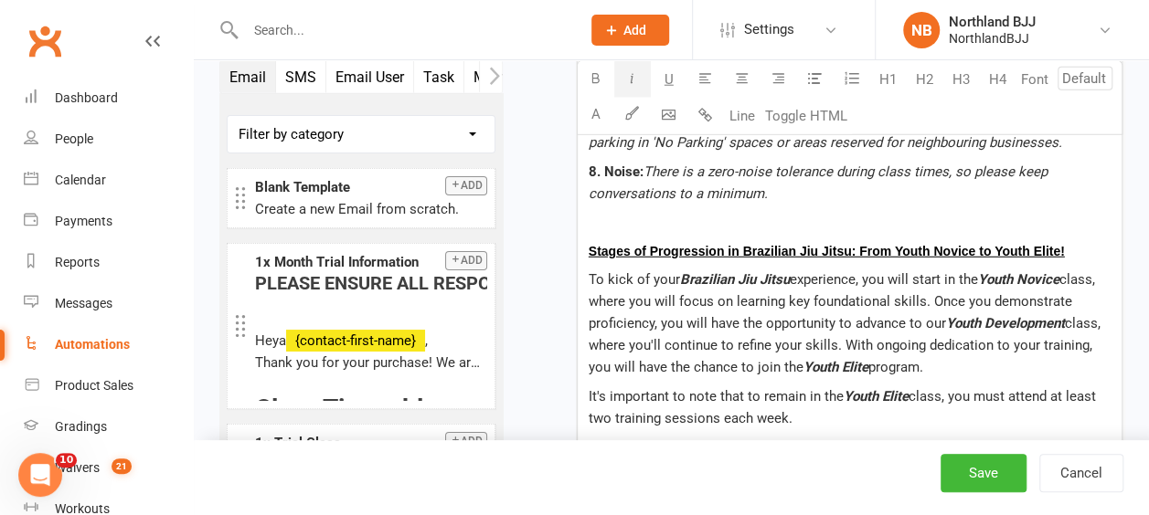
type input "14"
drag, startPoint x: 1098, startPoint y: 204, endPoint x: 570, endPoint y: 179, distance: 528.8
click at [570, 179] on div "Starts on Booking Cancelled Booking Due Booking Late-Cancelled Booking Marked A…" at bounding box center [826, 334] width 593 height 5195
click at [760, 211] on p at bounding box center [850, 222] width 522 height 22
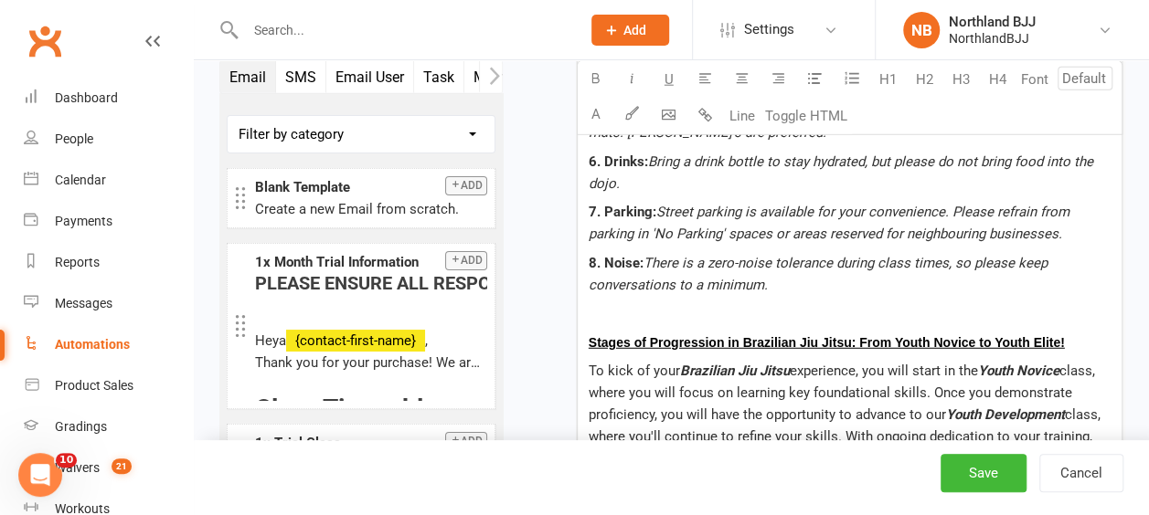
scroll to position [1919, 0]
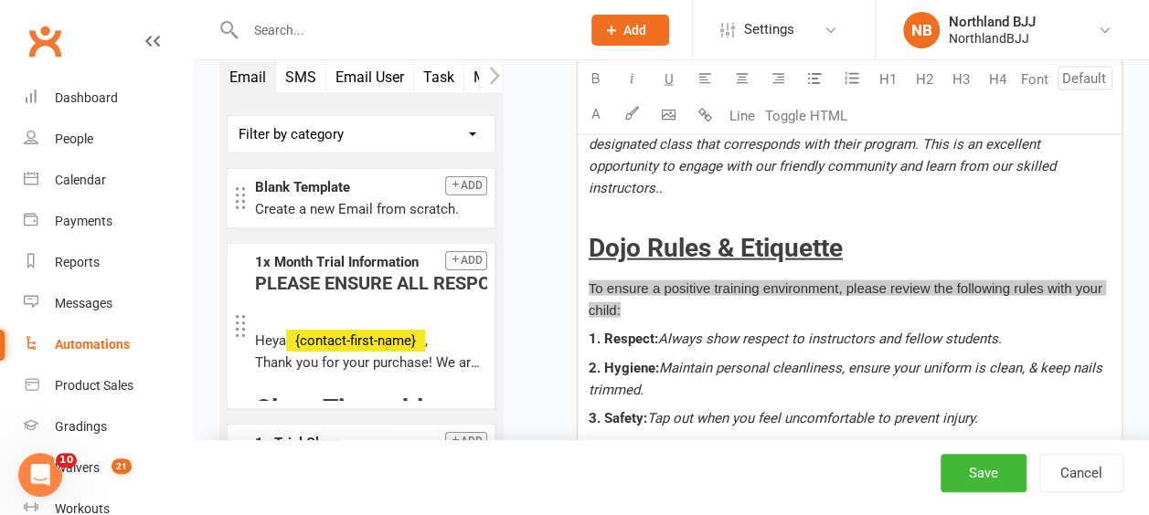
click at [766, 278] on p "To ensure a positive training environment, please review the following rules wi…" at bounding box center [850, 300] width 522 height 44
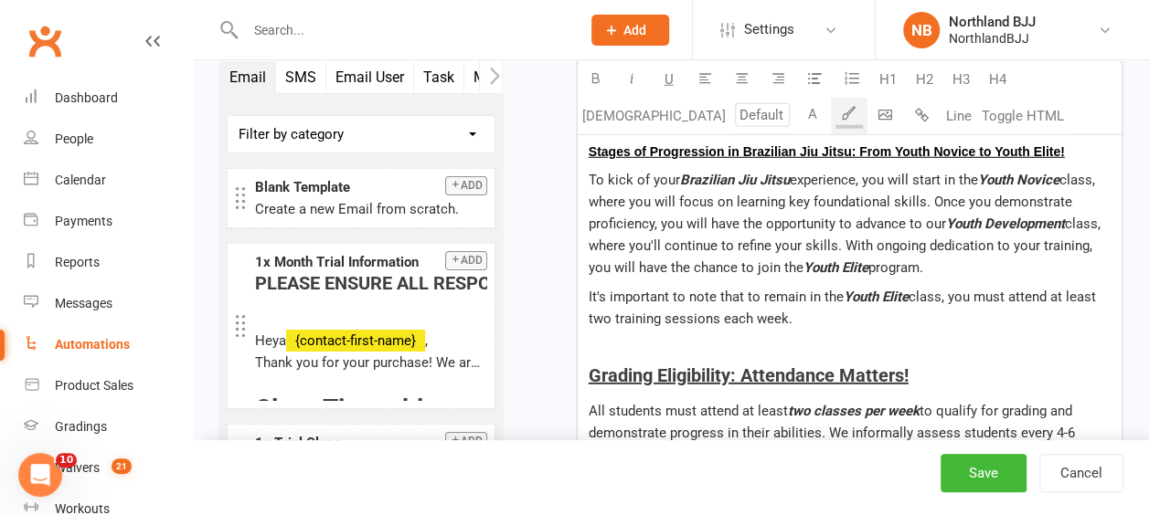
scroll to position [2376, 0]
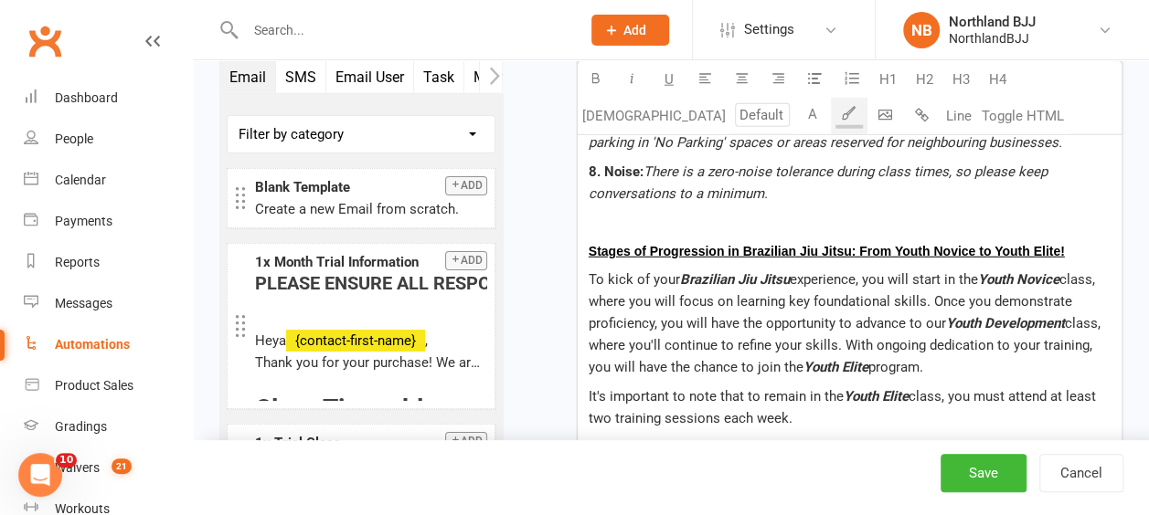
type input "14"
click at [1093, 240] on p "Stages of Progression in Brazilian Jiu Jitsu: From Youth Novice to Youth Elite!" at bounding box center [850, 251] width 522 height 22
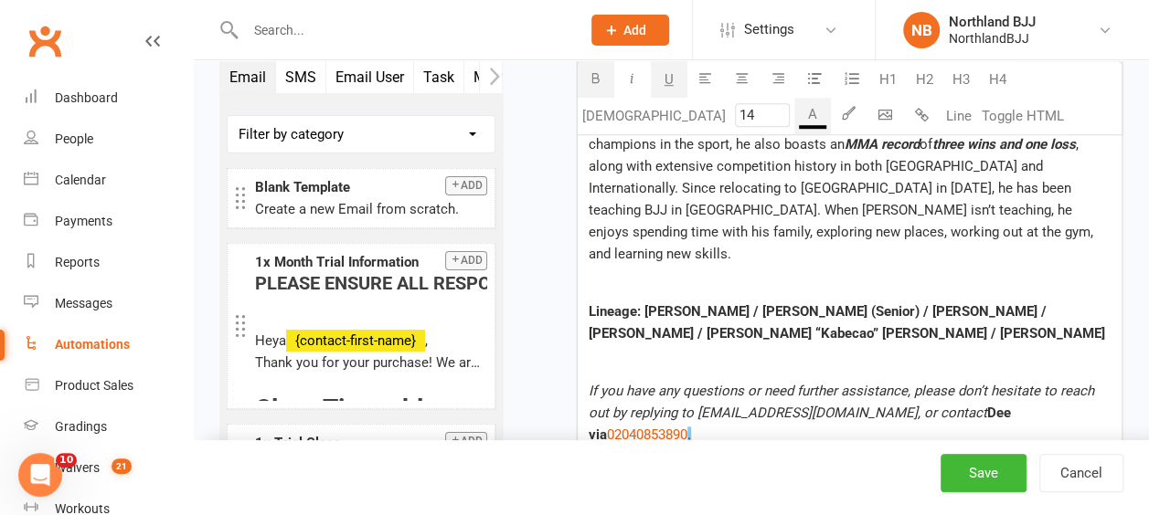
scroll to position [4021, 0]
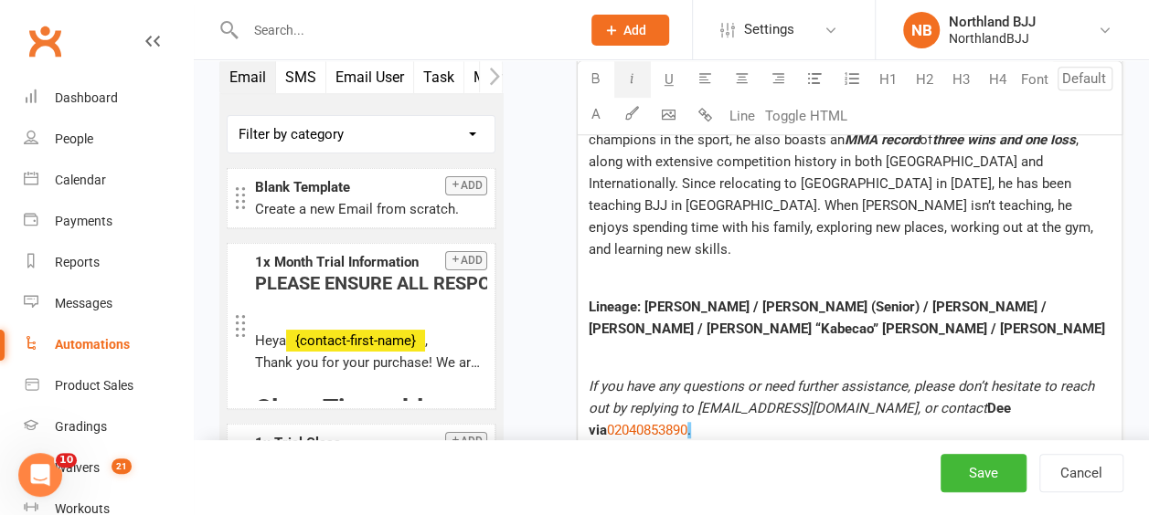
click at [883, 477] on p at bounding box center [850, 488] width 522 height 22
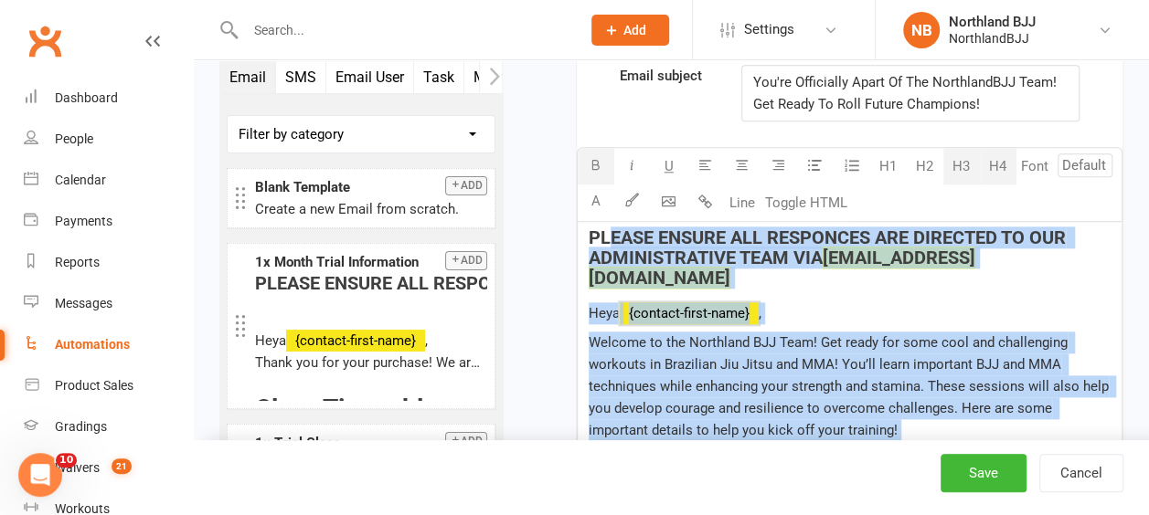
scroll to position [914, 0]
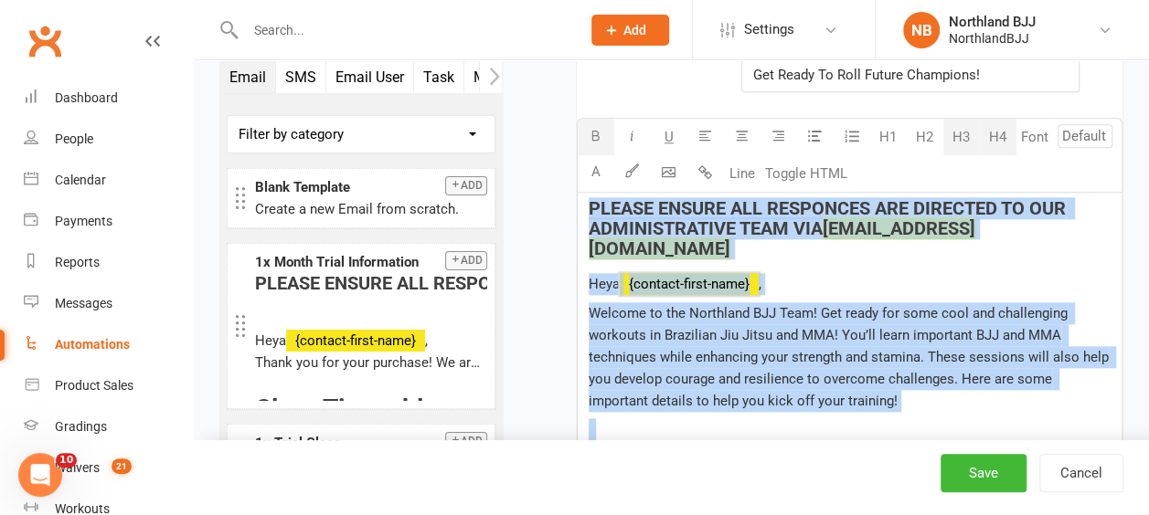
drag, startPoint x: 839, startPoint y: 364, endPoint x: 583, endPoint y: 206, distance: 300.8
copy div "PLEASE ENSURE ALL RESPONCES ARE DIRECTED TO OUR ADMINISTRATIVE TEAM VIA dee@nor…"
click at [874, 273] on p "Heya ﻿ {contact-first-name} ," at bounding box center [850, 284] width 522 height 22
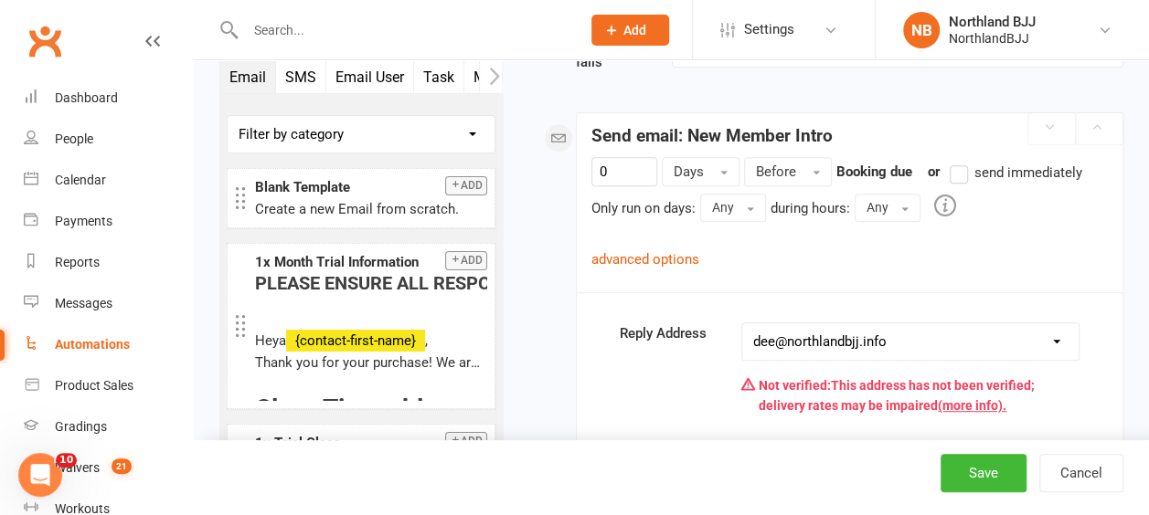
scroll to position [183, 0]
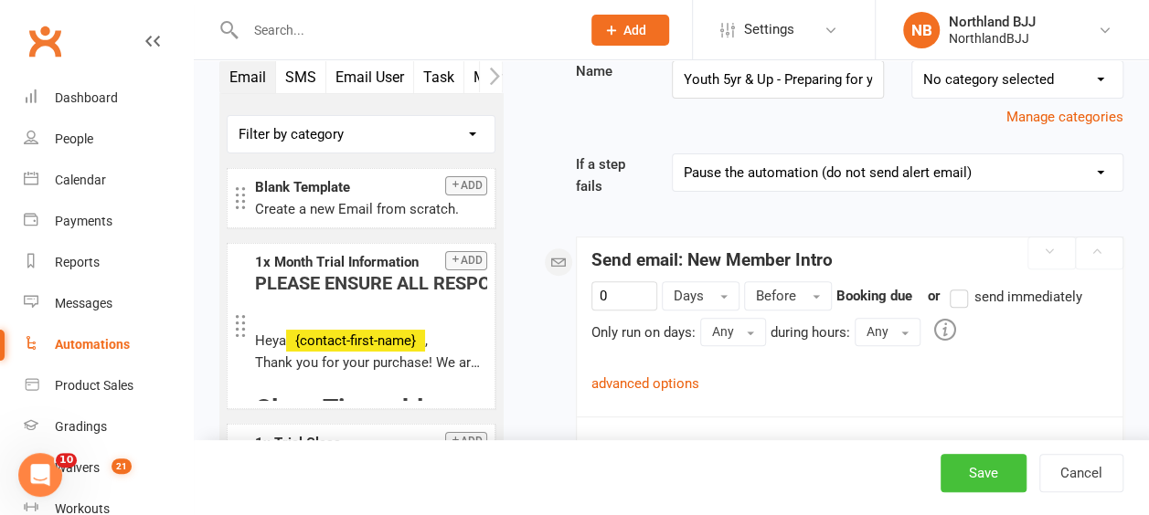
click at [974, 473] on button "Save" at bounding box center [983, 473] width 86 height 38
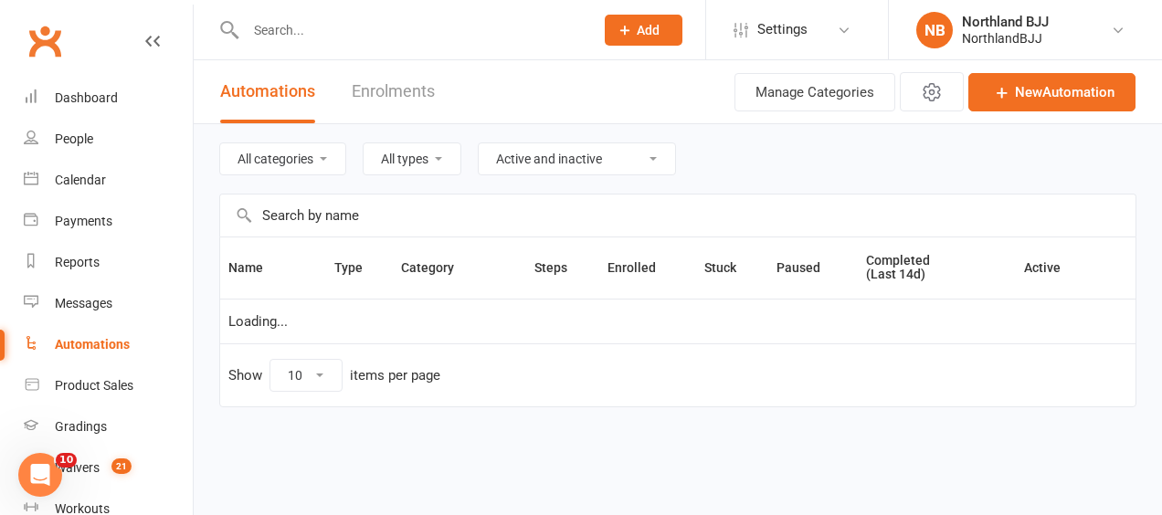
select select "100"
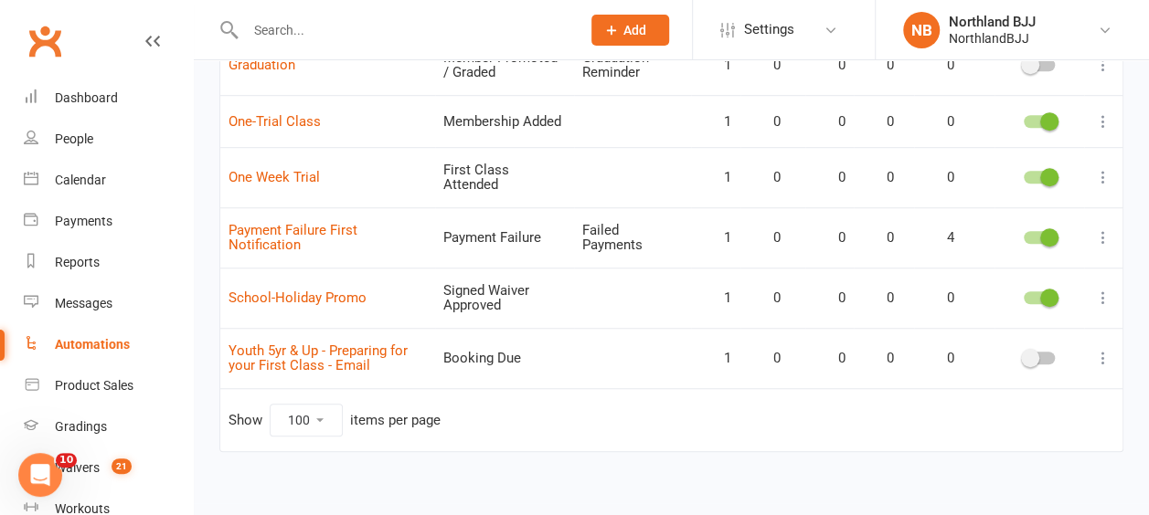
scroll to position [375, 0]
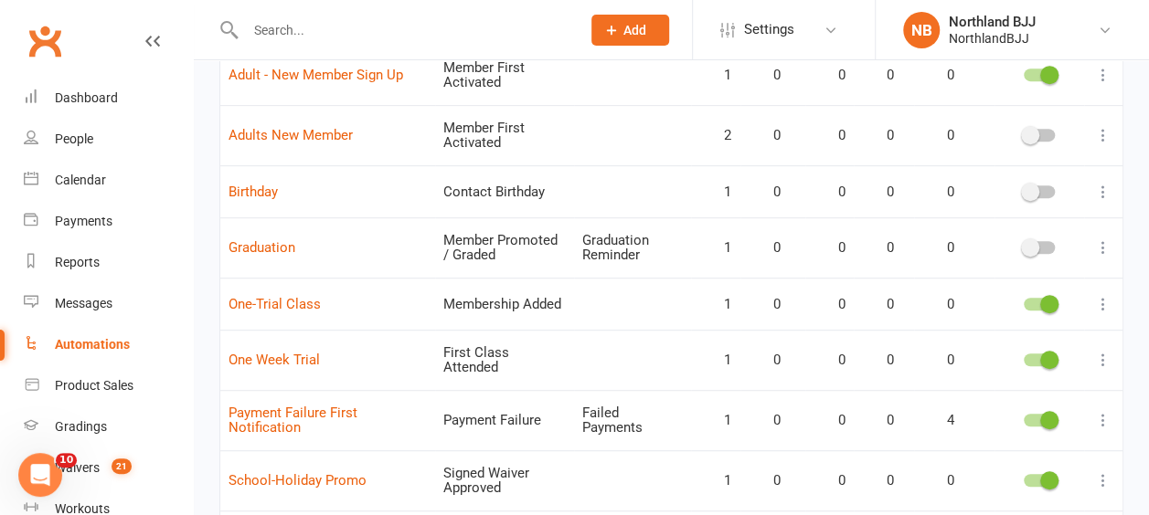
click at [1104, 351] on icon at bounding box center [1103, 360] width 18 height 18
click at [983, 386] on link "Edit" at bounding box center [1008, 388] width 181 height 37
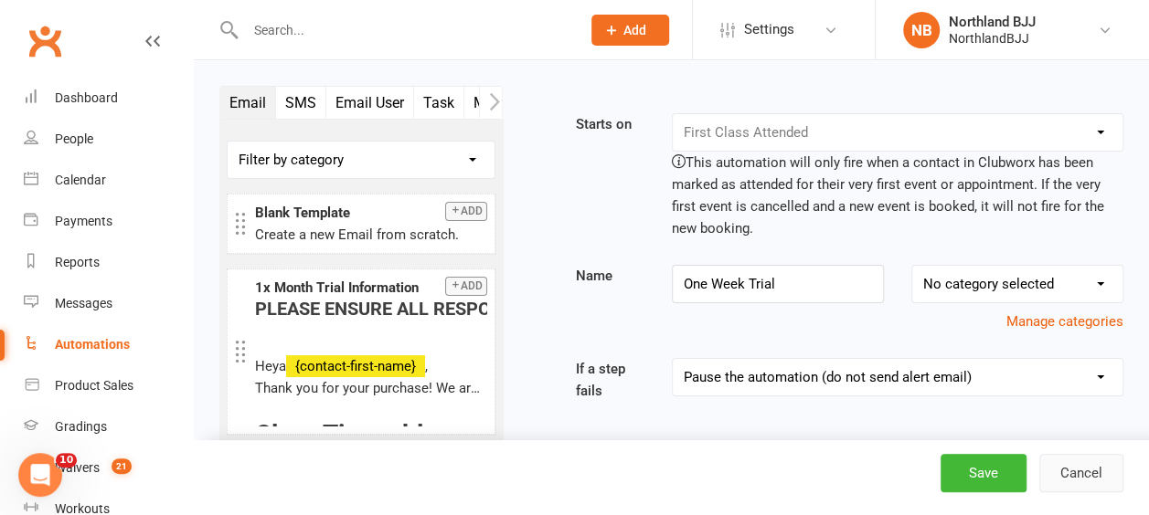
click at [1091, 479] on button "Cancel" at bounding box center [1081, 473] width 84 height 38
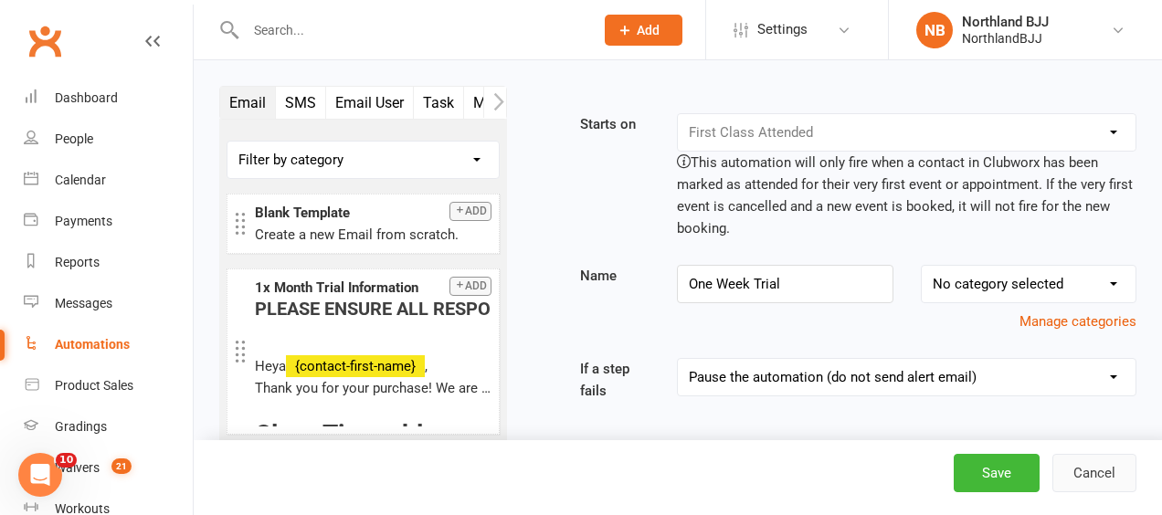
select select "100"
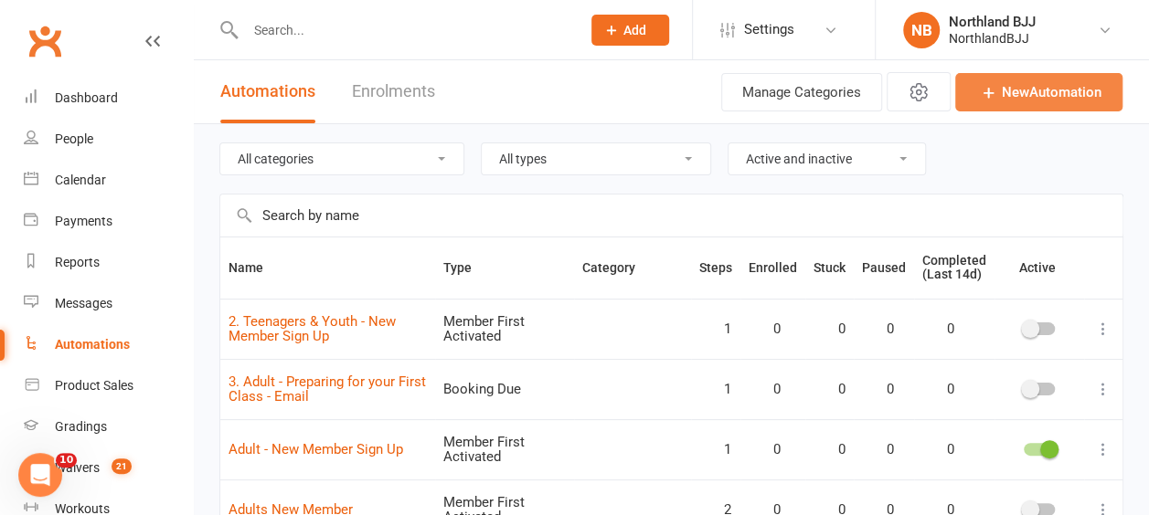
click at [1047, 90] on link "New Automation" at bounding box center [1038, 92] width 167 height 38
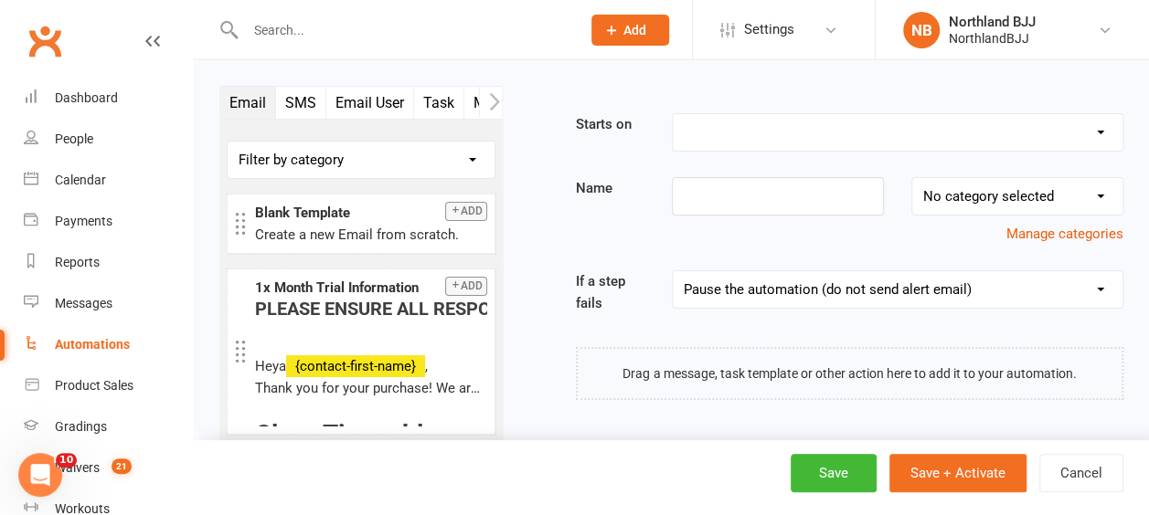
click at [1100, 132] on select "Booking Cancelled Booking Due Booking Late-Cancelled Booking Marked Absent Book…" at bounding box center [898, 132] width 450 height 37
click at [673, 114] on select "Booking Cancelled Booking Due Booking Late-Cancelled Booking Marked Absent Book…" at bounding box center [898, 132] width 450 height 37
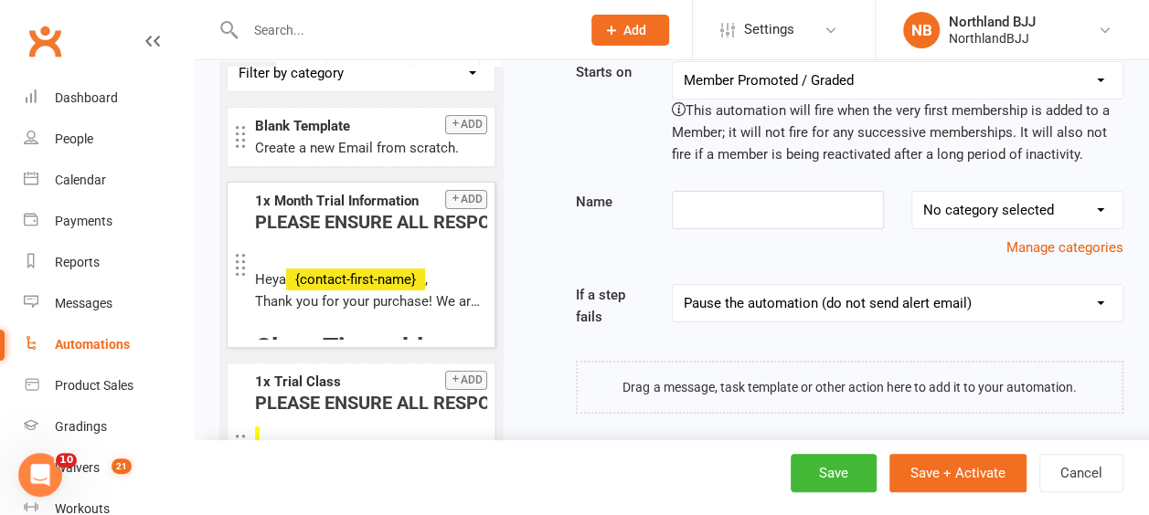
scroll to position [91, 0]
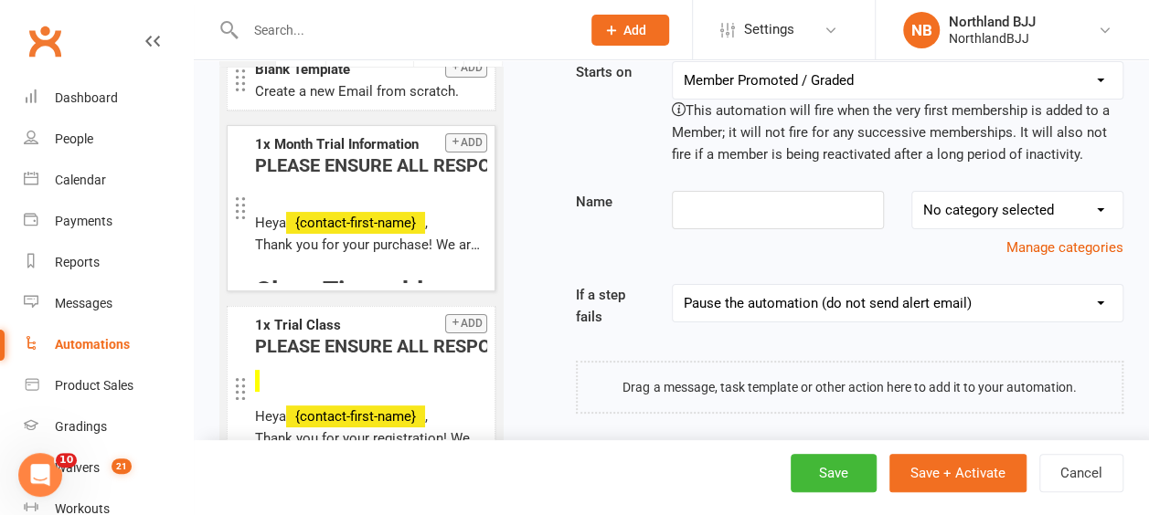
click at [466, 136] on button "Add" at bounding box center [466, 142] width 42 height 19
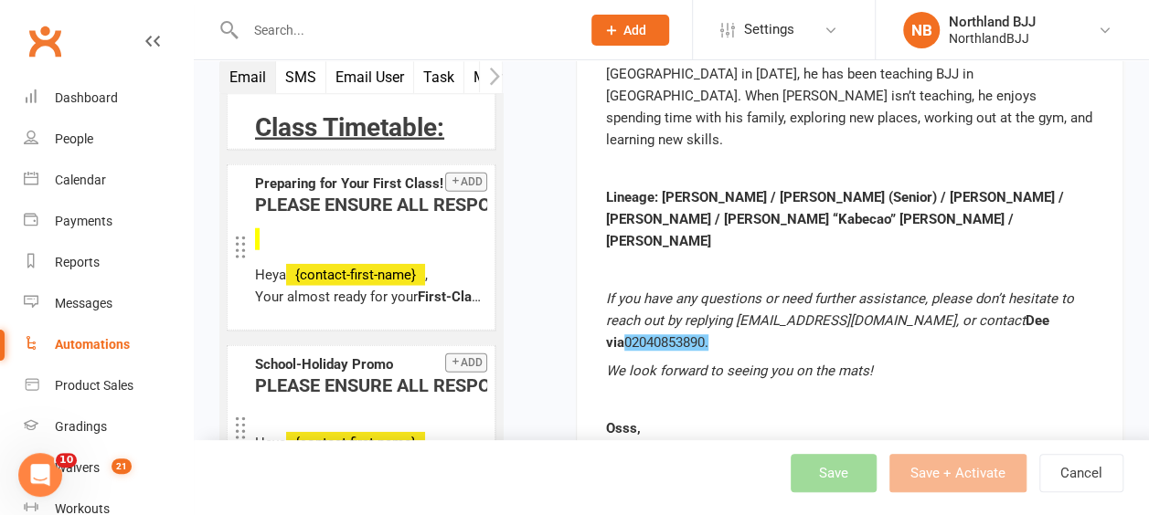
scroll to position [2380, 0]
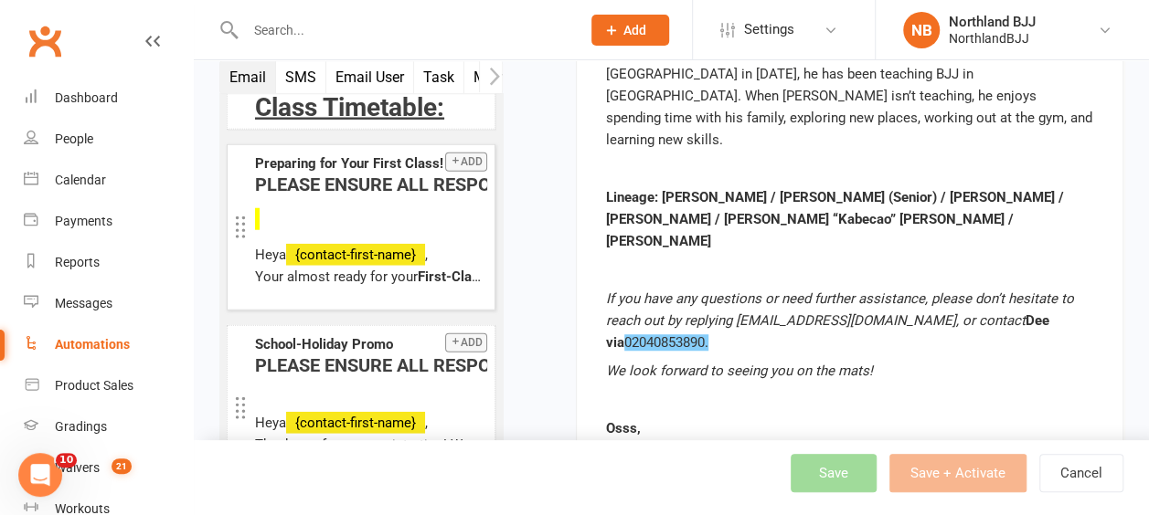
click at [445, 153] on button "Add" at bounding box center [466, 162] width 42 height 19
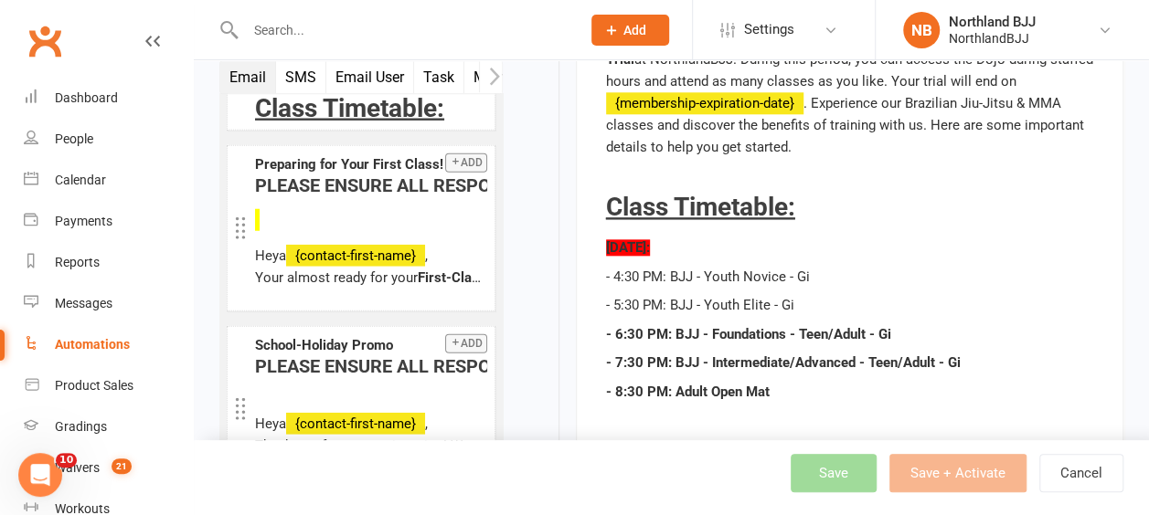
scroll to position [914, 0]
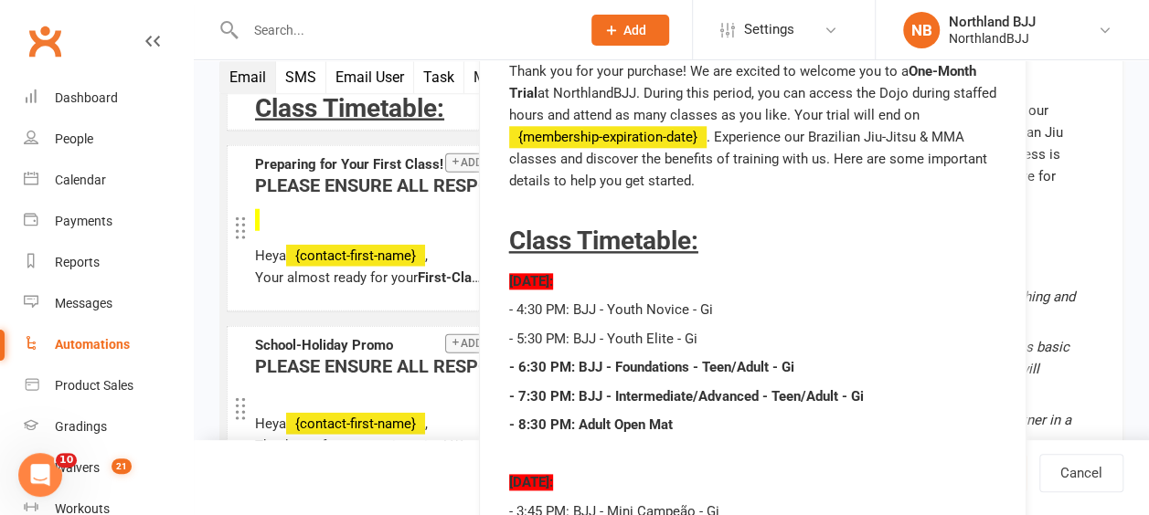
drag, startPoint x: 797, startPoint y: 210, endPoint x: 769, endPoint y: 207, distance: 27.7
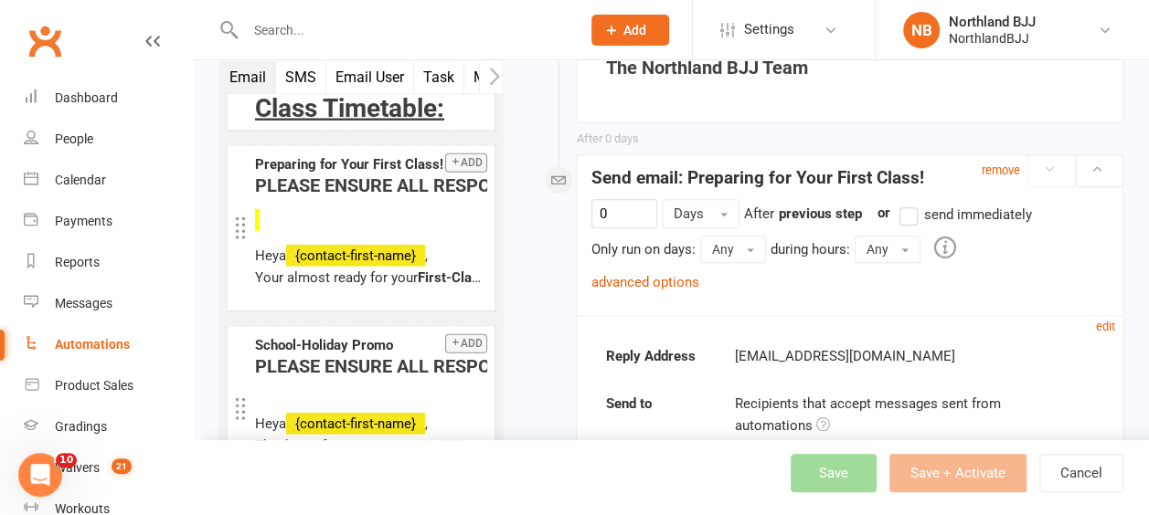
scroll to position [4359, 0]
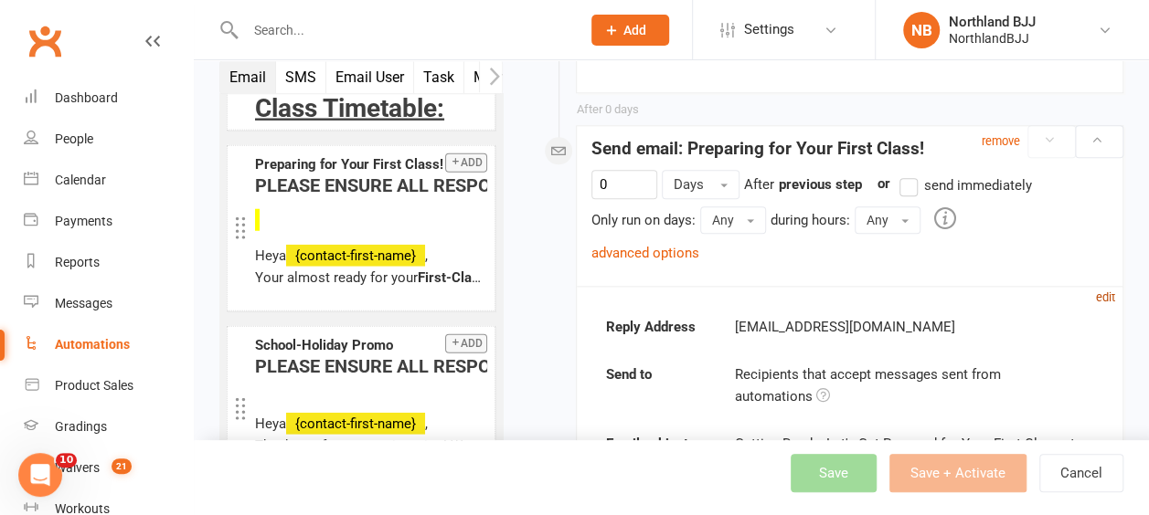
click at [1107, 291] on small "edit" at bounding box center [1105, 298] width 19 height 14
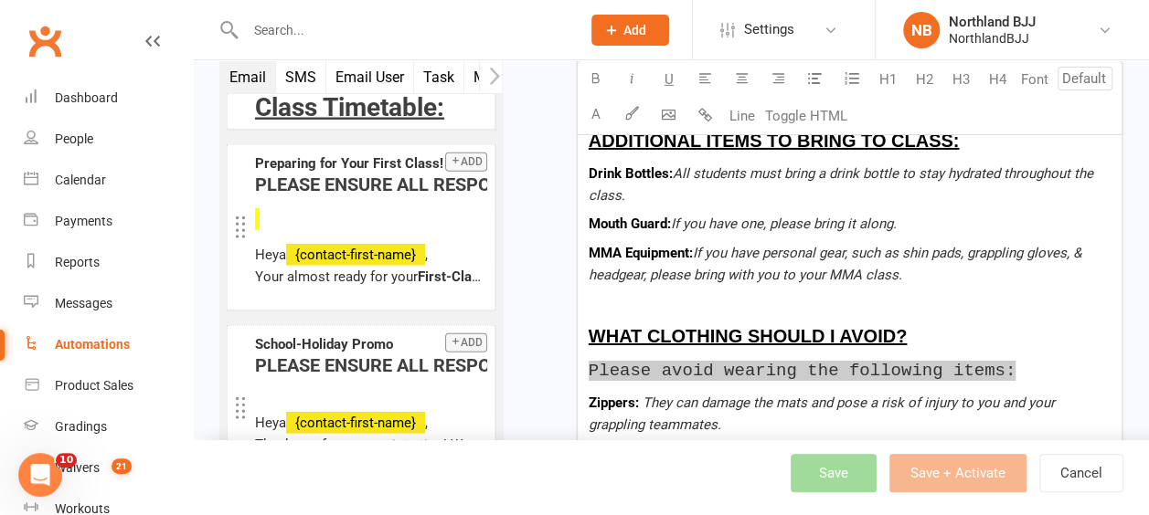
scroll to position [6461, 0]
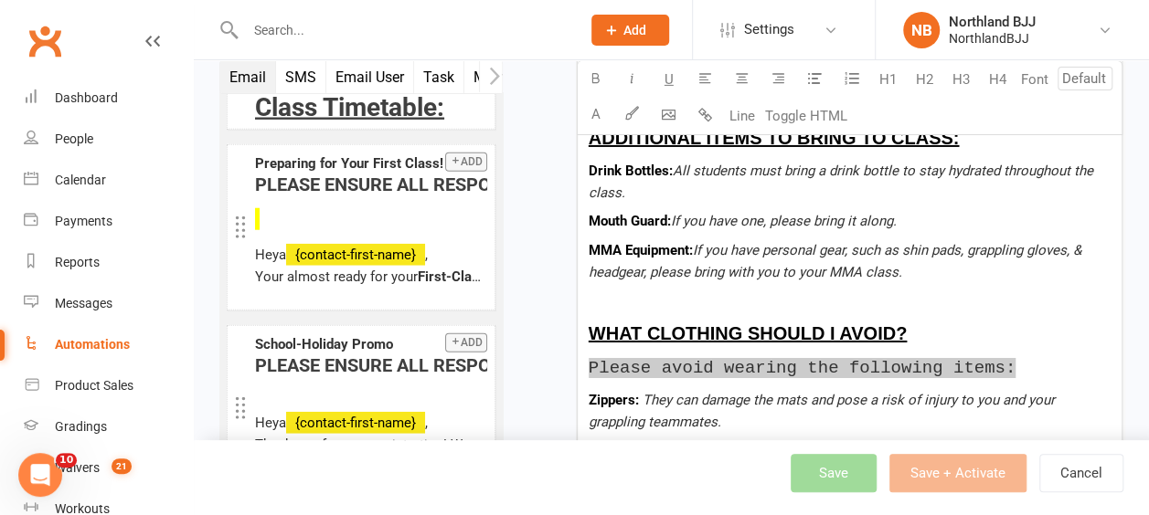
click at [853, 477] on div "Save Save + Activate Cancel" at bounding box center [969, 473] width 358 height 38
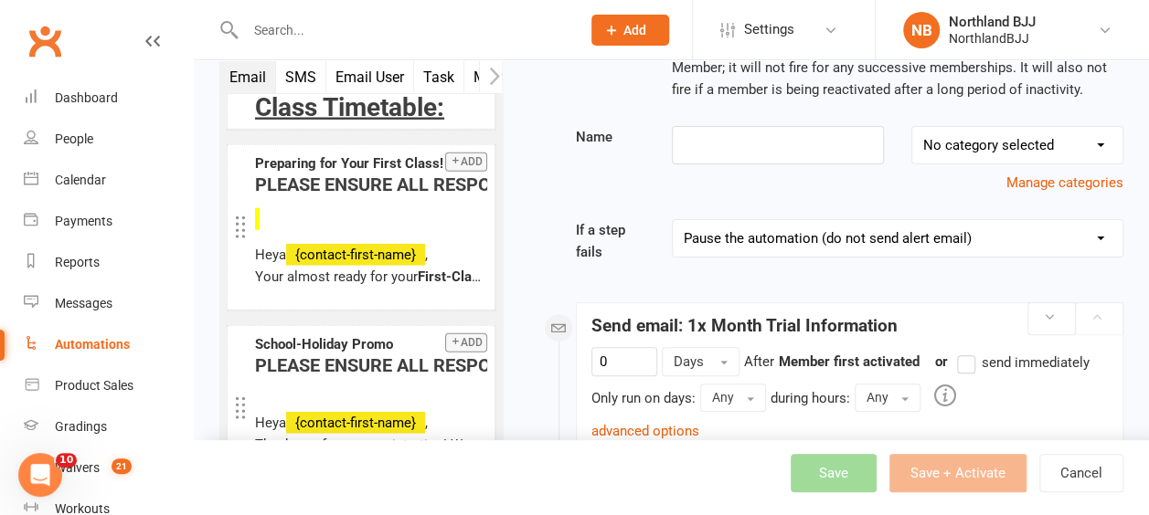
scroll to position [0, 0]
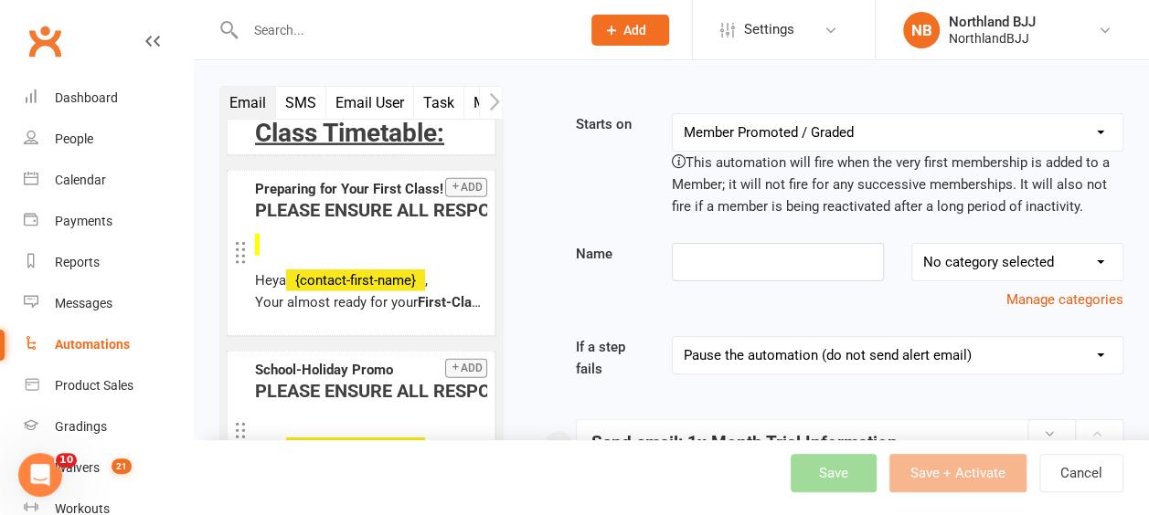
click at [1106, 130] on select "Booking Cancelled Booking Due Booking Late-Cancelled Booking Marked Absent Book…" at bounding box center [898, 132] width 450 height 37
select select "26"
click at [673, 114] on select "Booking Cancelled Booking Due Booking Late-Cancelled Booking Marked Absent Book…" at bounding box center [898, 132] width 450 height 37
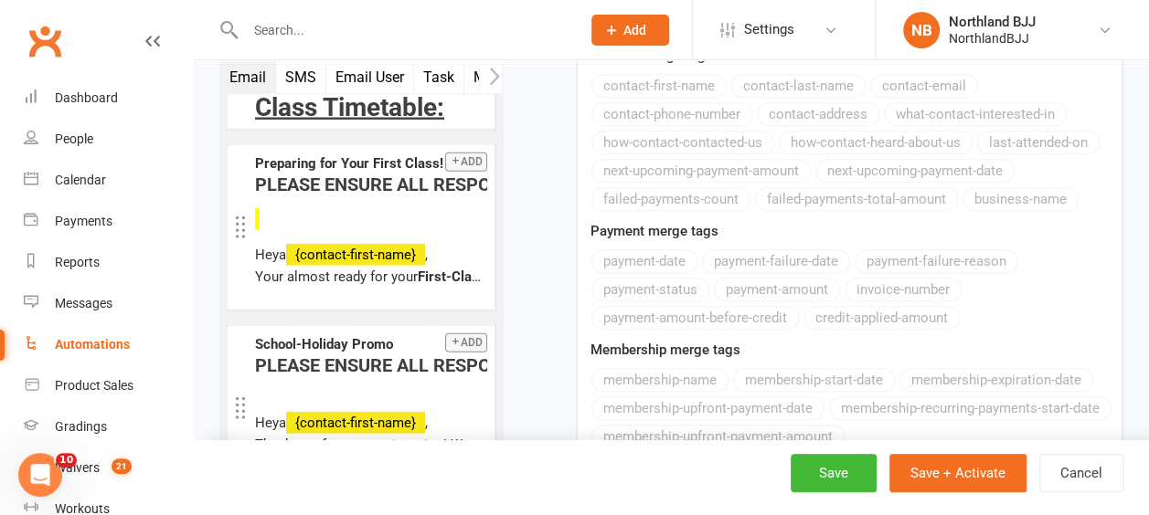
scroll to position [7311, 0]
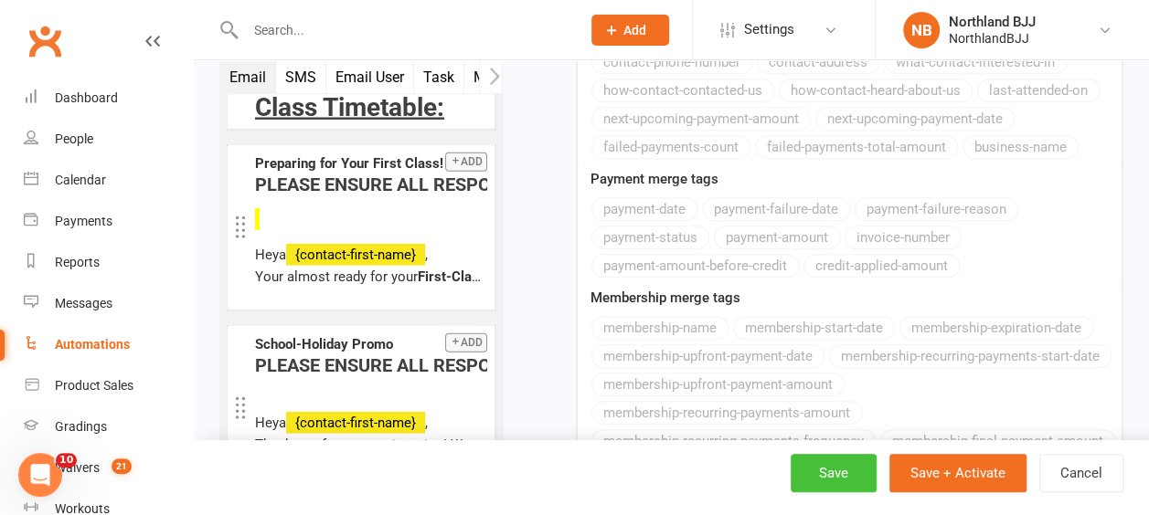
click at [857, 481] on button "Save" at bounding box center [833, 473] width 86 height 38
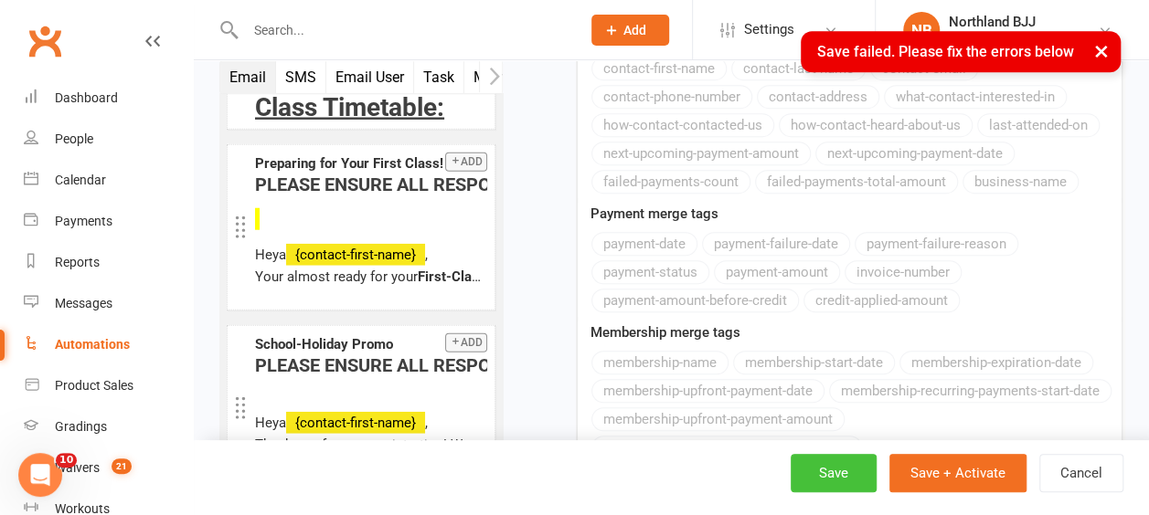
scroll to position [7345, 0]
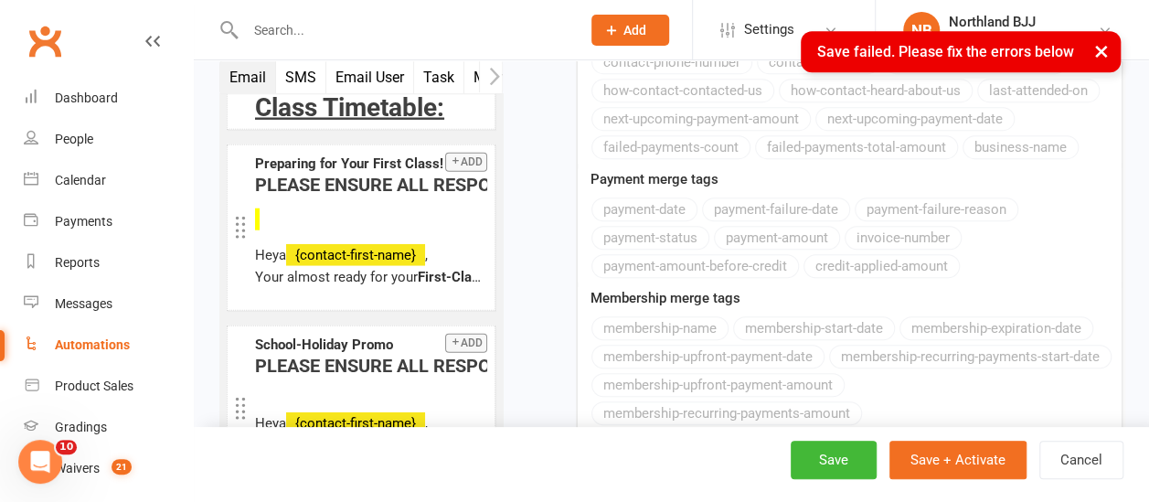
click at [1100, 62] on button "×" at bounding box center [1101, 50] width 33 height 39
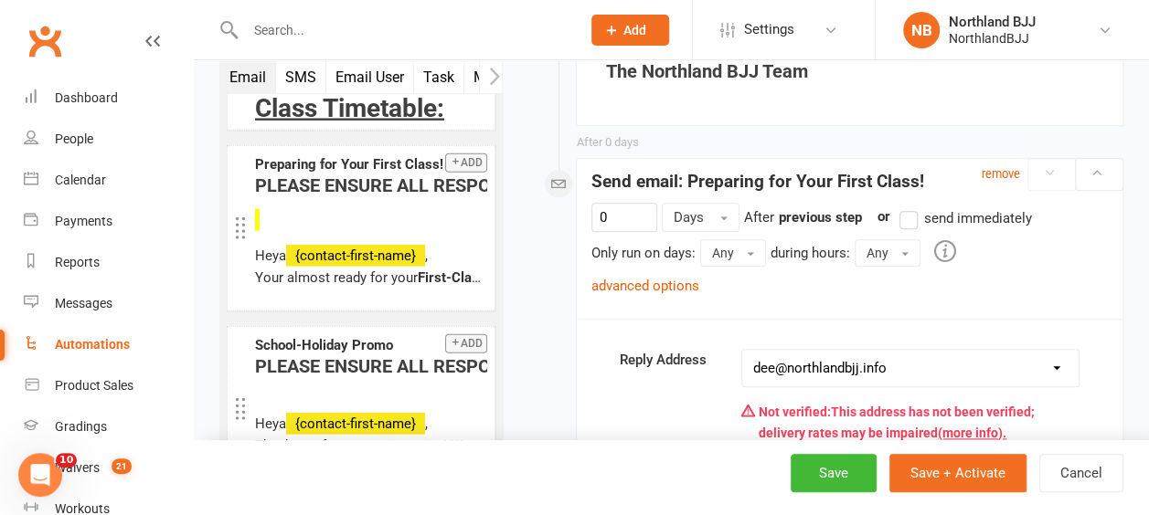
scroll to position [4330, 0]
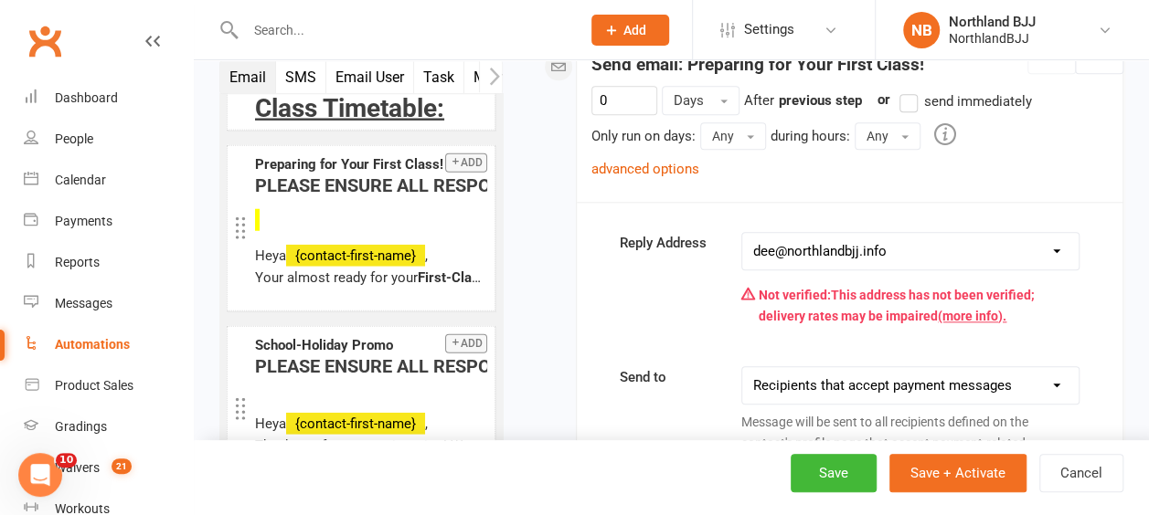
click at [1062, 233] on select "hello@clubworx.com dee@northlandbjj.info jersy.soesanto@xplortechnologies.com a…" at bounding box center [910, 251] width 336 height 37
select select "0"
click at [742, 233] on select "hello@clubworx.com dee@northlandbjj.info jersy.soesanto@xplortechnologies.com a…" at bounding box center [910, 251] width 336 height 37
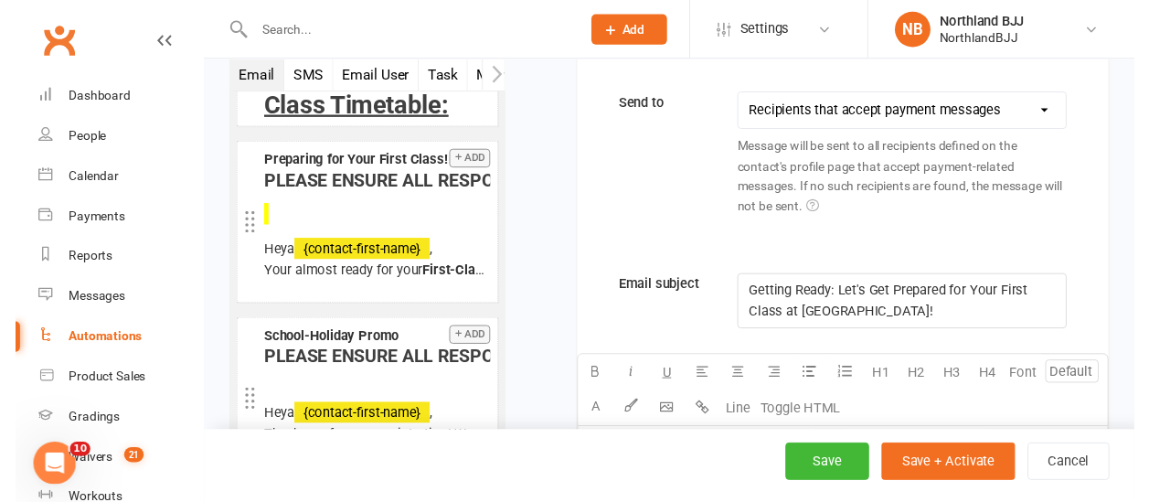
scroll to position [4878, 0]
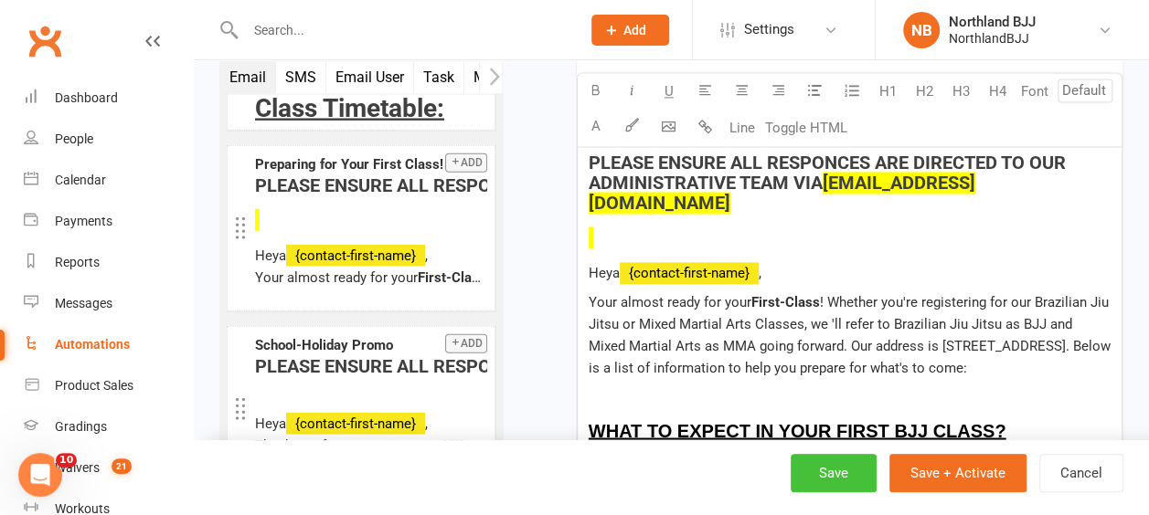
click at [832, 473] on button "Save" at bounding box center [833, 473] width 86 height 38
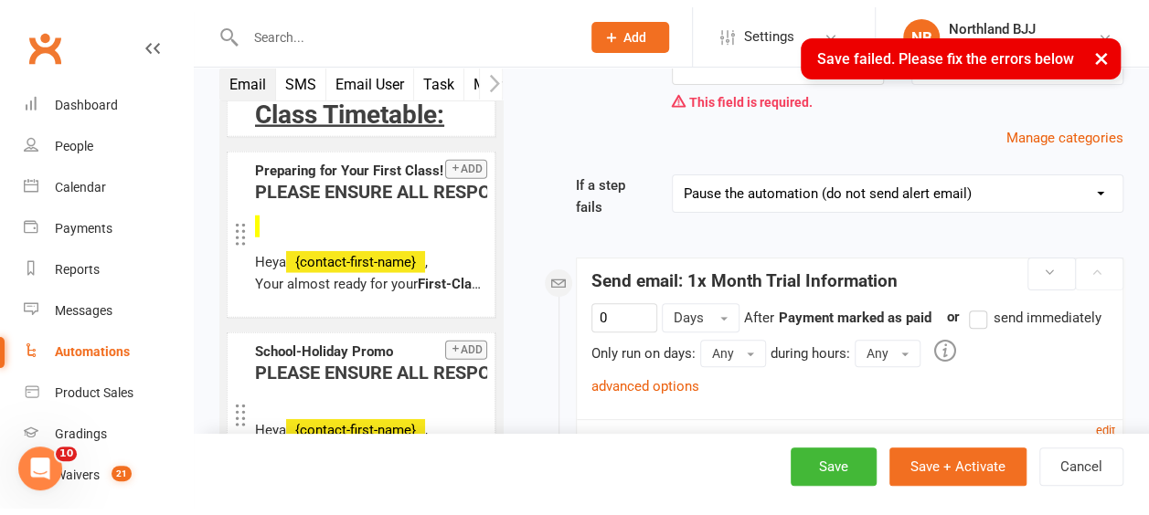
scroll to position [0, 0]
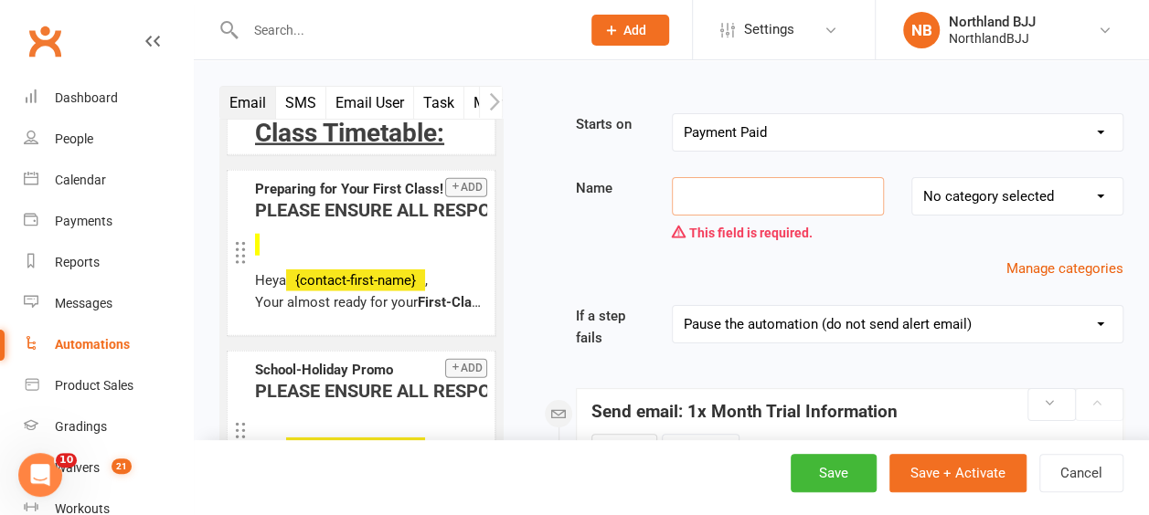
click at [771, 201] on input at bounding box center [778, 196] width 212 height 38
click at [753, 196] on input at bounding box center [778, 196] width 212 height 38
click at [730, 199] on input at bounding box center [778, 196] width 212 height 38
type input "Preparing For Your First Class"
click at [849, 470] on button "Save" at bounding box center [833, 473] width 86 height 38
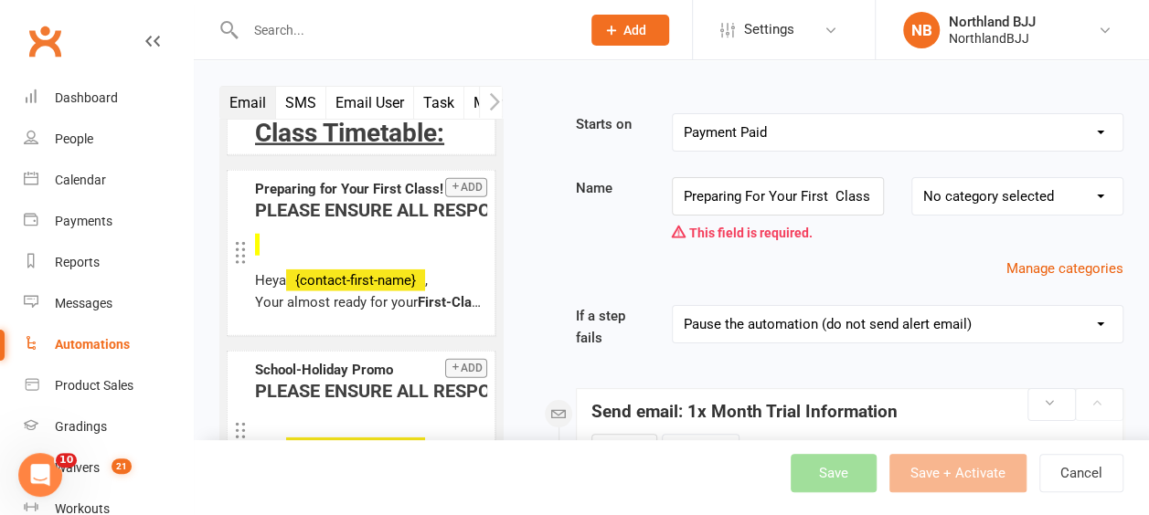
select select "100"
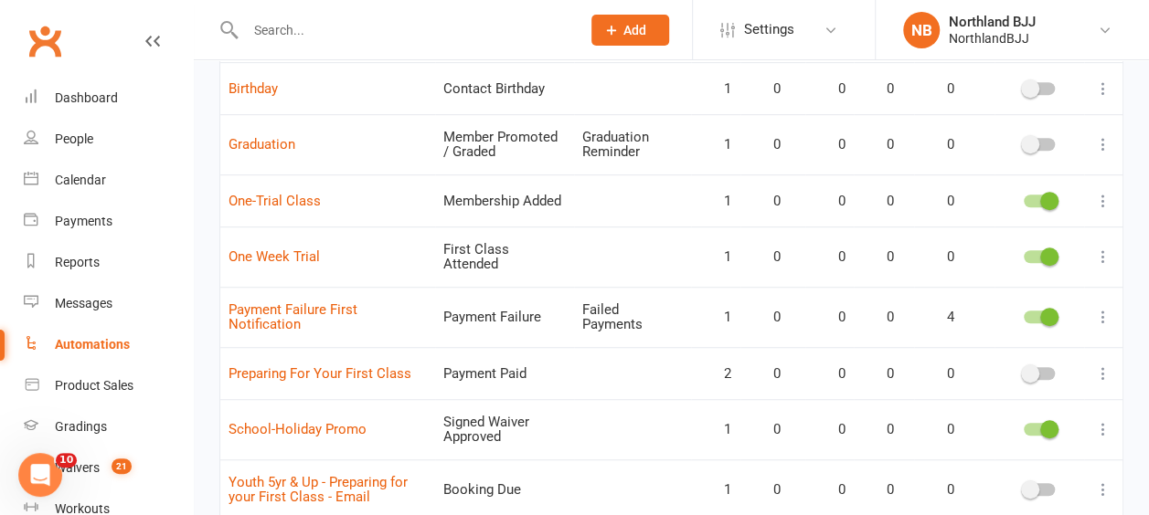
scroll to position [548, 0]
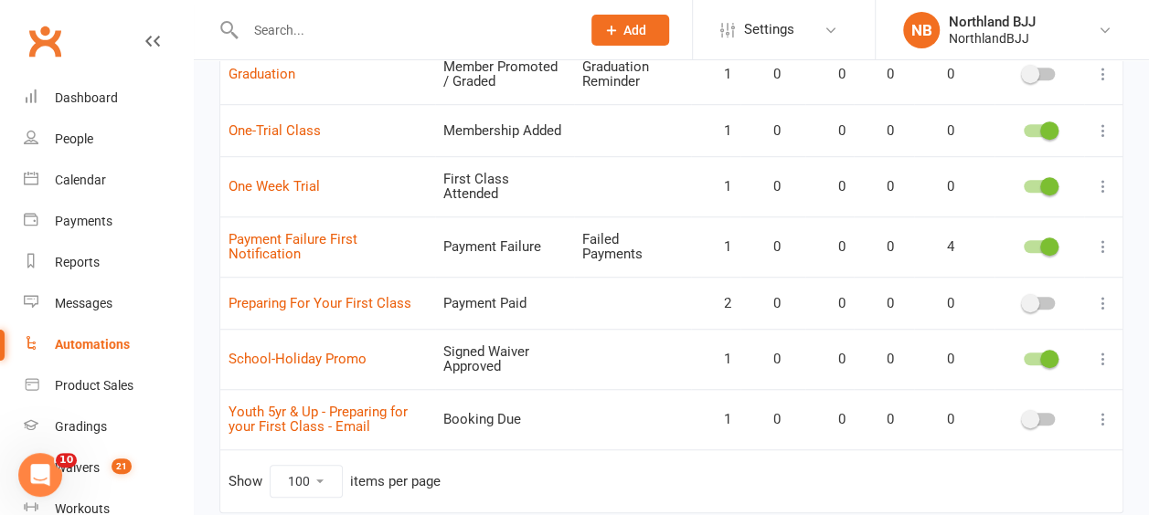
click at [1104, 295] on icon at bounding box center [1103, 303] width 18 height 18
click at [966, 325] on link "Edit" at bounding box center [1008, 326] width 181 height 37
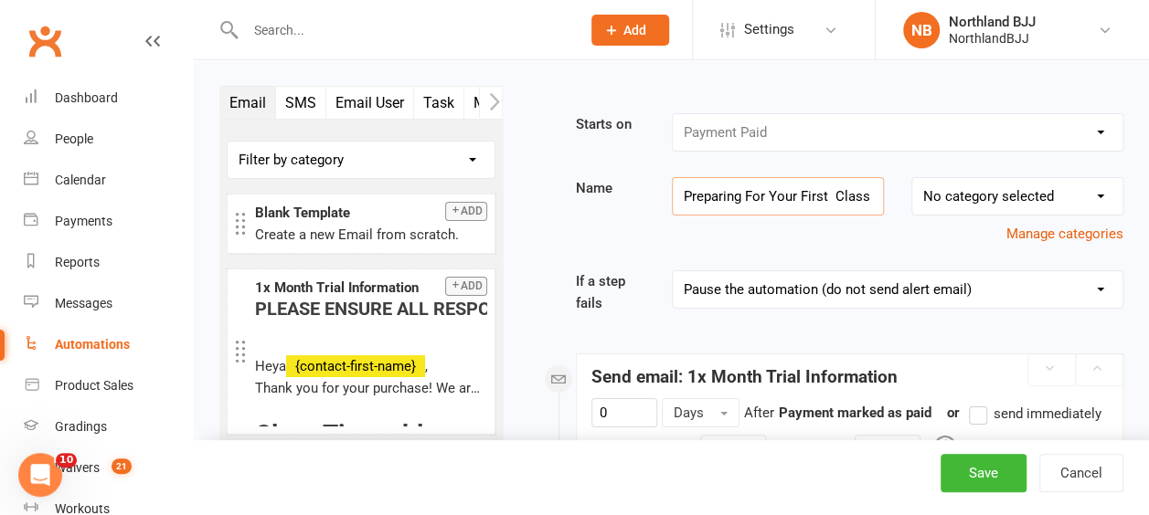
drag, startPoint x: 867, startPoint y: 190, endPoint x: 638, endPoint y: 212, distance: 230.4
click at [638, 212] on div "Name Preparing For Your First Class No category selected Birthday Failed Paymen…" at bounding box center [849, 211] width 575 height 68
click at [712, 192] on input "One Month" at bounding box center [778, 196] width 212 height 38
click at [842, 195] on input "One-Month" at bounding box center [778, 196] width 212 height 38
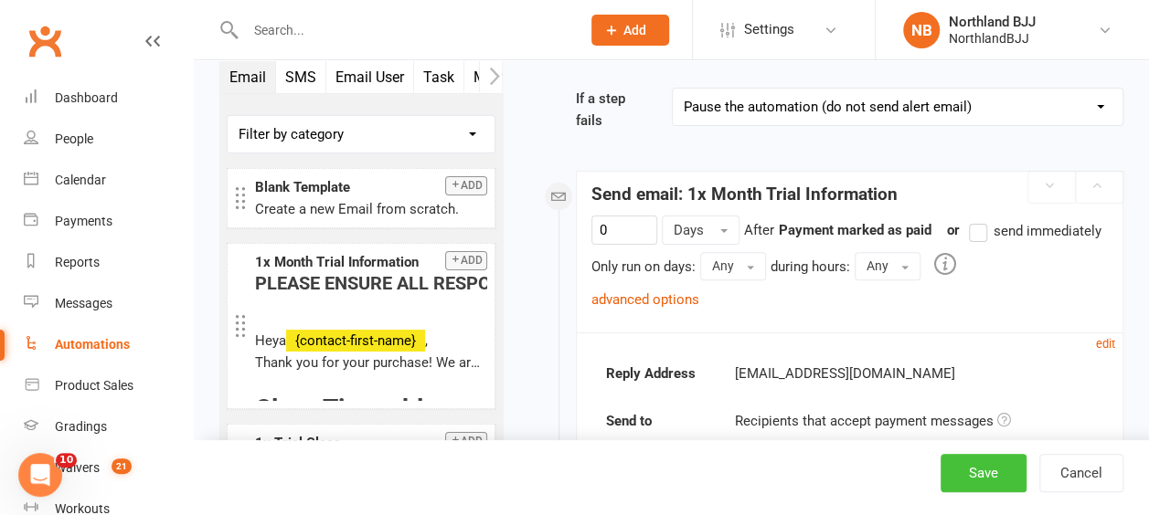
type input "One-Month Trial"
click at [987, 465] on button "Save" at bounding box center [983, 473] width 86 height 38
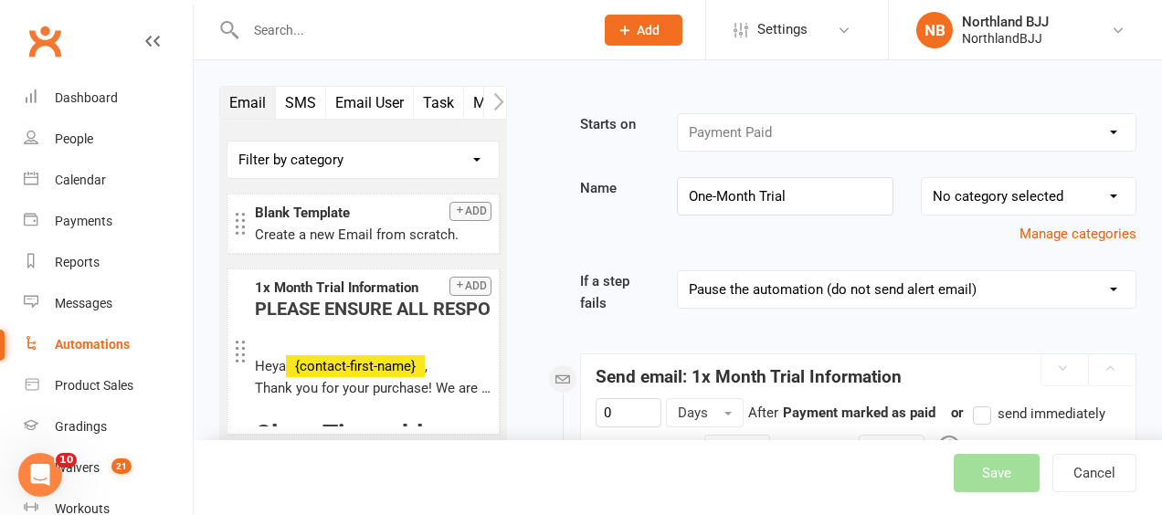
select select "100"
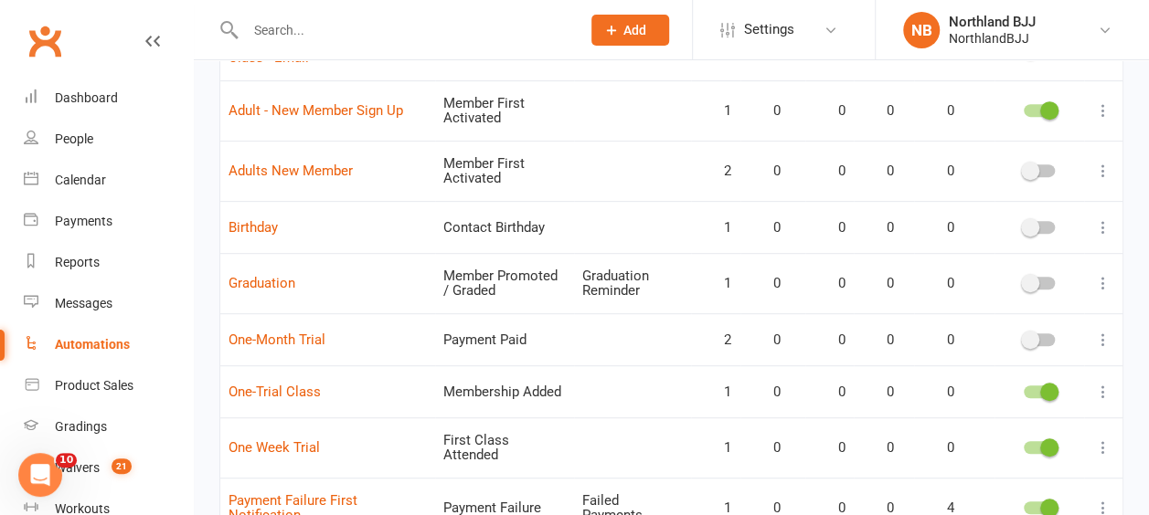
scroll to position [548, 0]
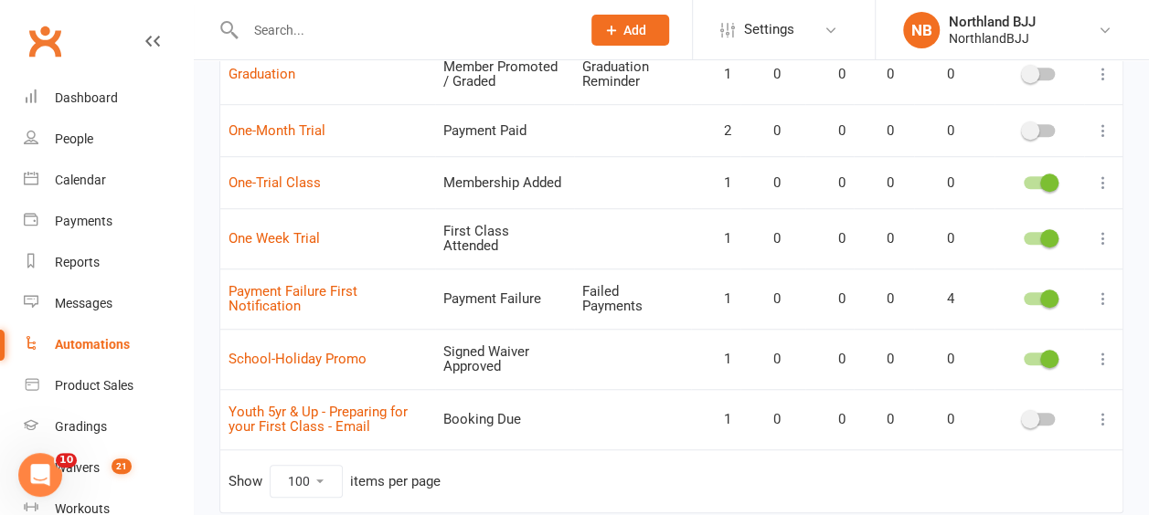
click at [1101, 232] on icon at bounding box center [1103, 238] width 18 height 18
click at [956, 265] on link "Edit" at bounding box center [1008, 266] width 181 height 37
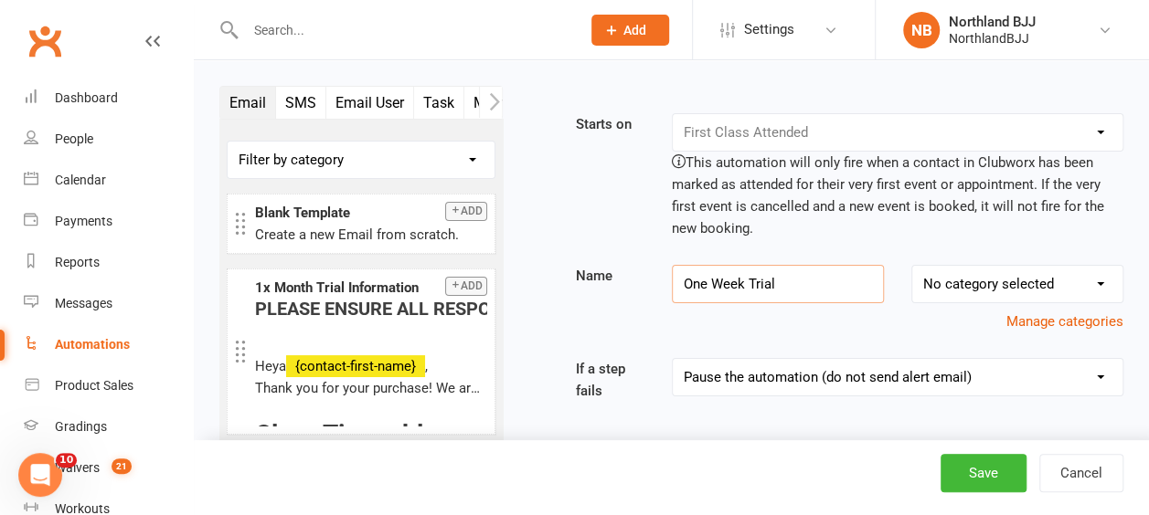
click at [716, 283] on input "One Week Trial" at bounding box center [778, 284] width 212 height 38
type input "One-Week Trial"
click at [1000, 480] on button "Save" at bounding box center [983, 473] width 86 height 38
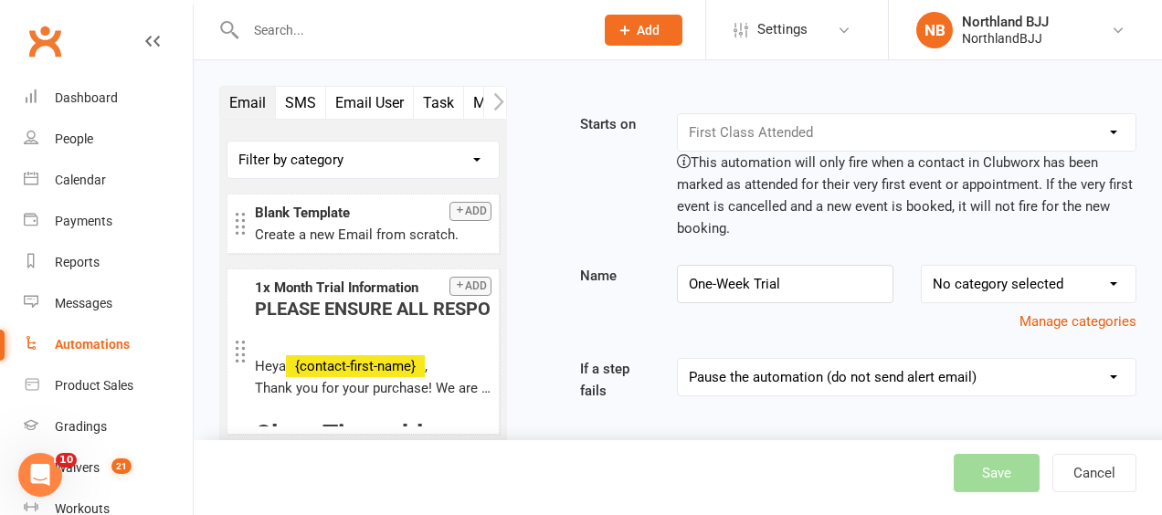
select select "100"
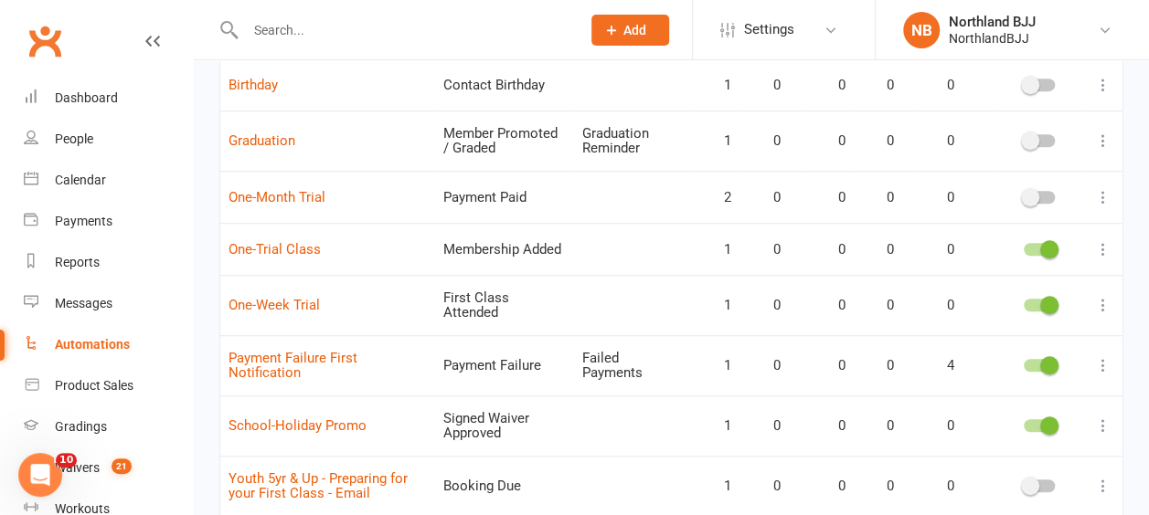
scroll to position [457, 0]
